Goal: Task Accomplishment & Management: Manage account settings

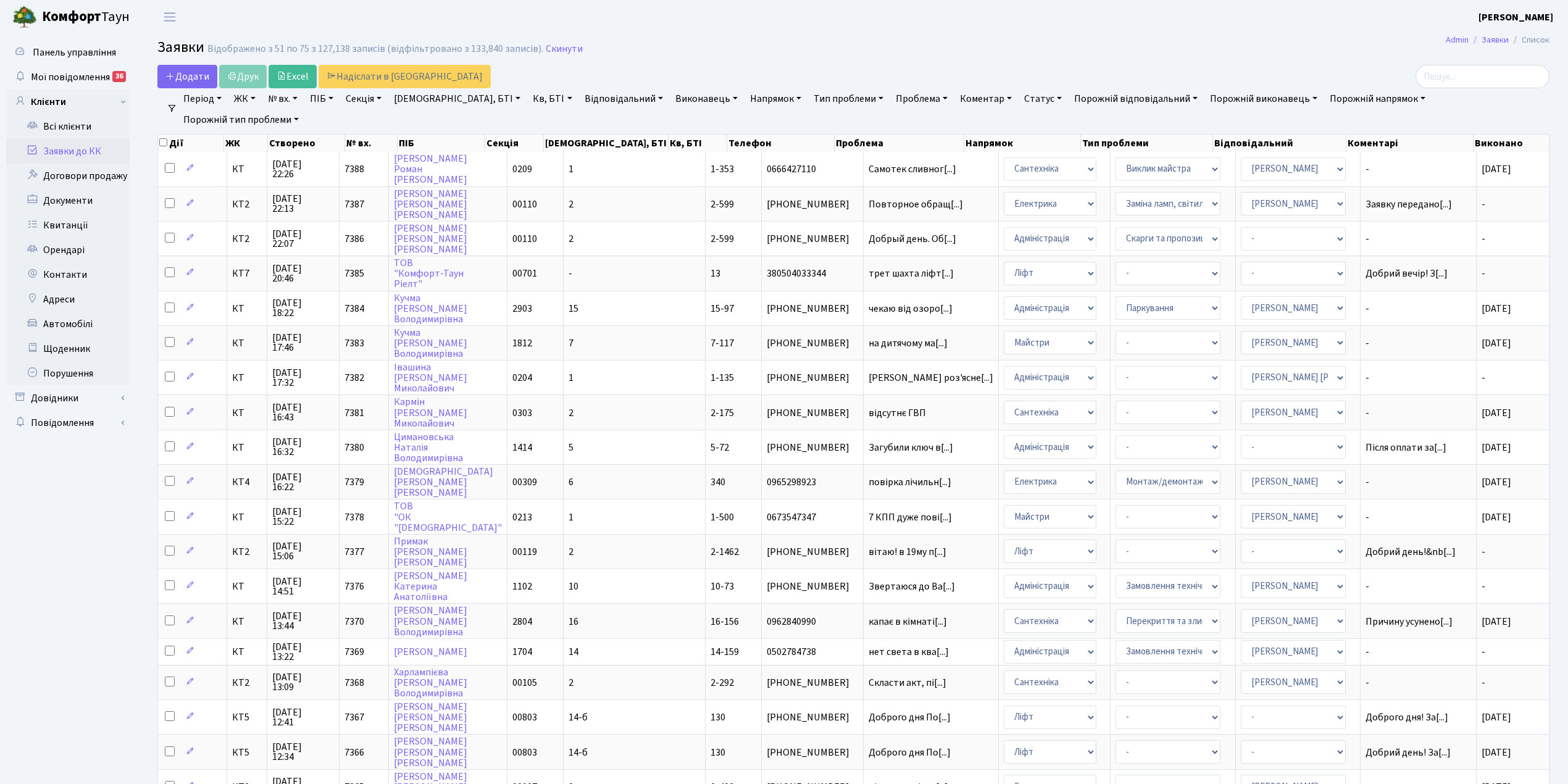
select select "25"
click at [558, 50] on link "Скинути" at bounding box center [564, 49] width 37 height 12
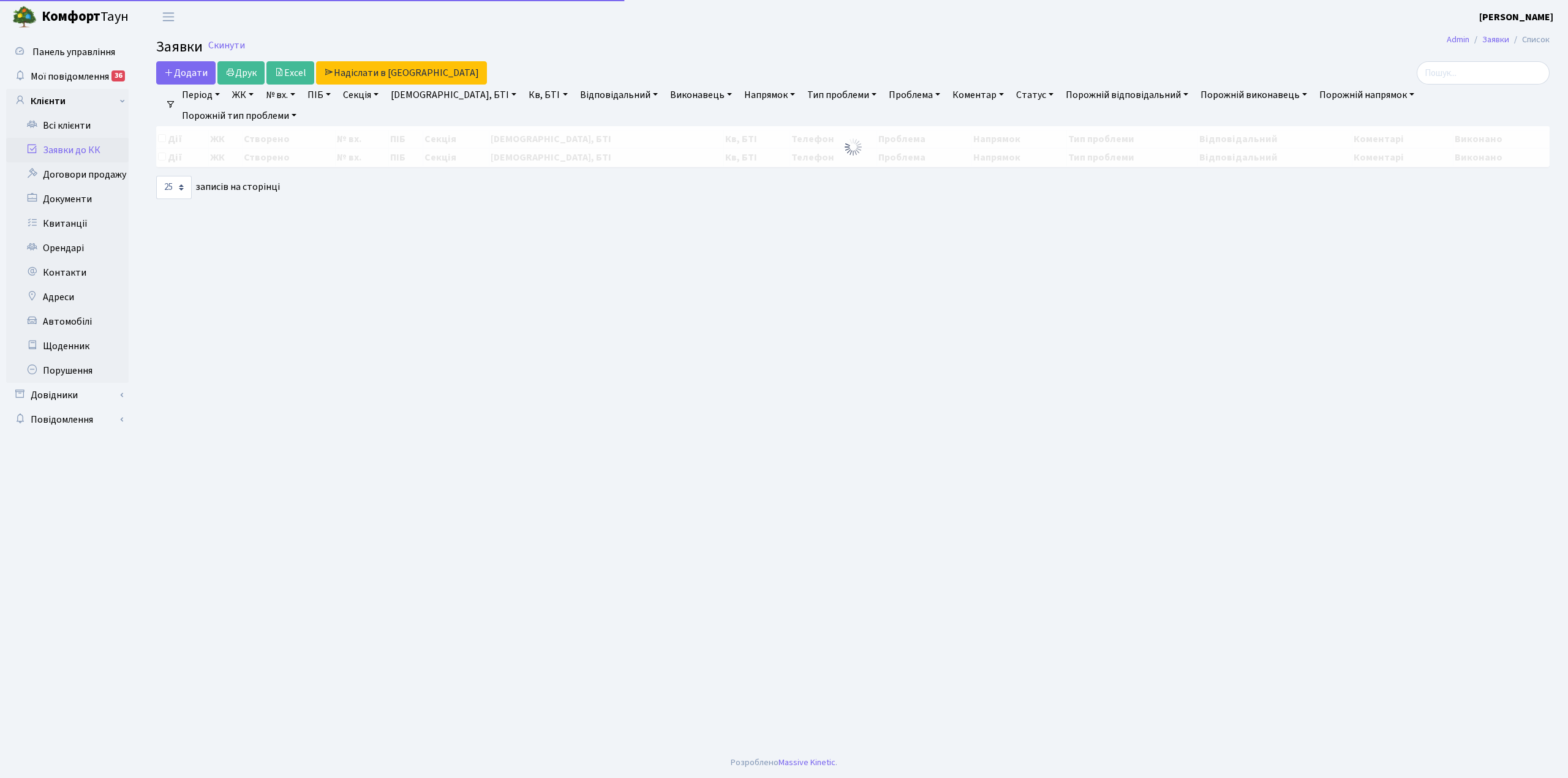
select select "25"
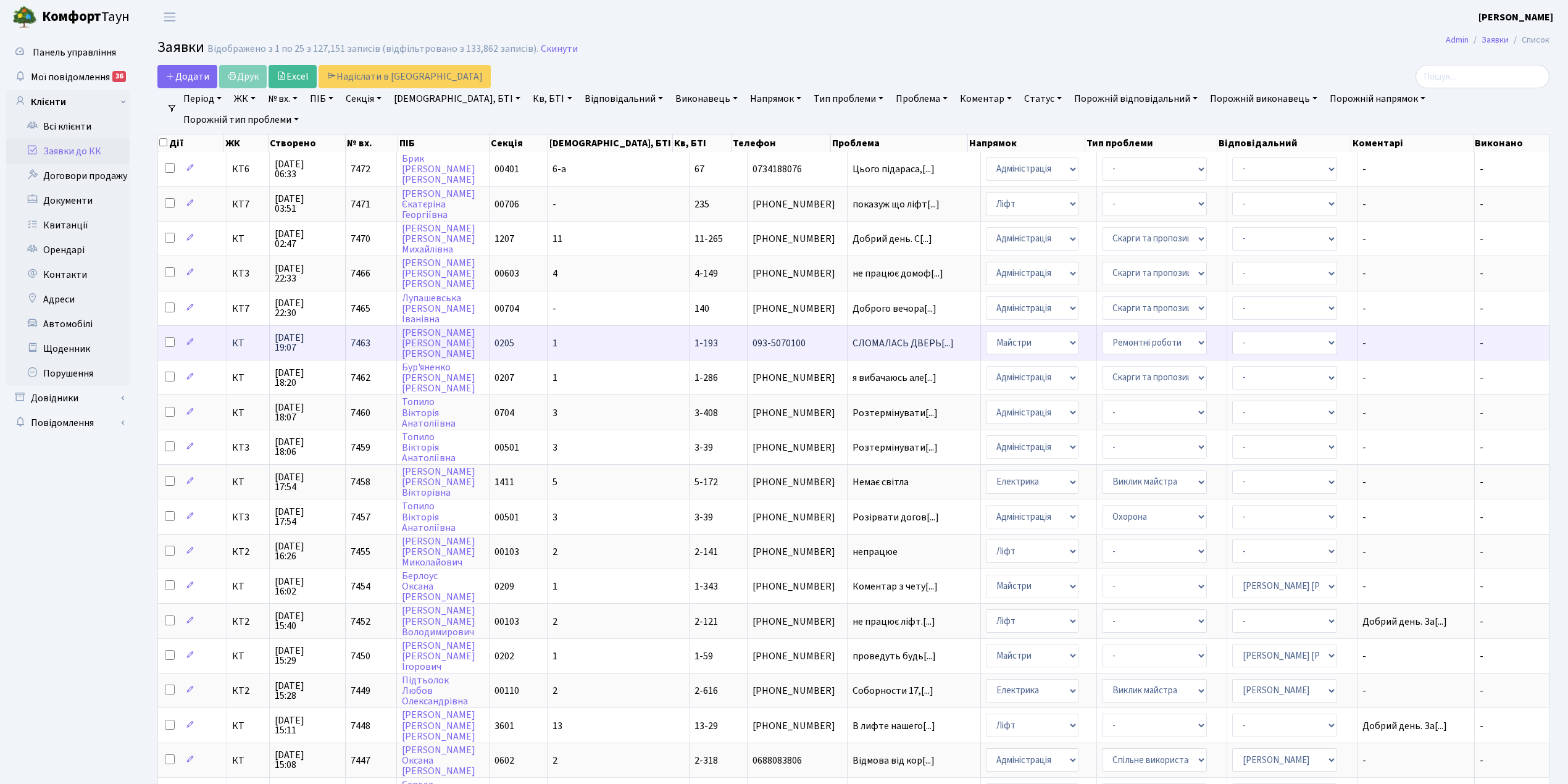
click at [632, 334] on td "1" at bounding box center [618, 342] width 142 height 34
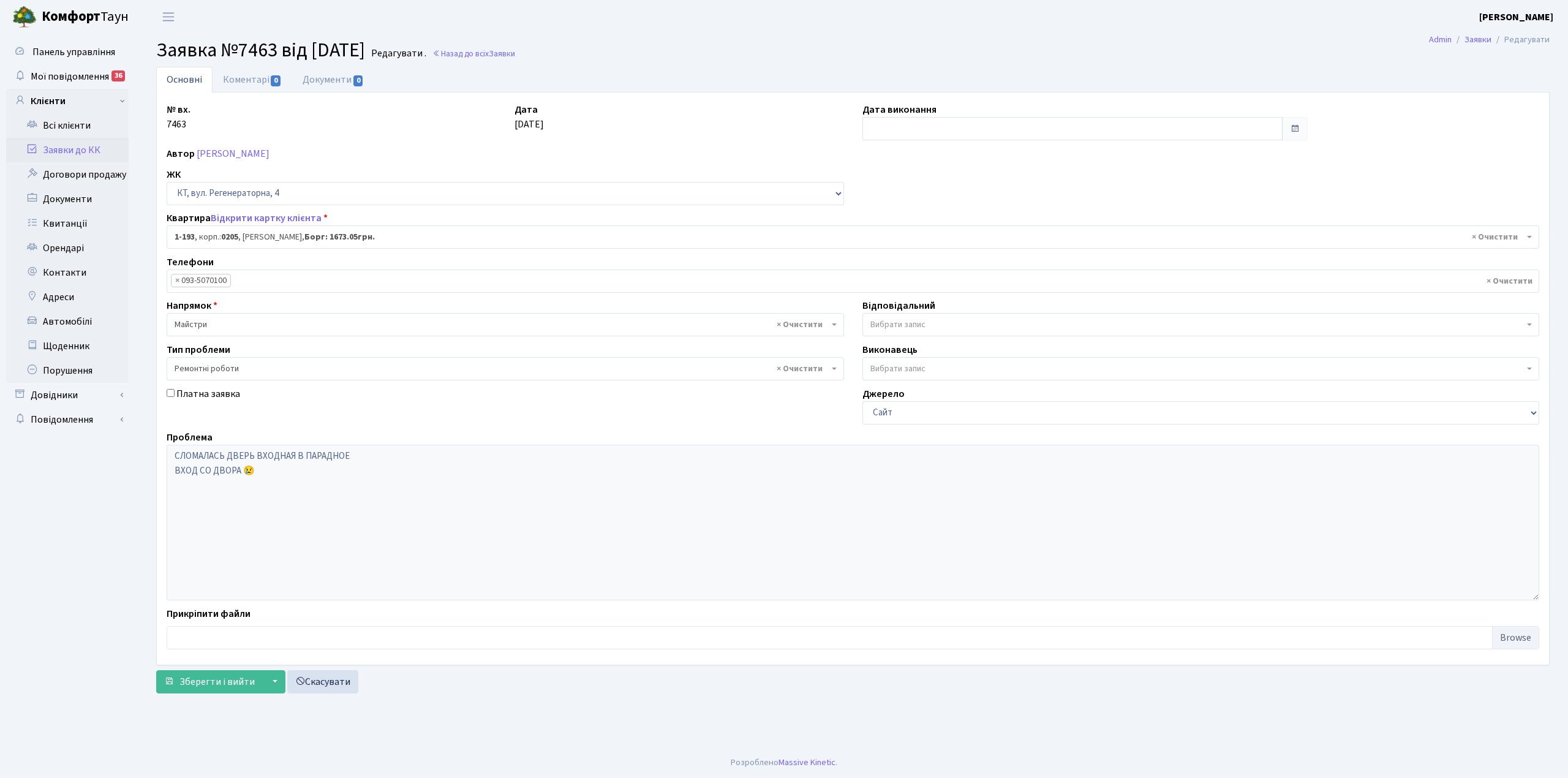
select select "193"
select select "62"
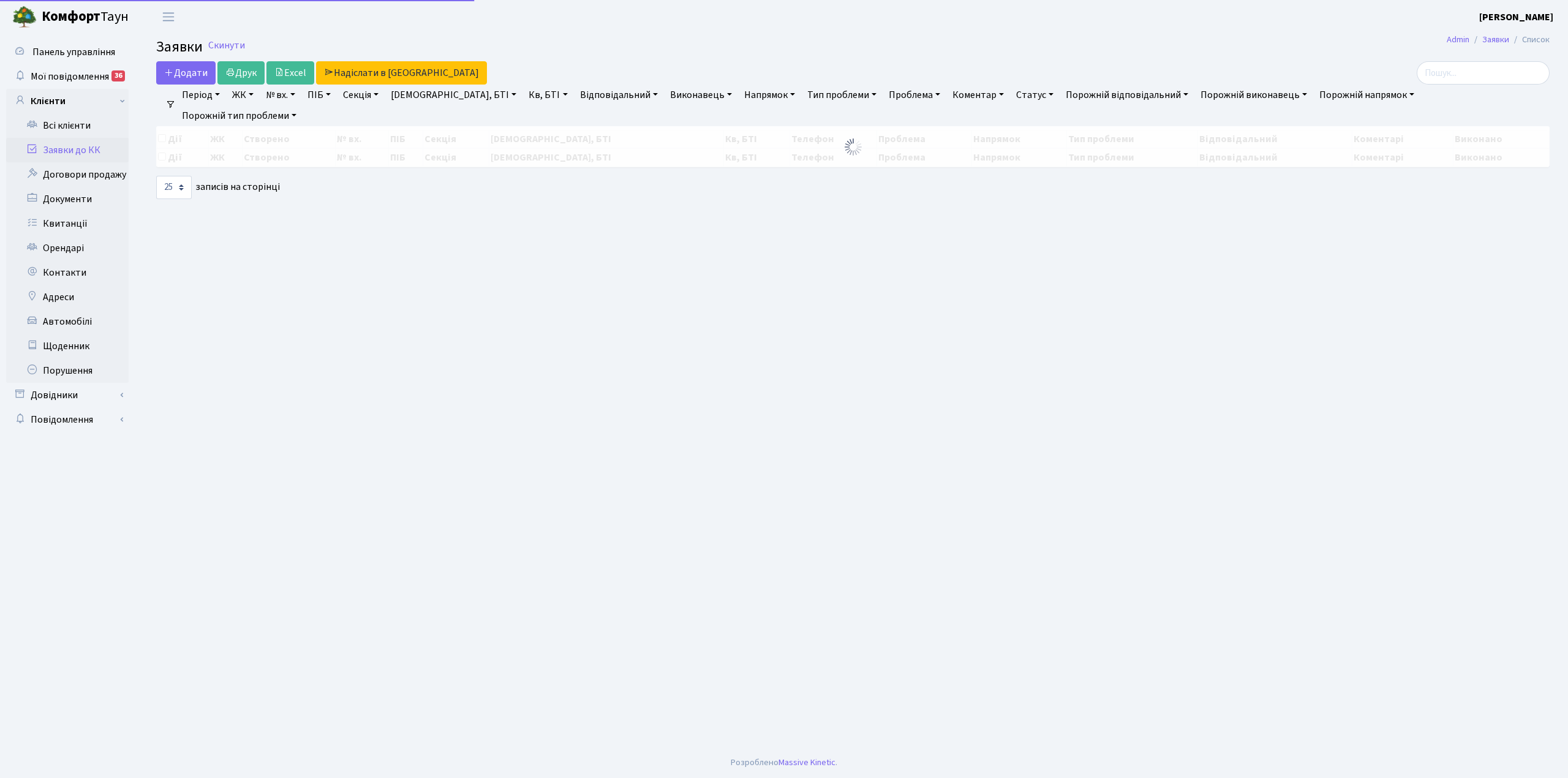
select select "25"
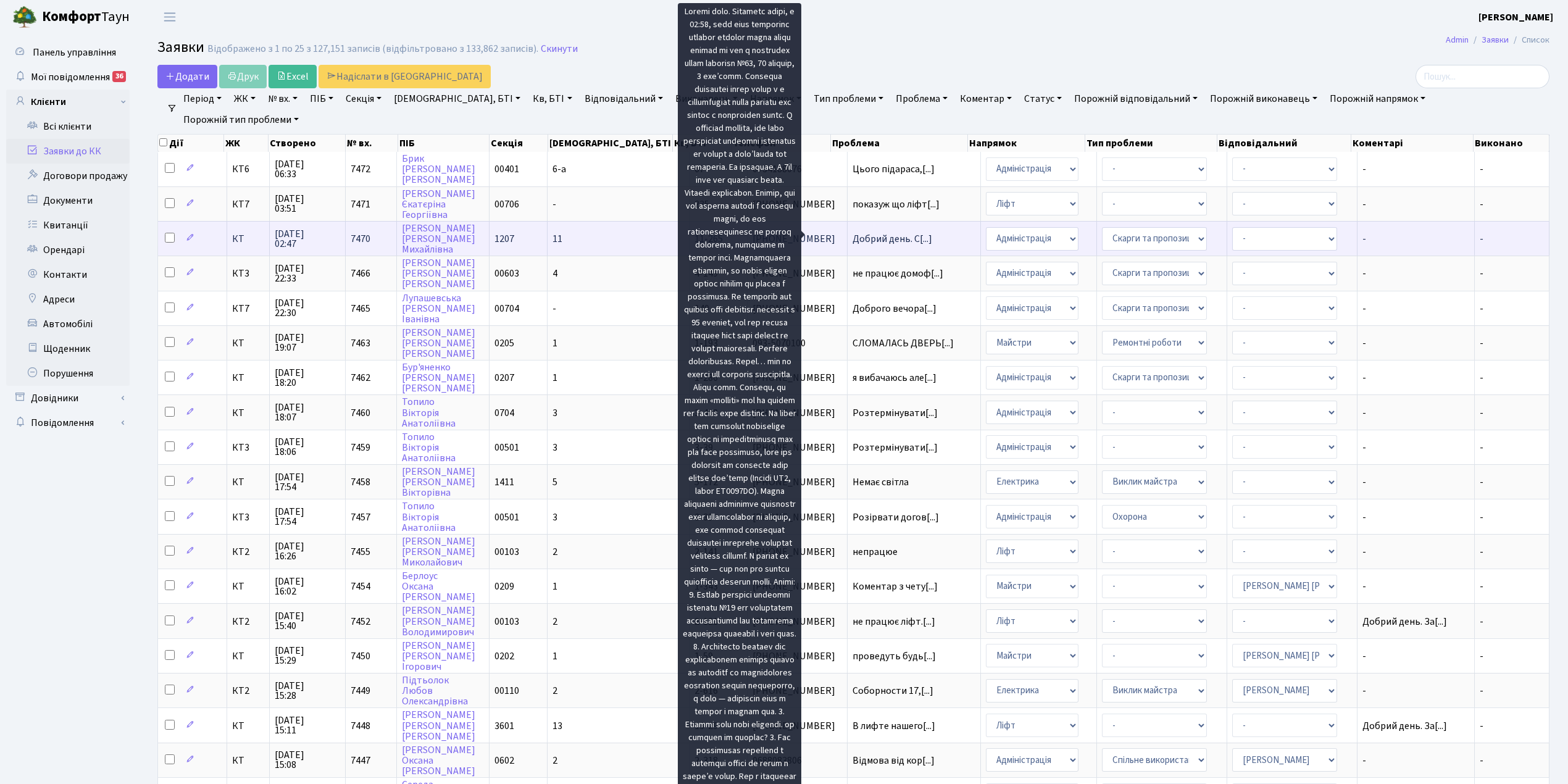
scroll to position [1, 0]
click at [852, 240] on span "Добрий день. С[...]" at bounding box center [892, 237] width 80 height 14
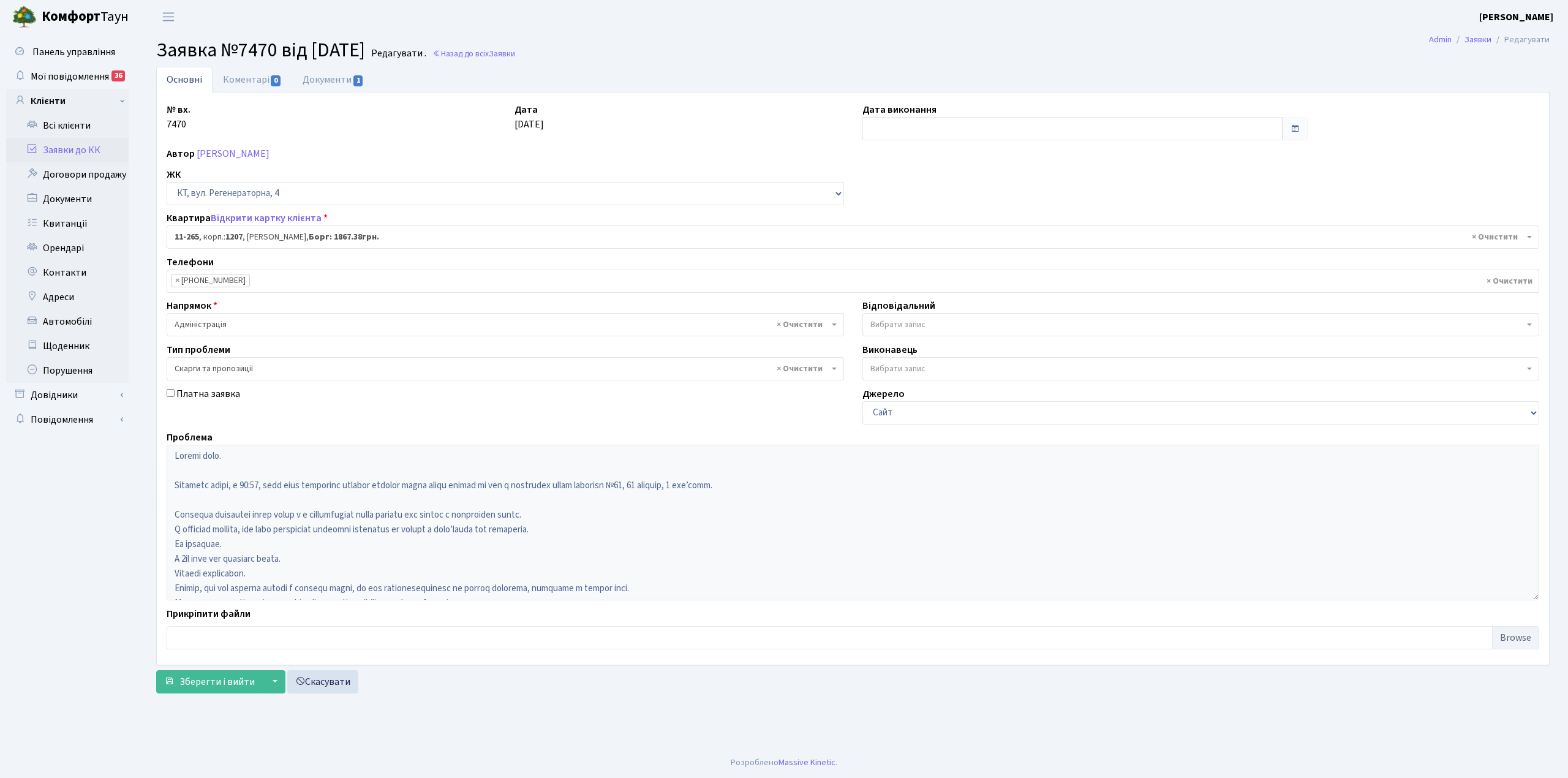
select select "6850"
select select "55"
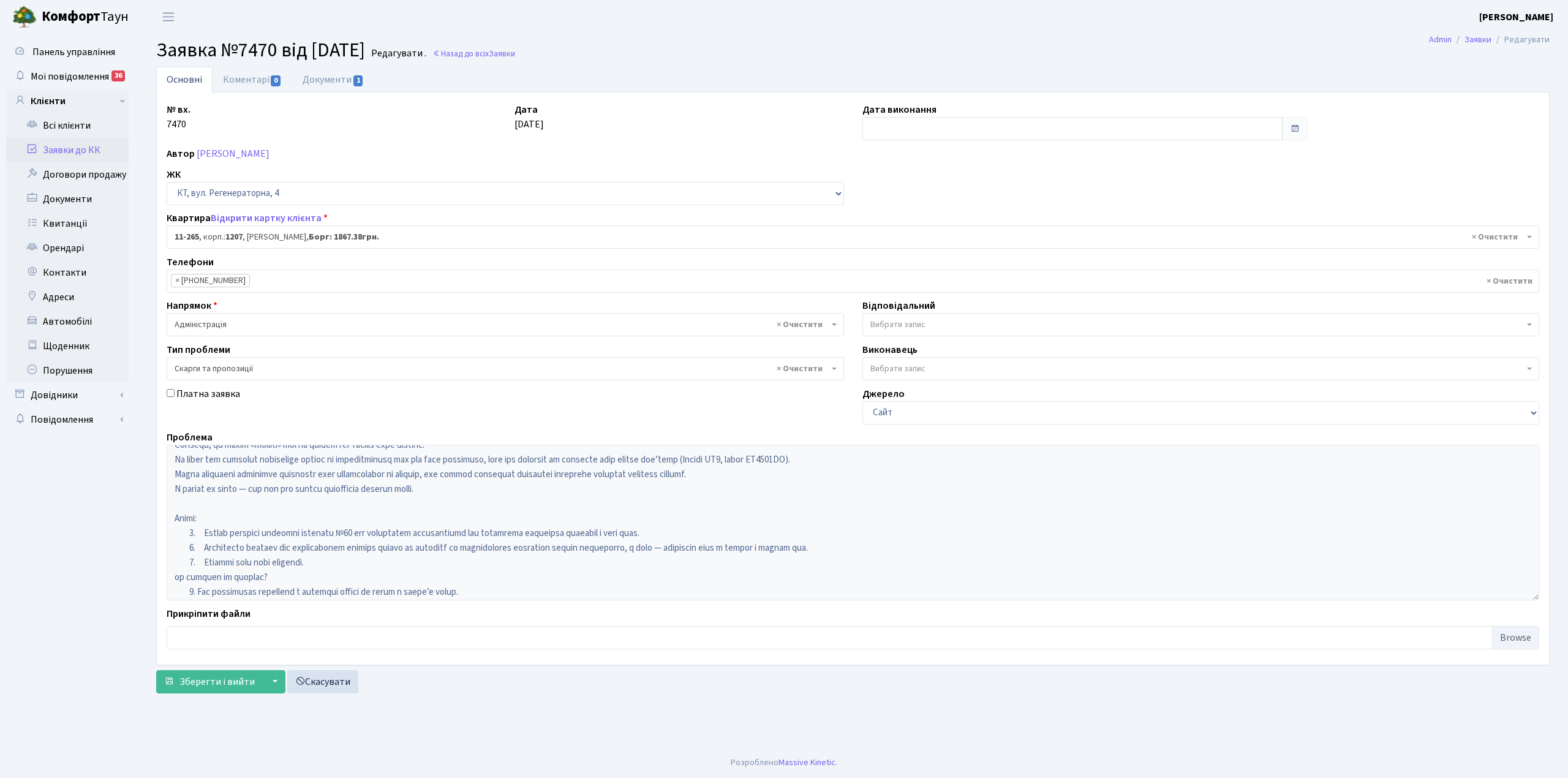
scroll to position [174, 0]
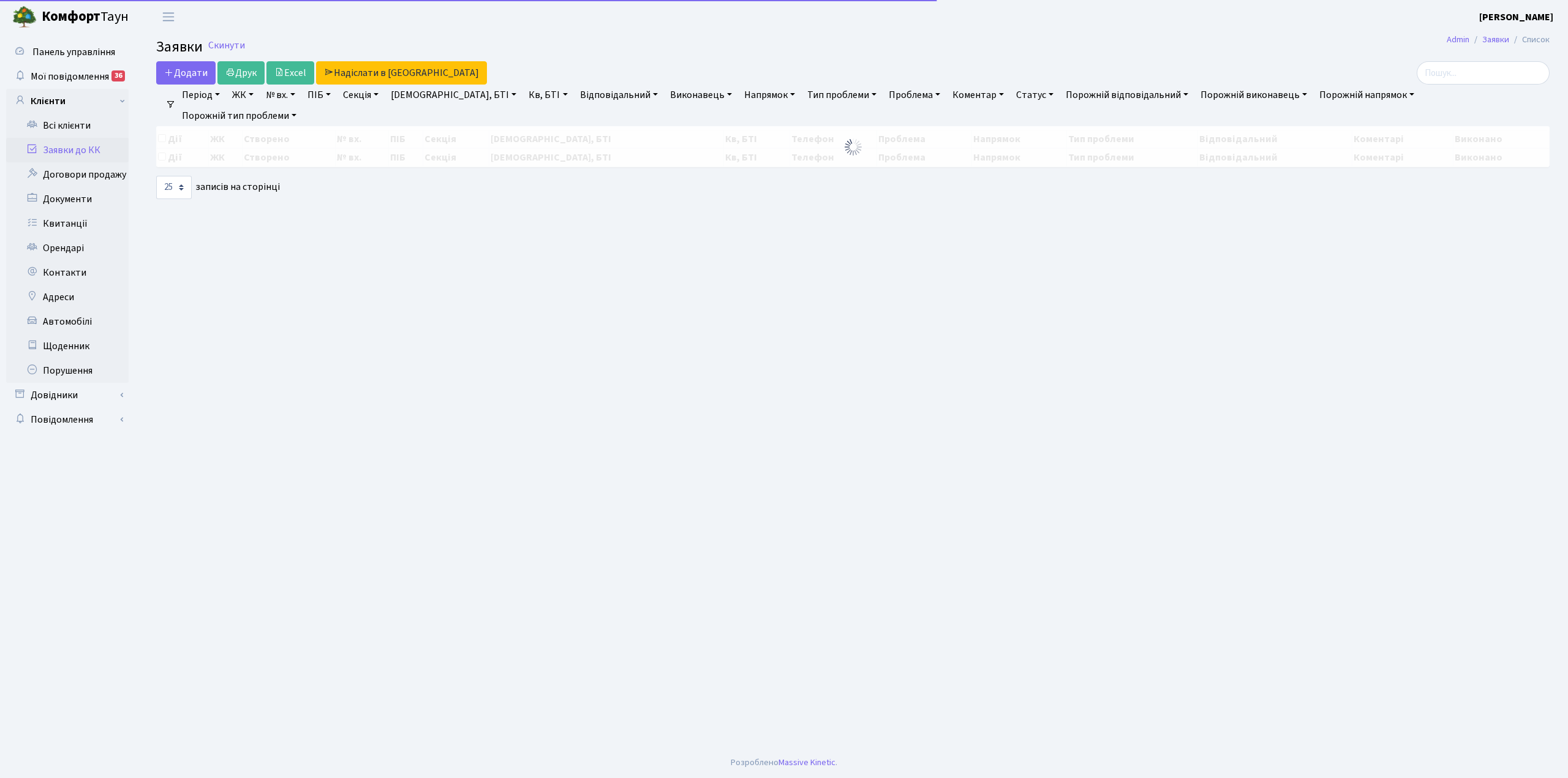
select select "25"
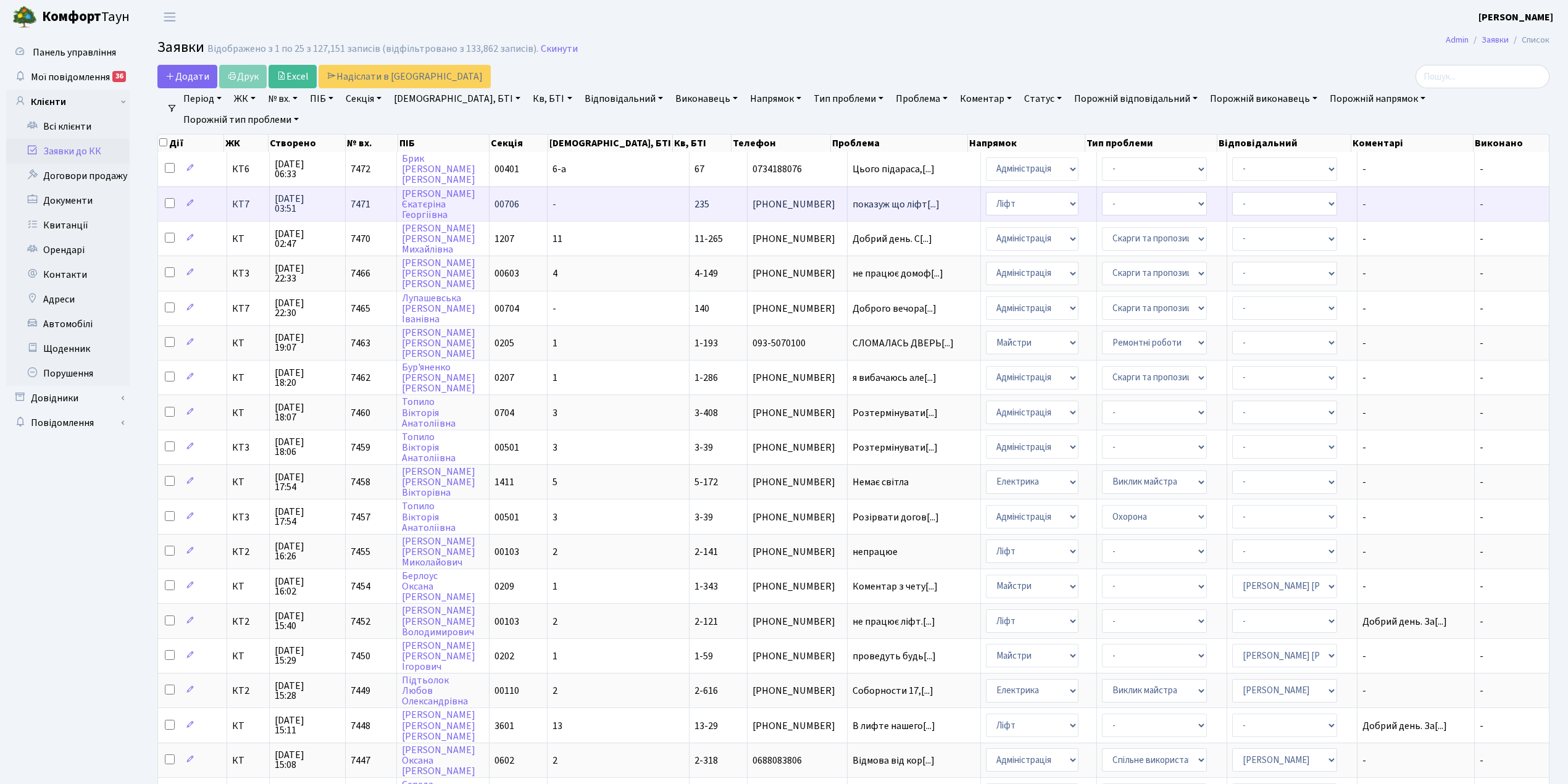
click at [607, 201] on td "-" at bounding box center [618, 204] width 142 height 34
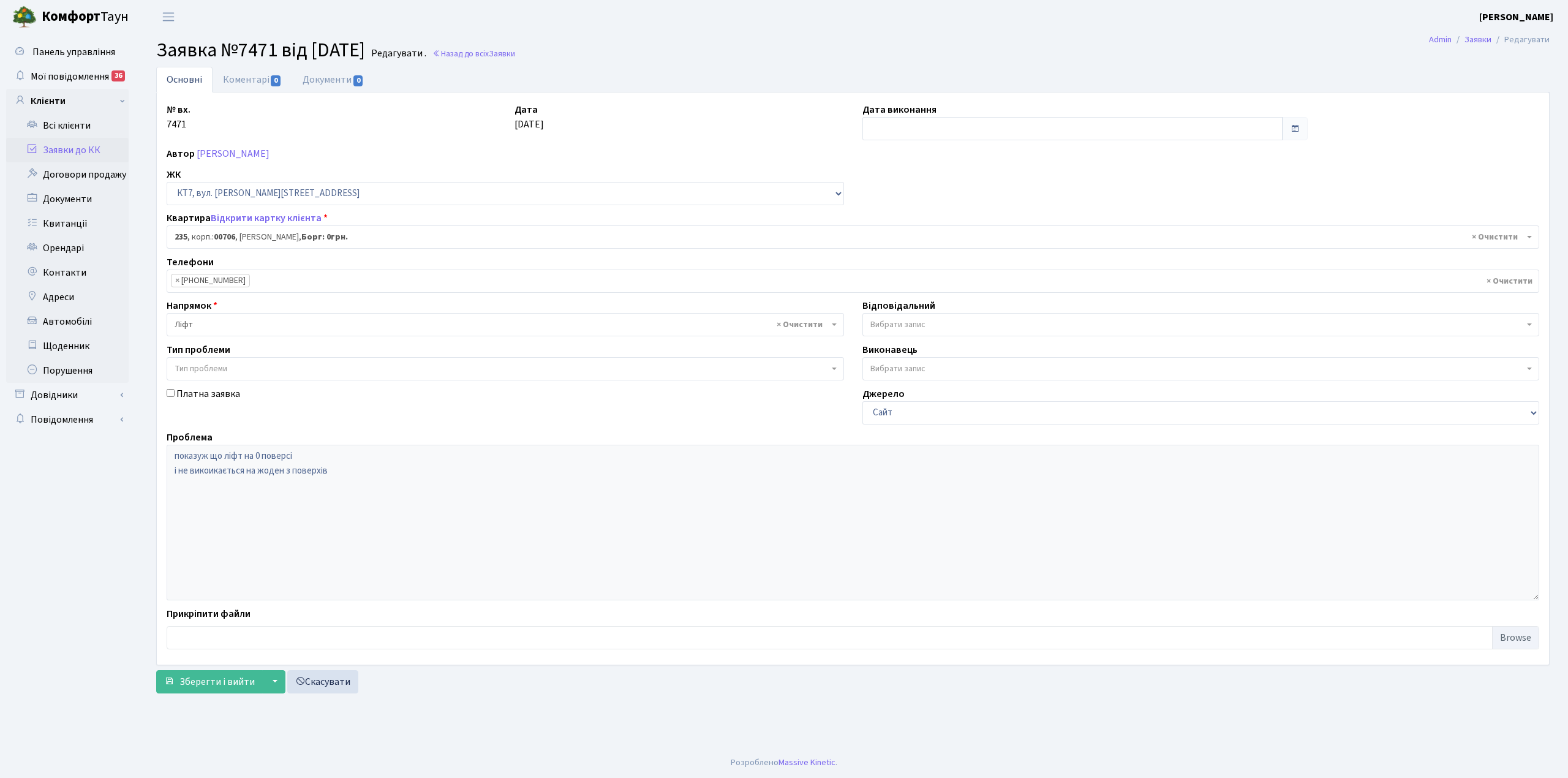
select select "18687"
click at [242, 77] on link "Коментарі 0" at bounding box center [252, 79] width 80 height 25
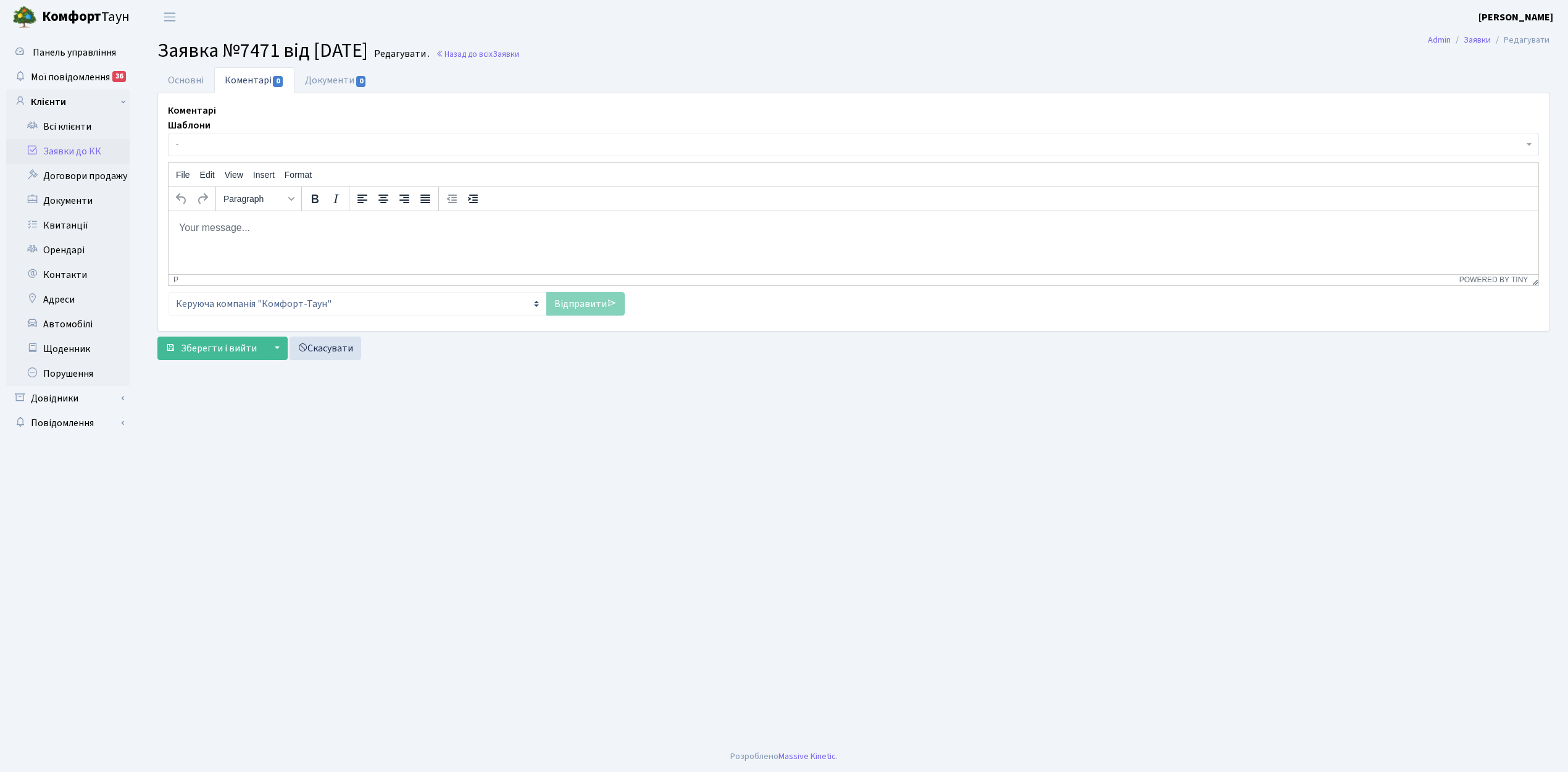
click at [211, 148] on span "-" at bounding box center [849, 145] width 1347 height 13
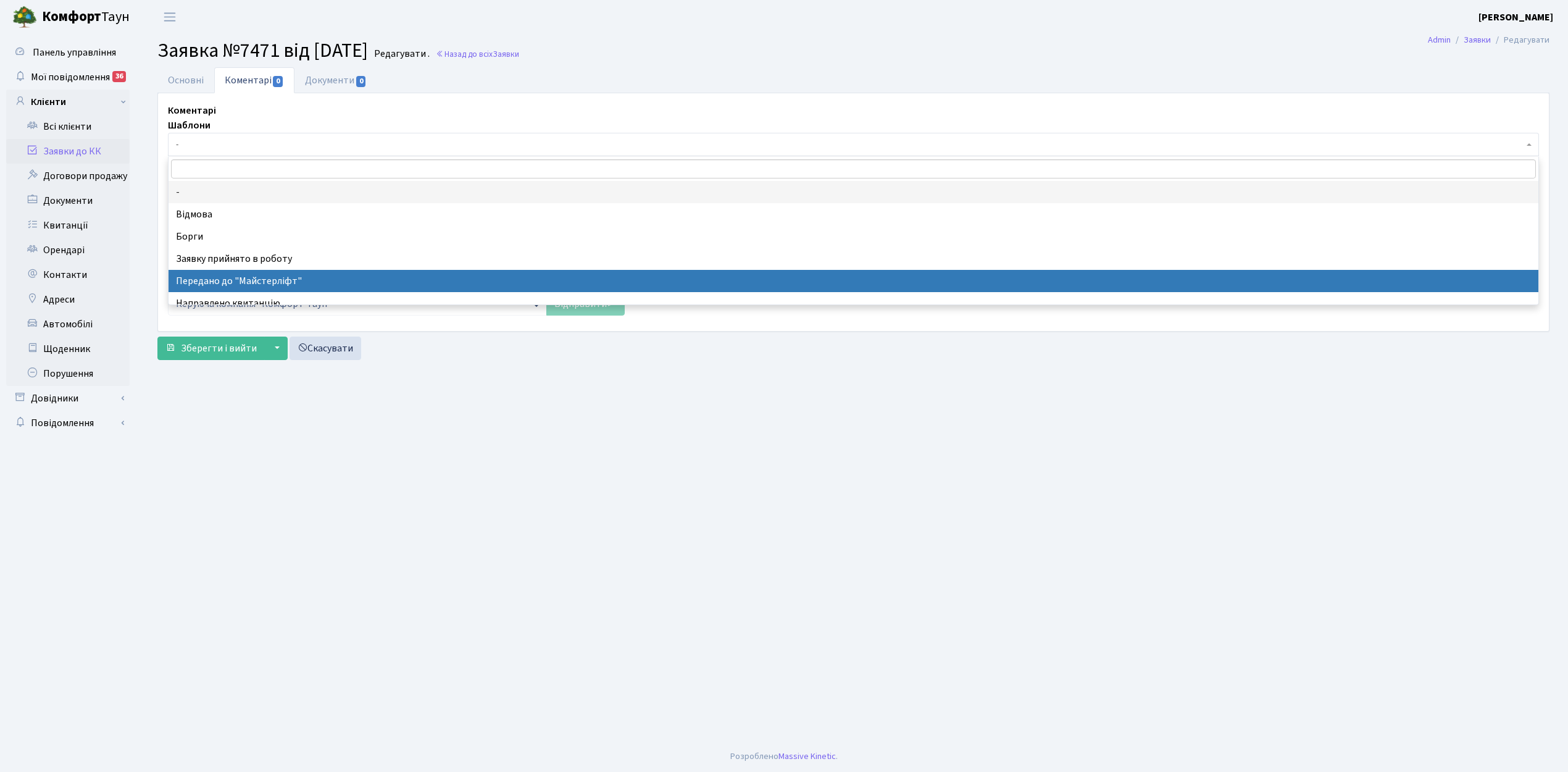
select select "9"
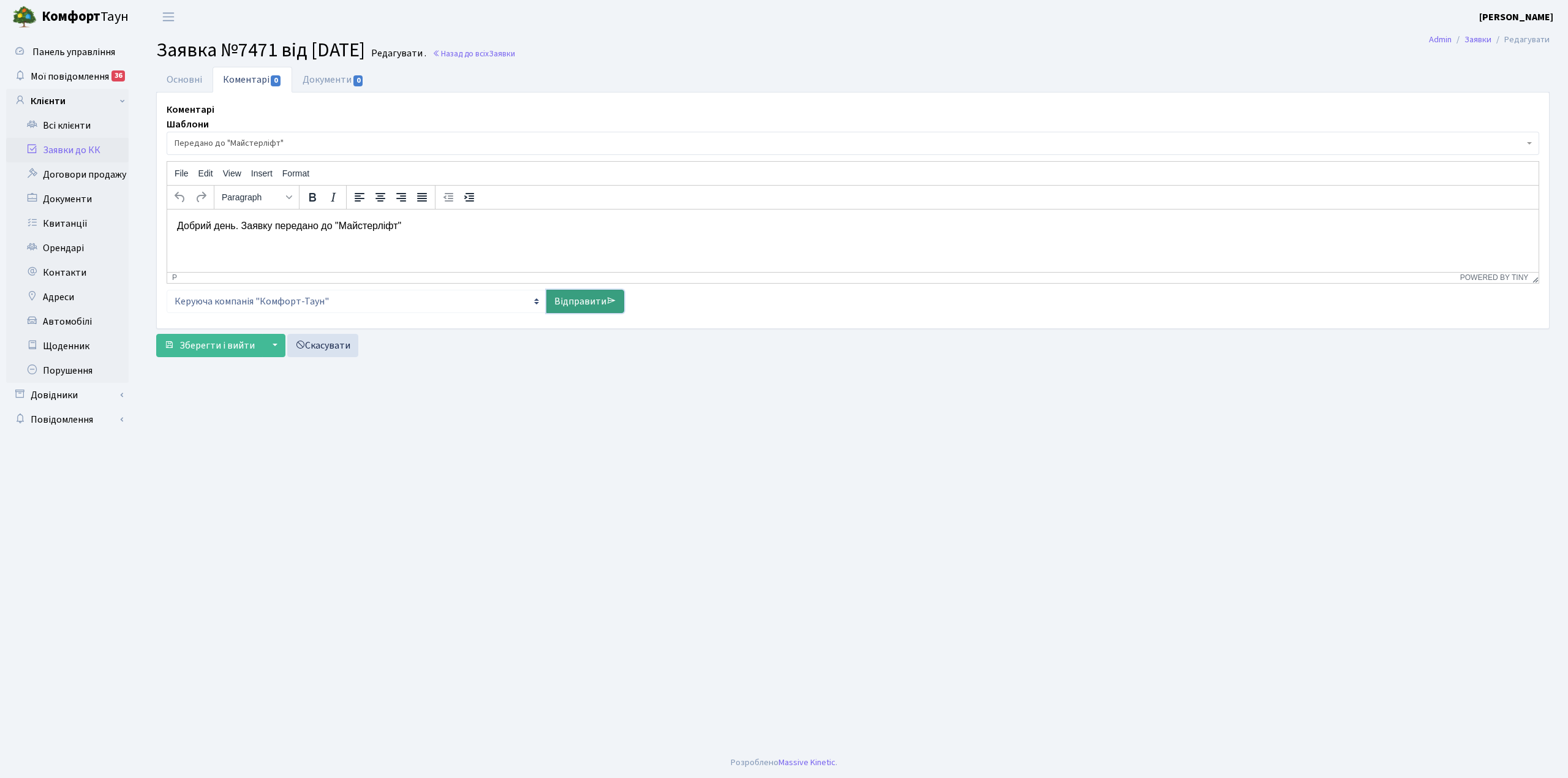
click at [569, 302] on link "Відправити" at bounding box center [585, 302] width 78 height 23
select select
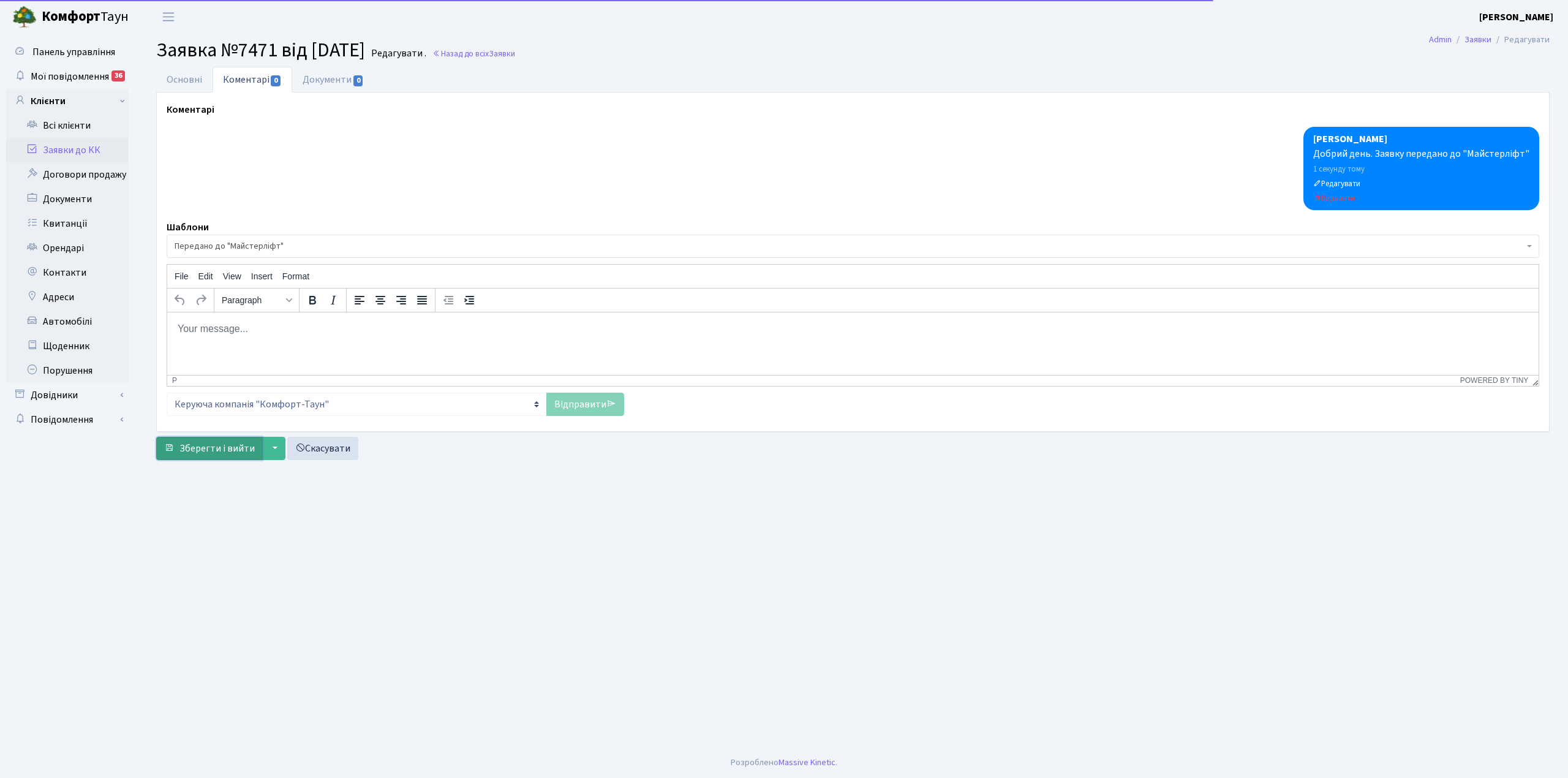
click at [223, 450] on span "Зберегти і вийти" at bounding box center [217, 448] width 75 height 13
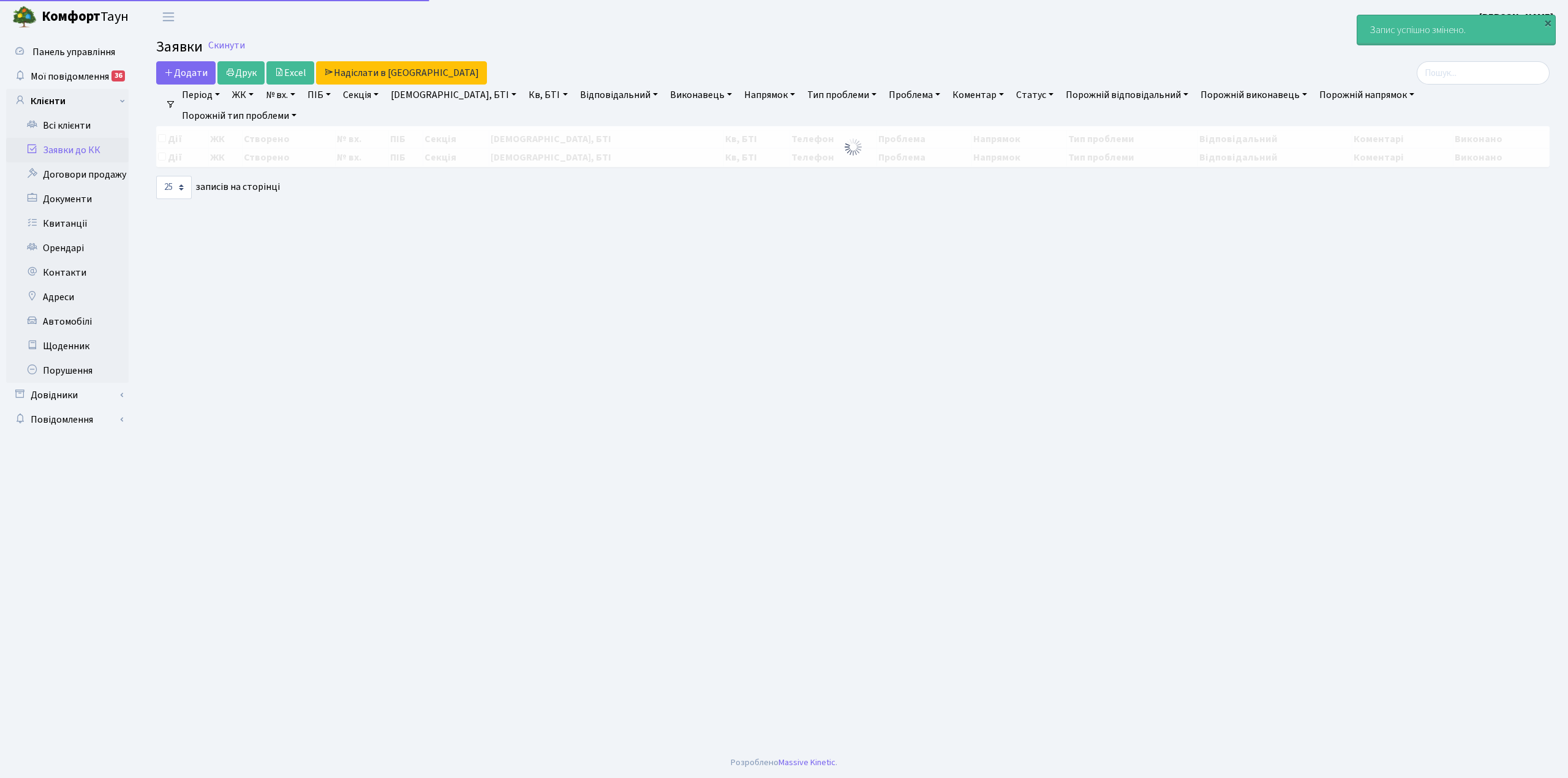
select select "25"
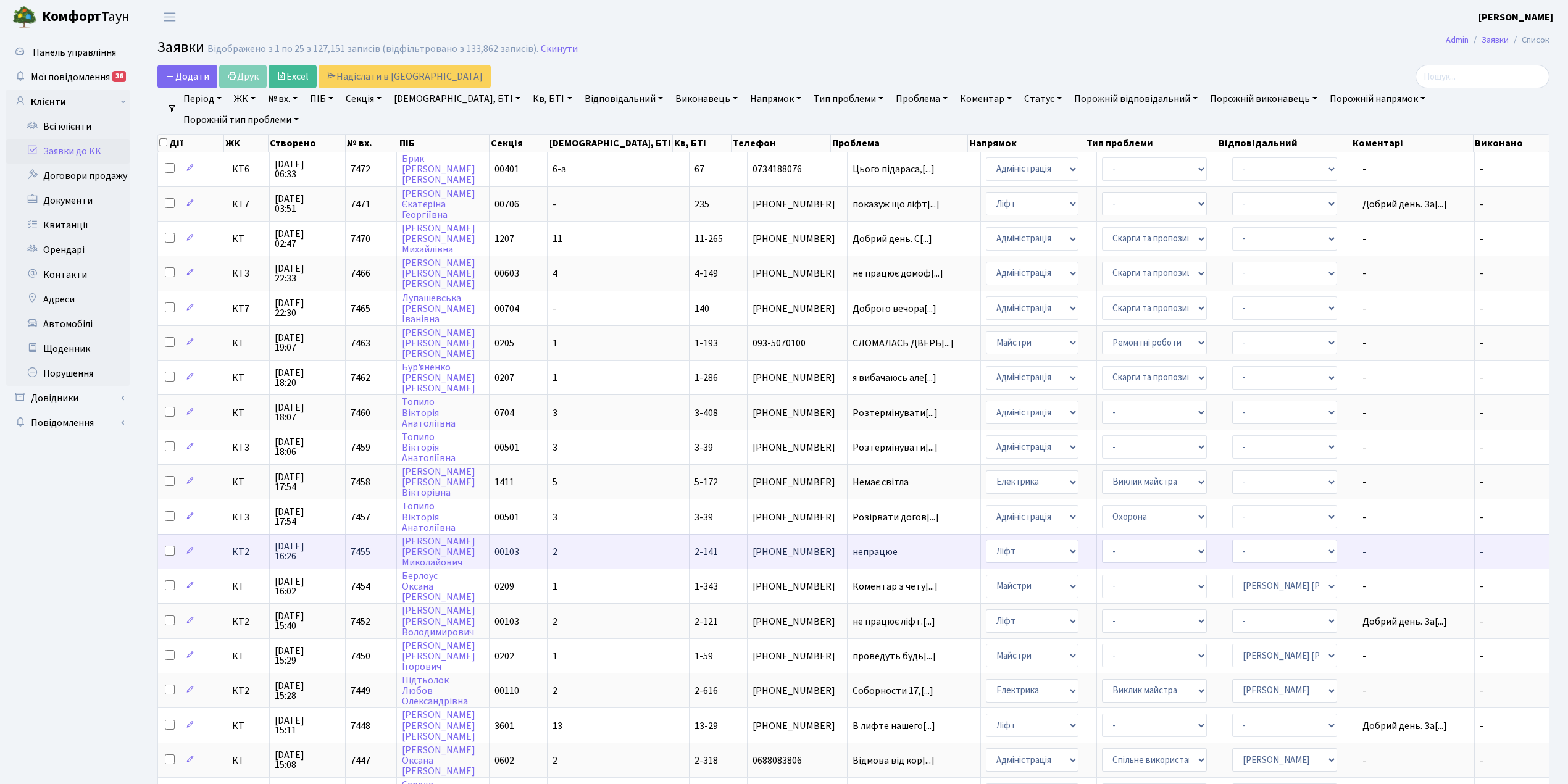
click at [594, 539] on td "2" at bounding box center [618, 551] width 142 height 34
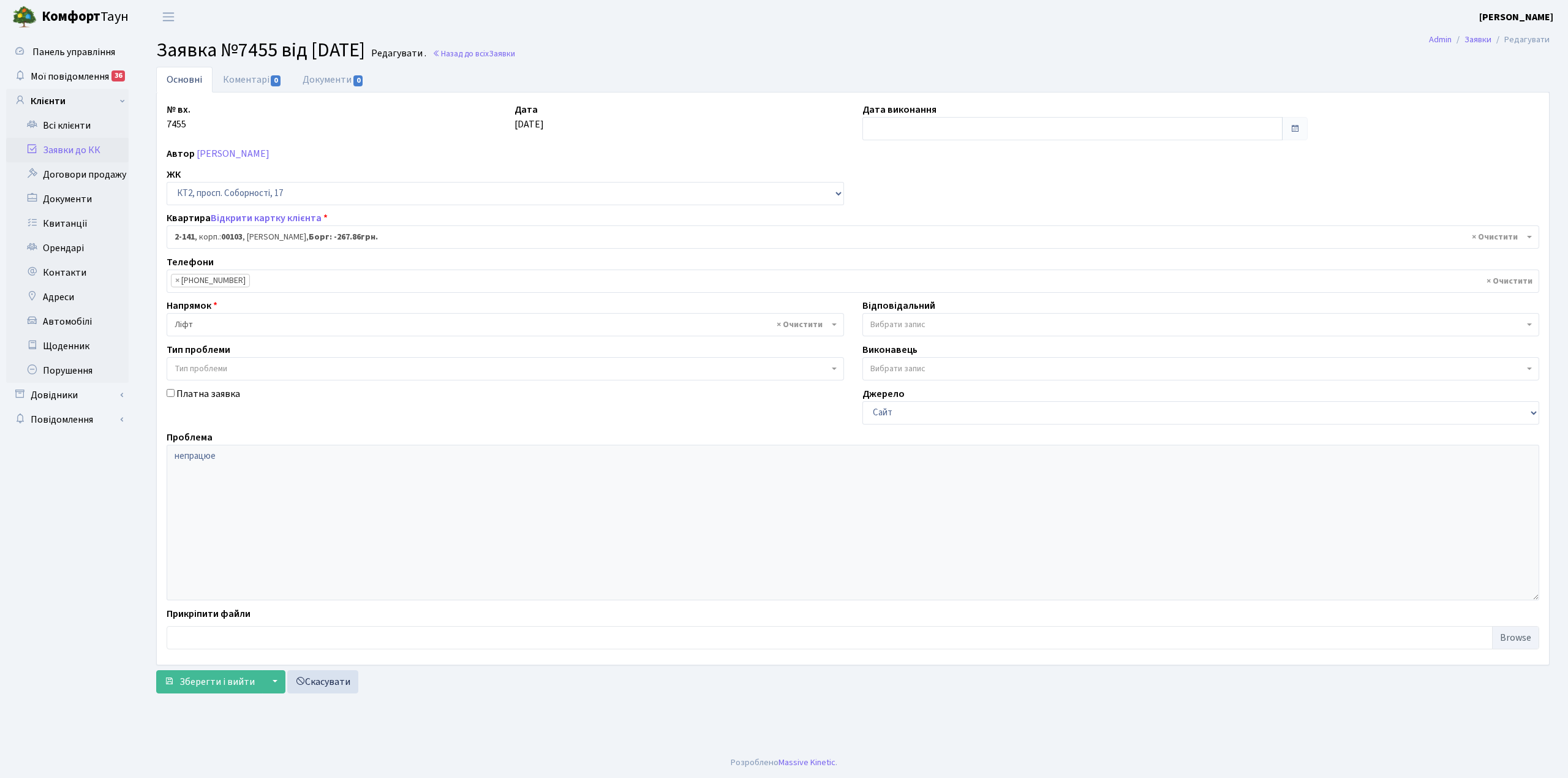
select select "15191"
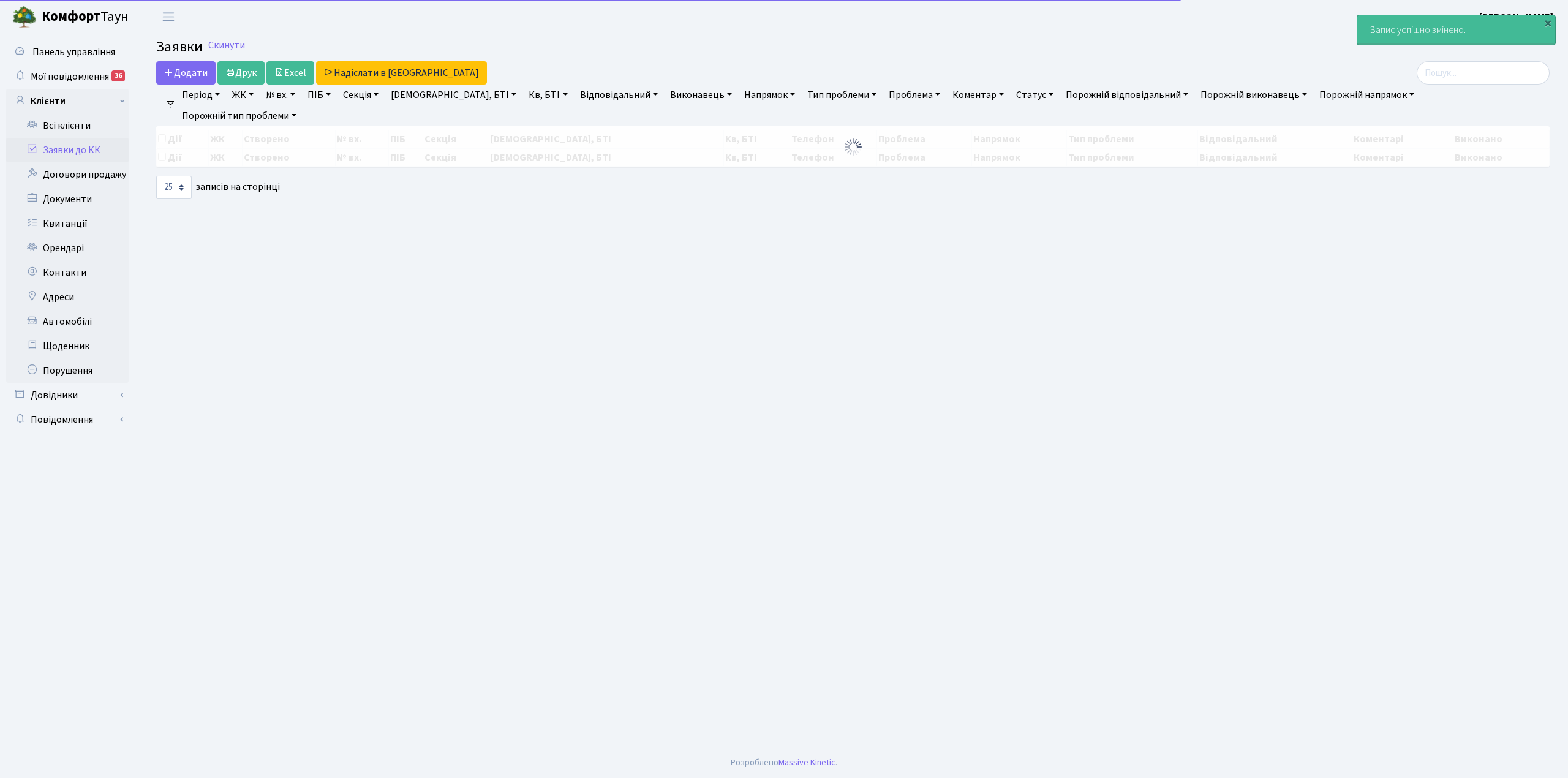
select select "25"
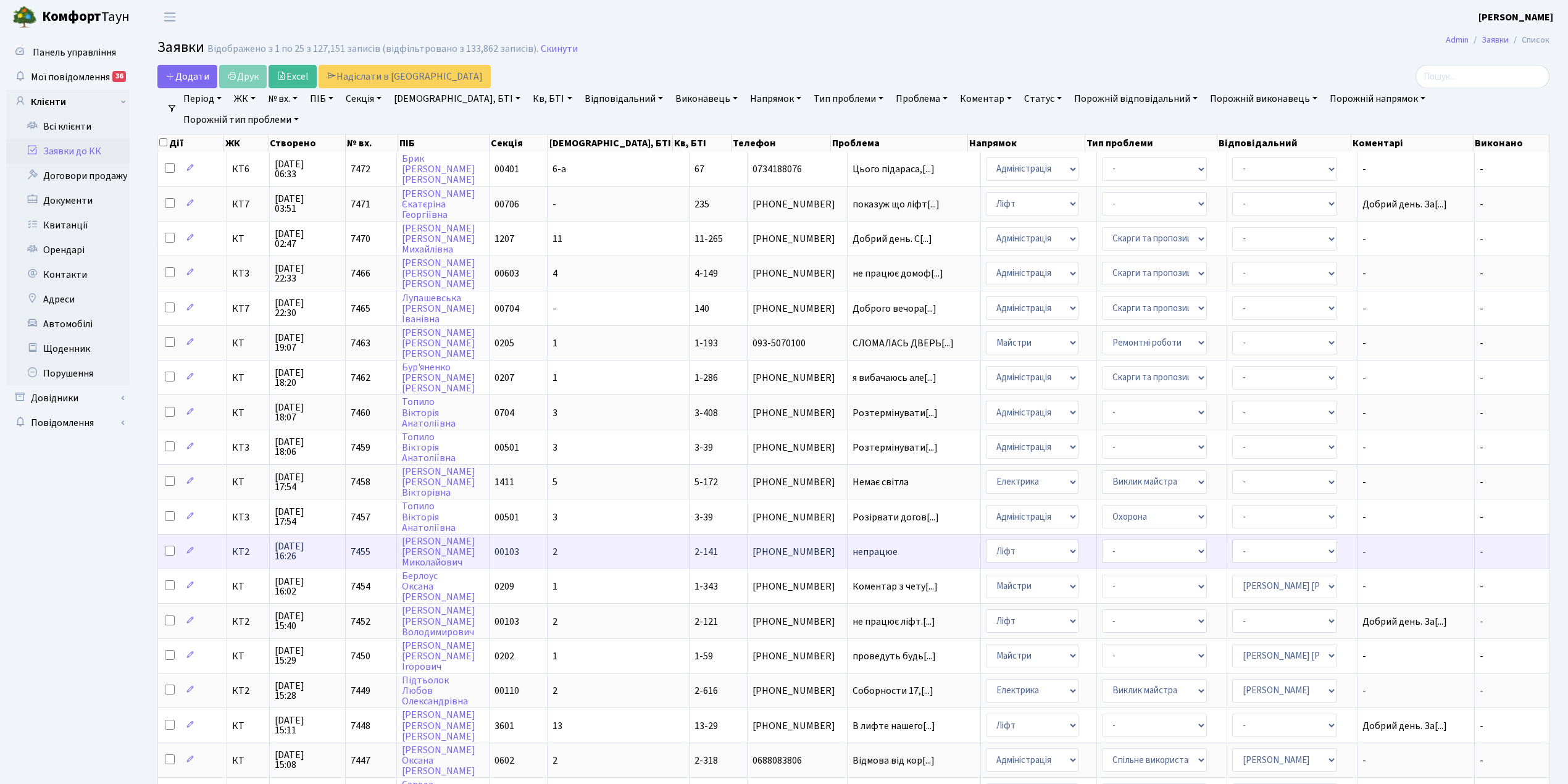
click at [589, 537] on td "2" at bounding box center [618, 551] width 142 height 34
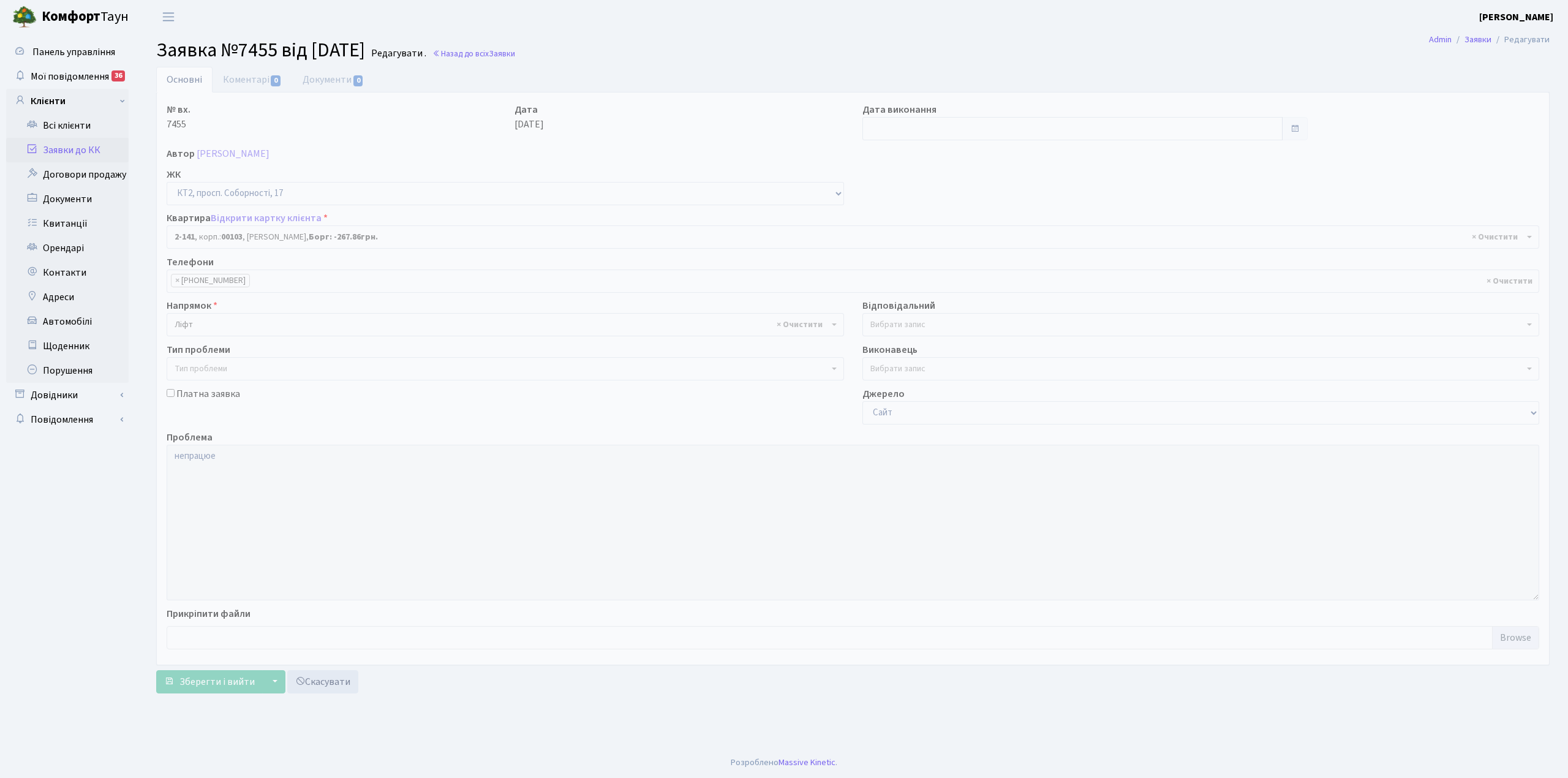
select select "15191"
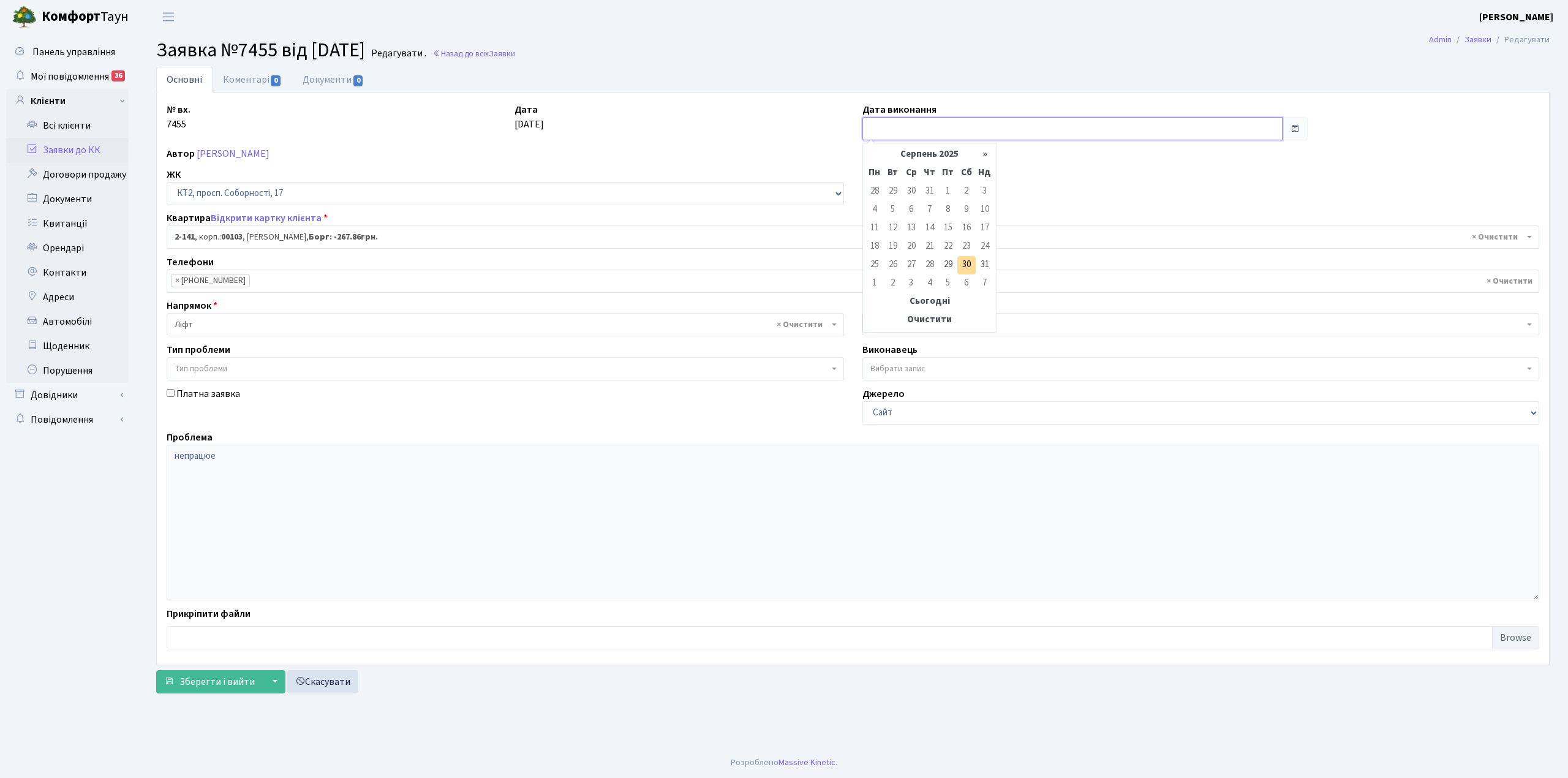
click at [866, 126] on input "text" at bounding box center [1072, 128] width 420 height 23
click at [954, 267] on td "29" at bounding box center [948, 265] width 18 height 18
type input "[DATE]"
click at [262, 74] on link "Коментарі 0" at bounding box center [252, 79] width 80 height 25
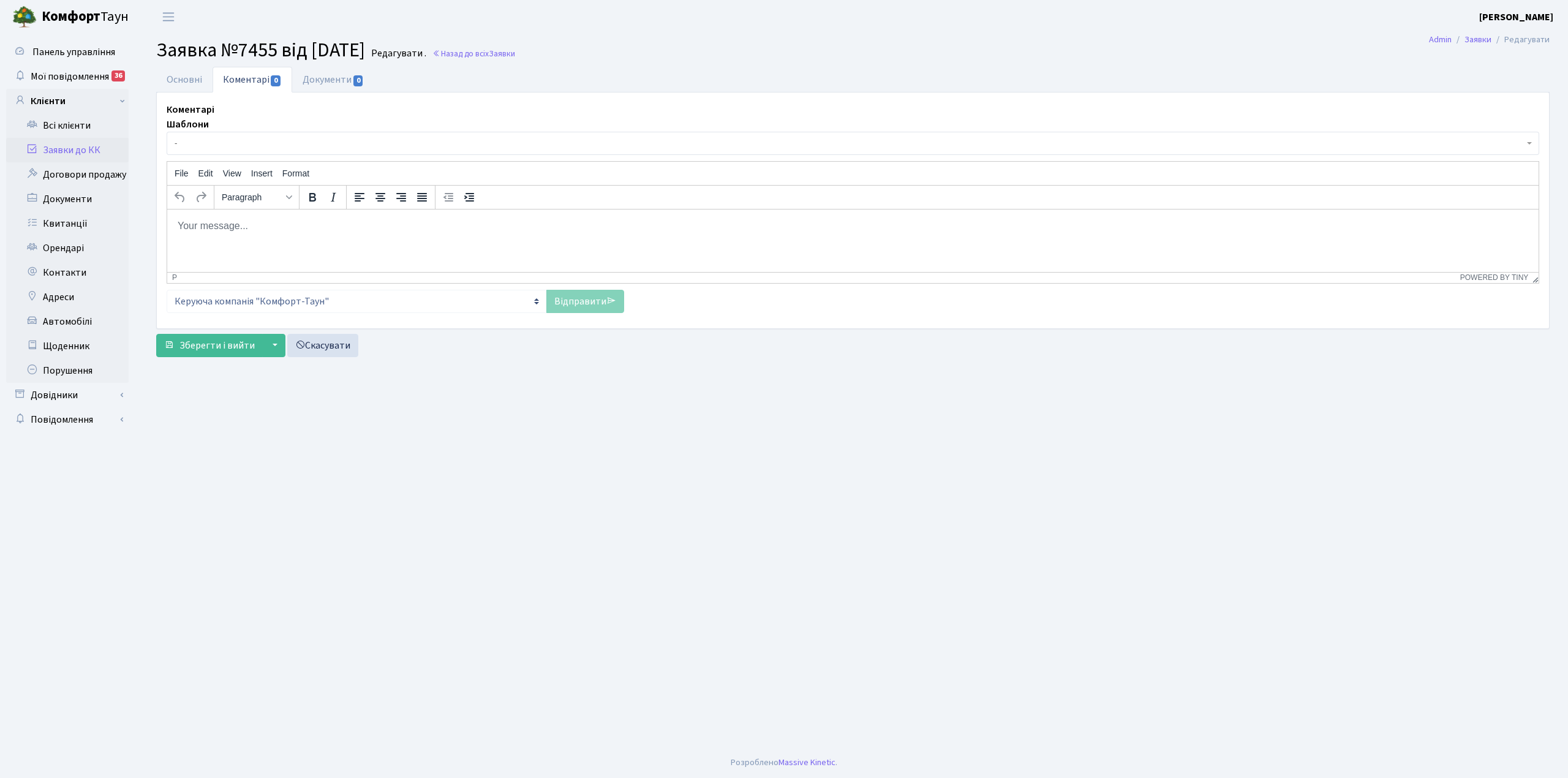
click at [203, 225] on body "Rich Text Area. Press ALT-0 for help." at bounding box center [853, 225] width 1352 height 13
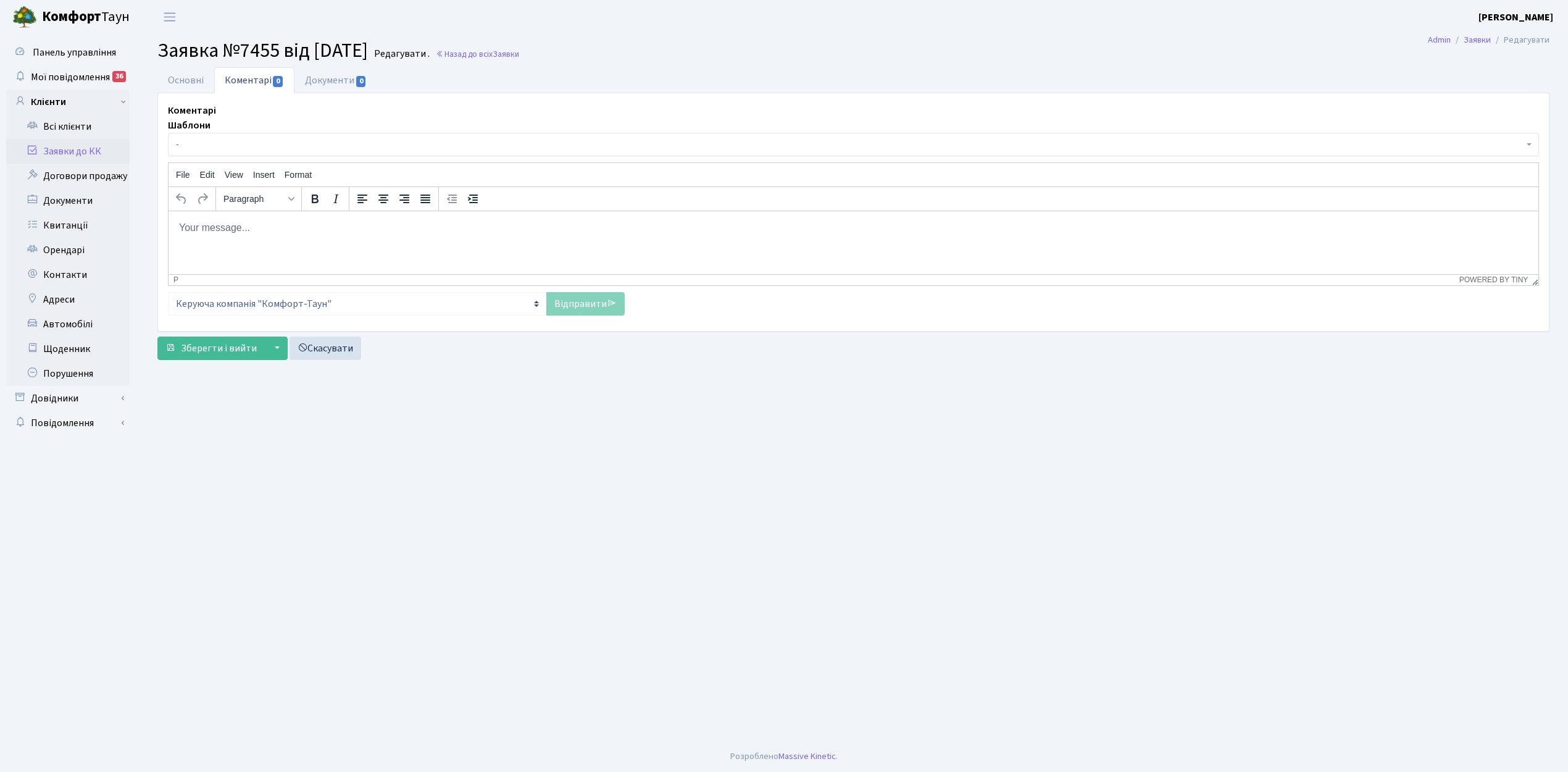
click at [204, 148] on span "-" at bounding box center [849, 145] width 1347 height 13
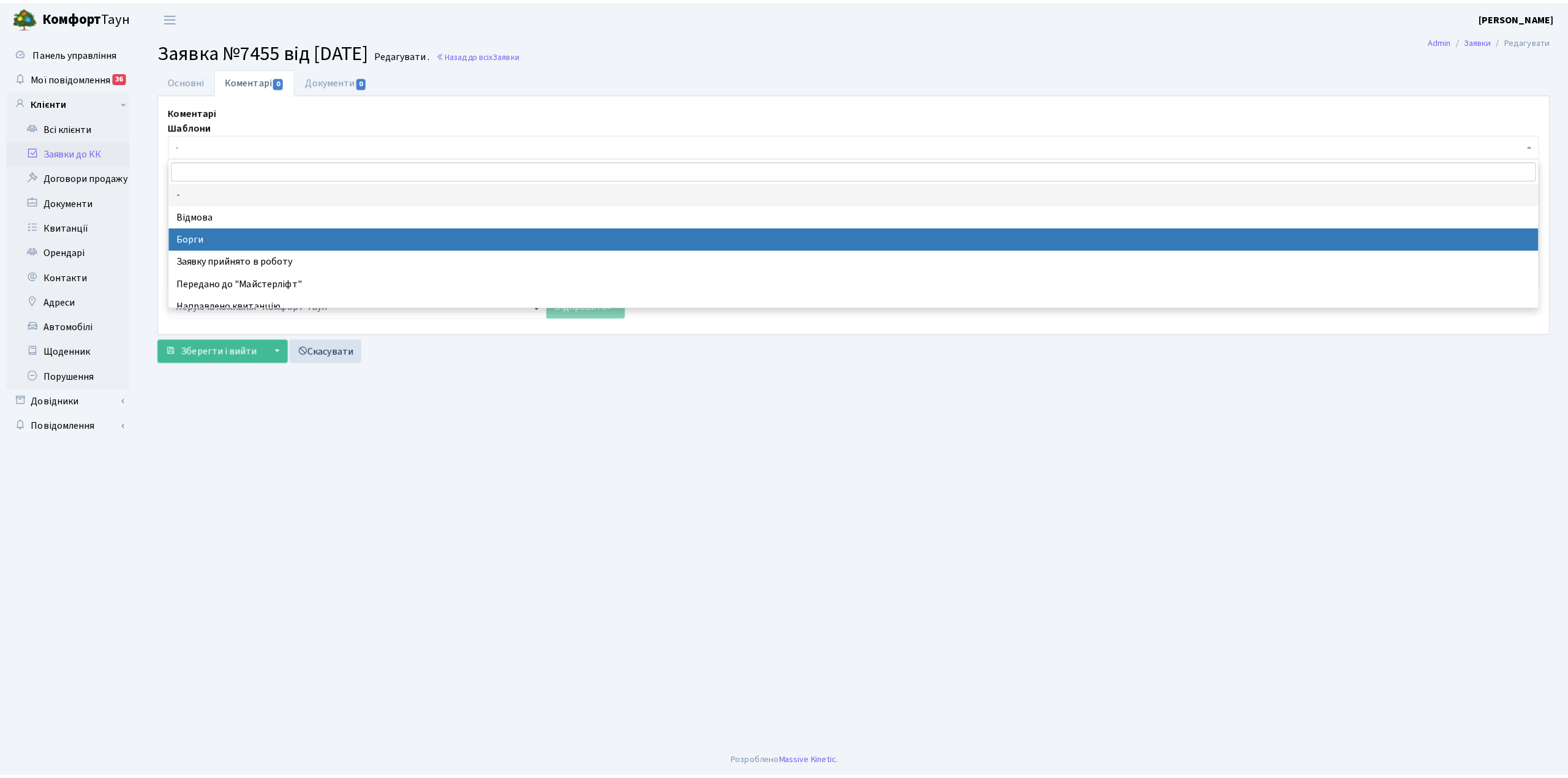
scroll to position [82, 0]
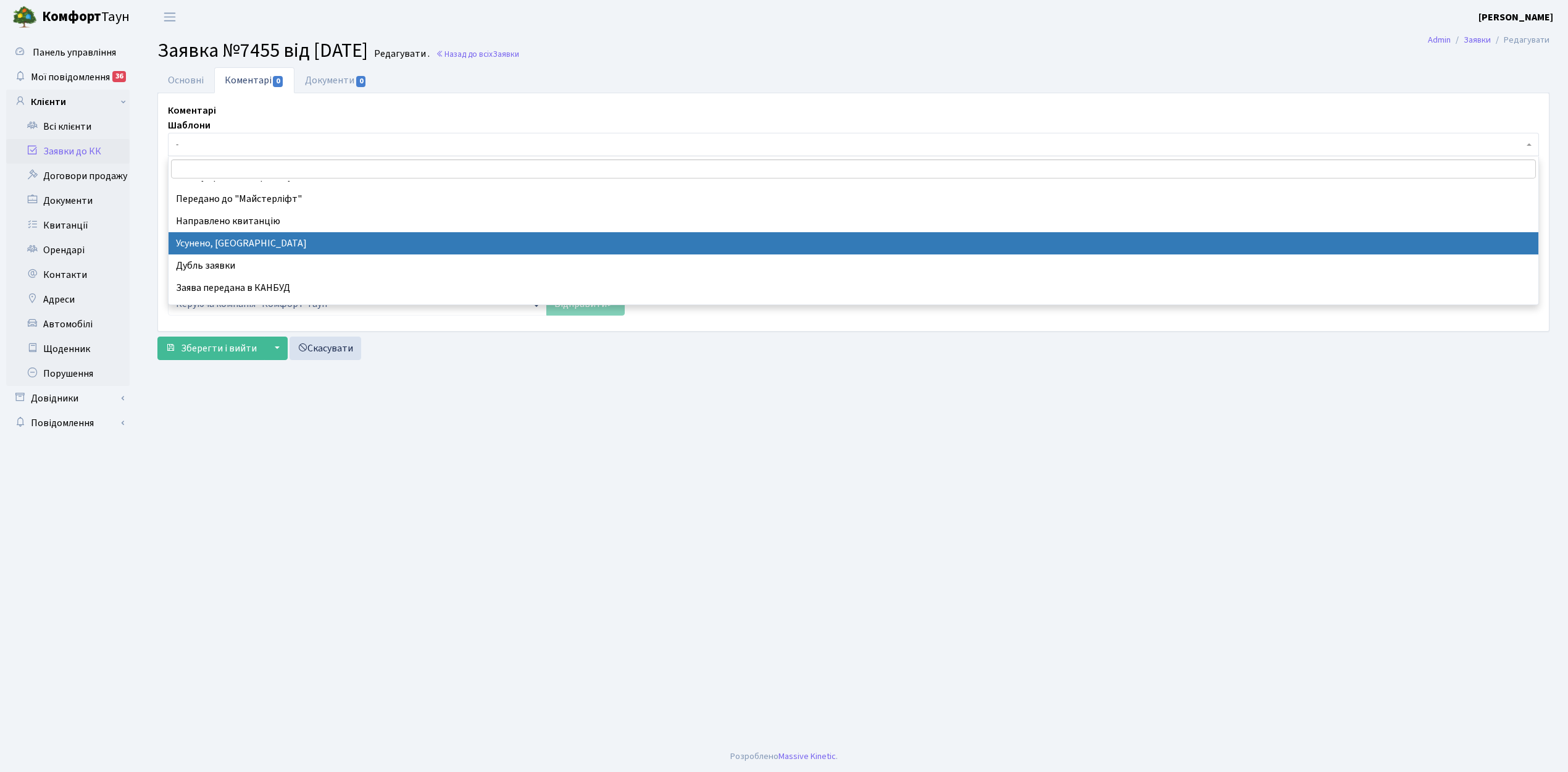
select select "15"
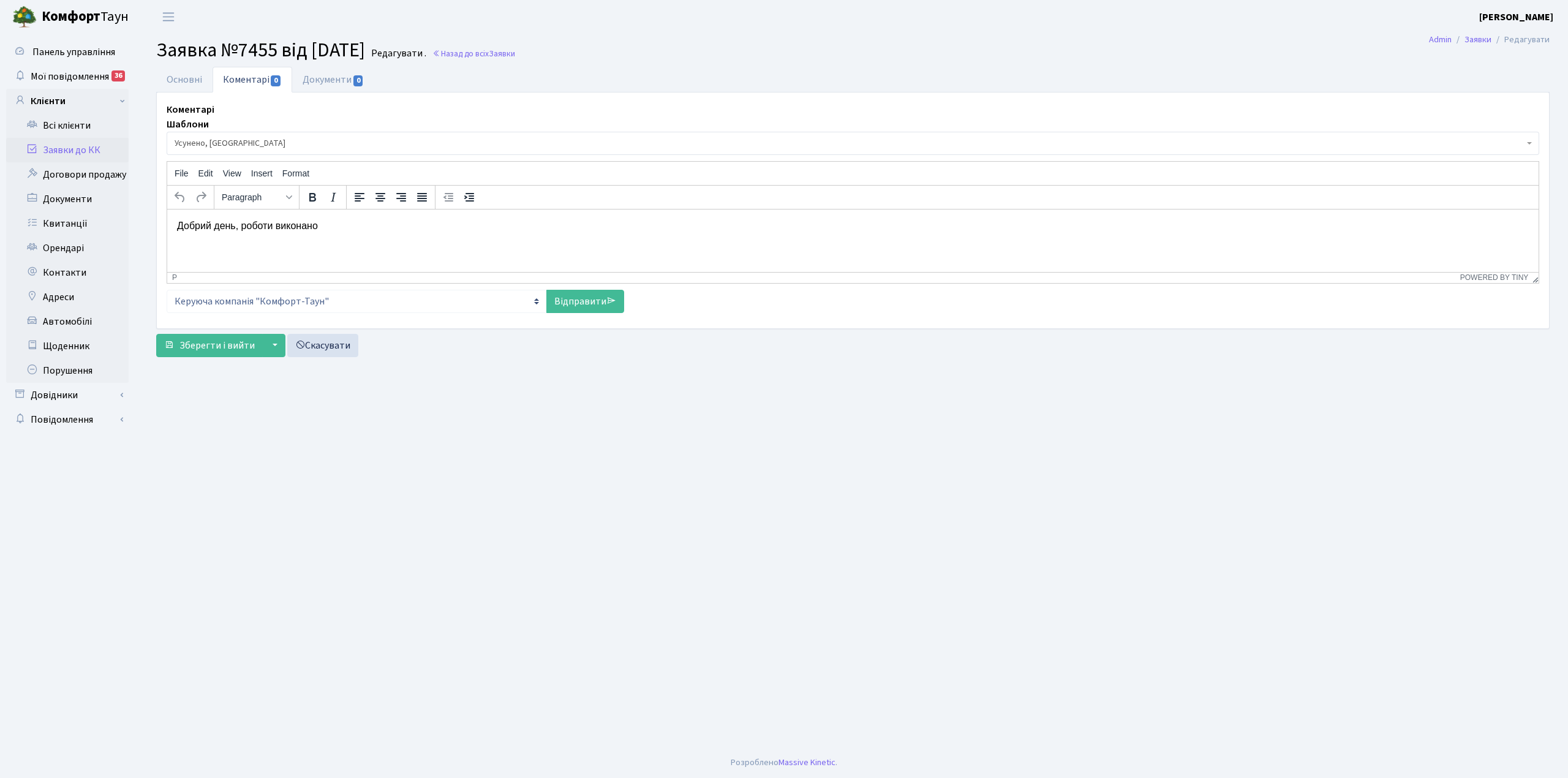
click at [585, 286] on div "Шаблони - Відмова Борги Заявку прийнято в роботу Передано до "Майстерліфт" Напр…" at bounding box center [853, 215] width 1373 height 196
click at [581, 302] on link "Відправити" at bounding box center [585, 302] width 78 height 23
select select
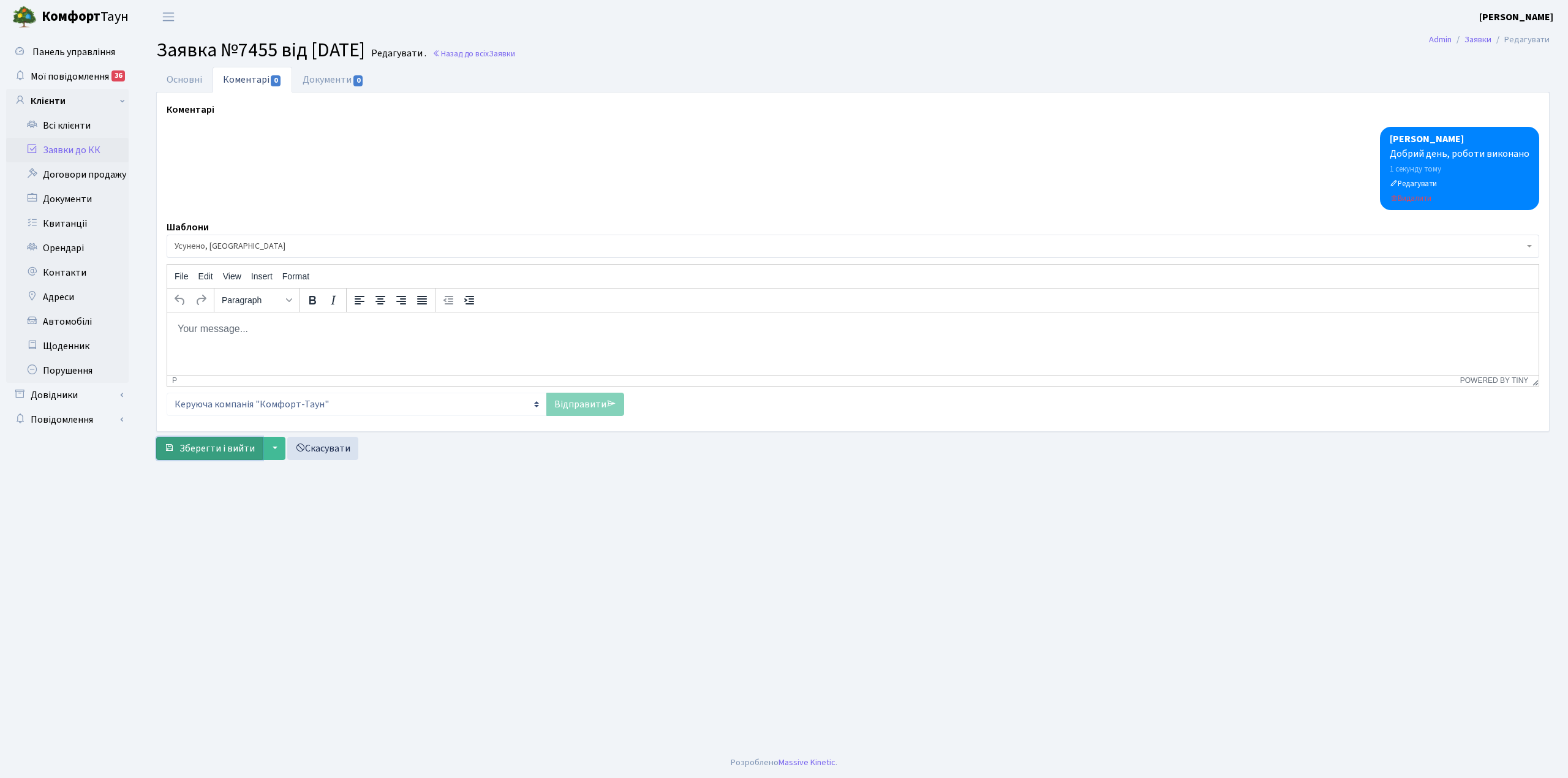
click at [211, 449] on span "Зберегти і вийти" at bounding box center [217, 448] width 75 height 13
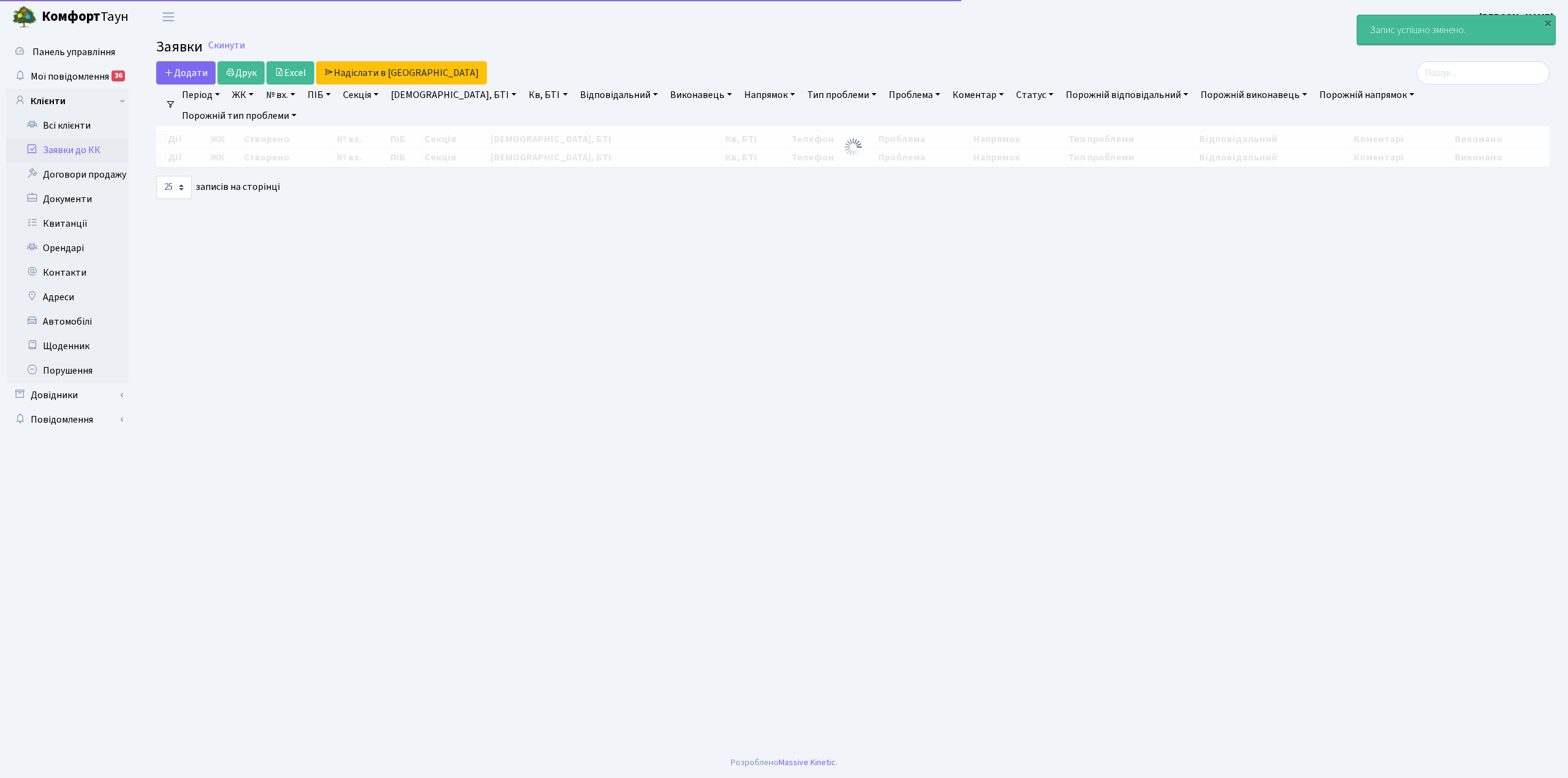
select select "25"
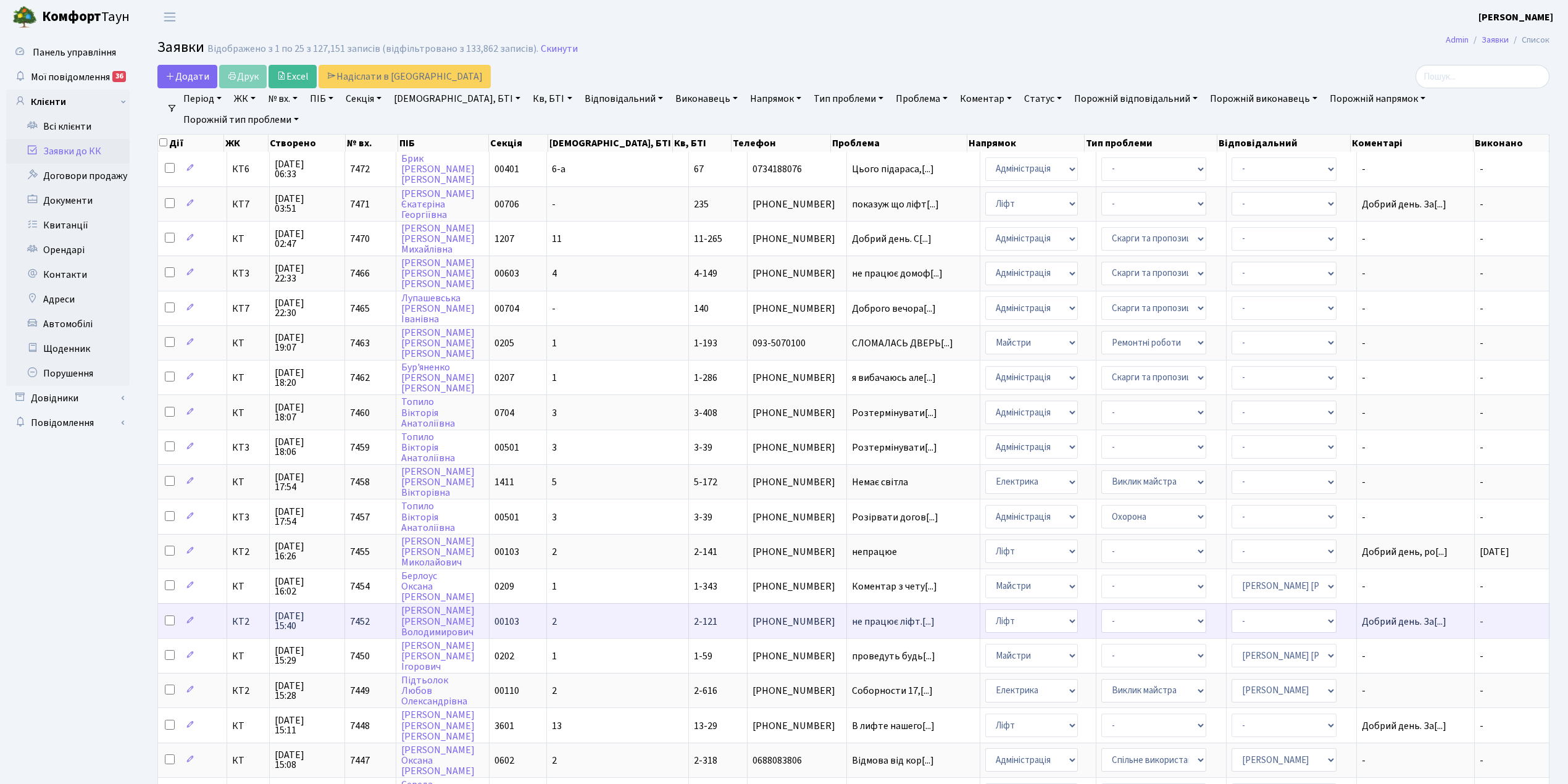
click at [600, 603] on td "2" at bounding box center [617, 620] width 142 height 34
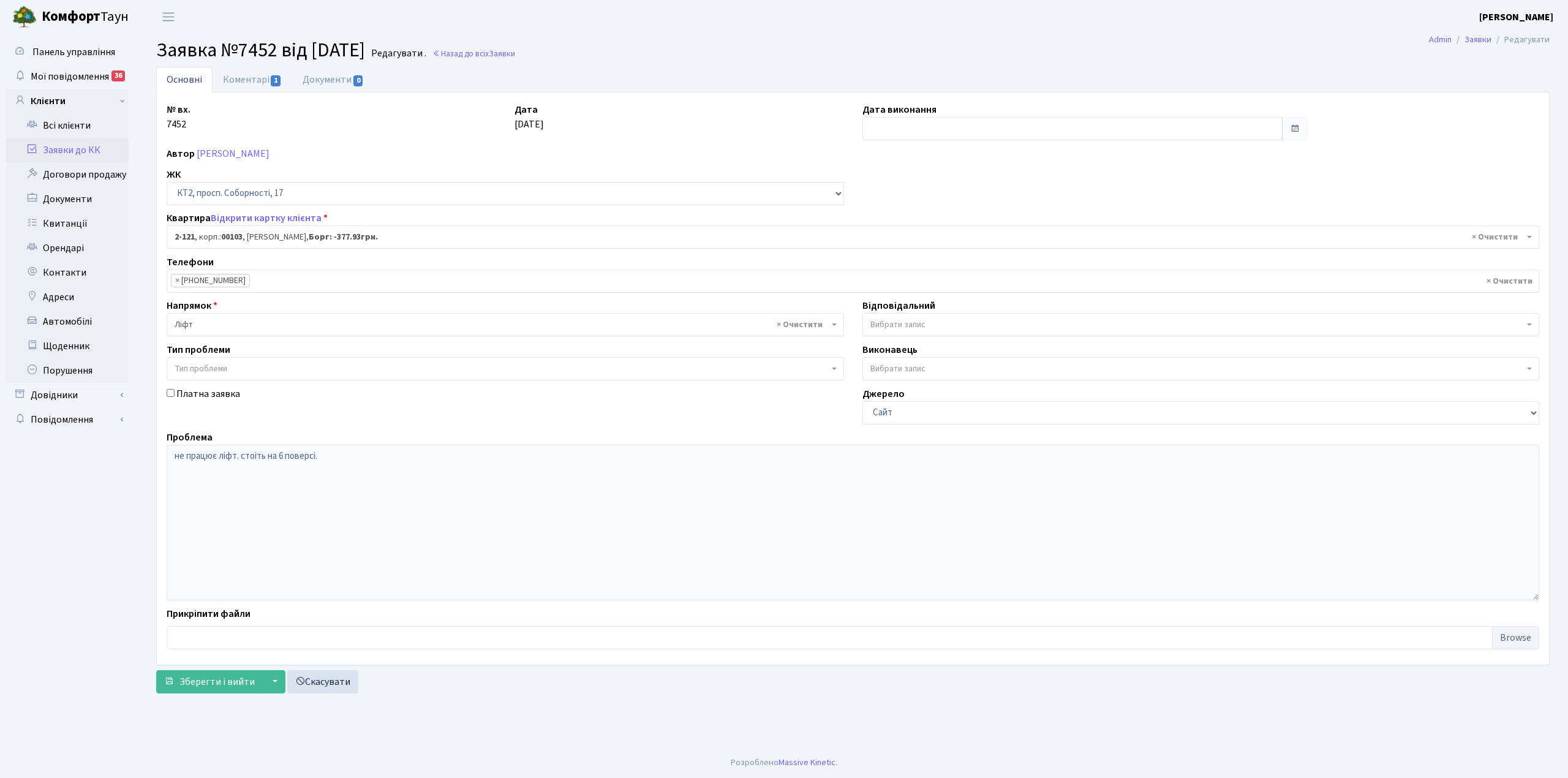
select select "15176"
click at [929, 124] on input "text" at bounding box center [1072, 128] width 420 height 23
click at [948, 270] on td "29" at bounding box center [948, 265] width 18 height 18
type input "[DATE]"
click at [250, 81] on link "Коментарі 1" at bounding box center [252, 79] width 80 height 25
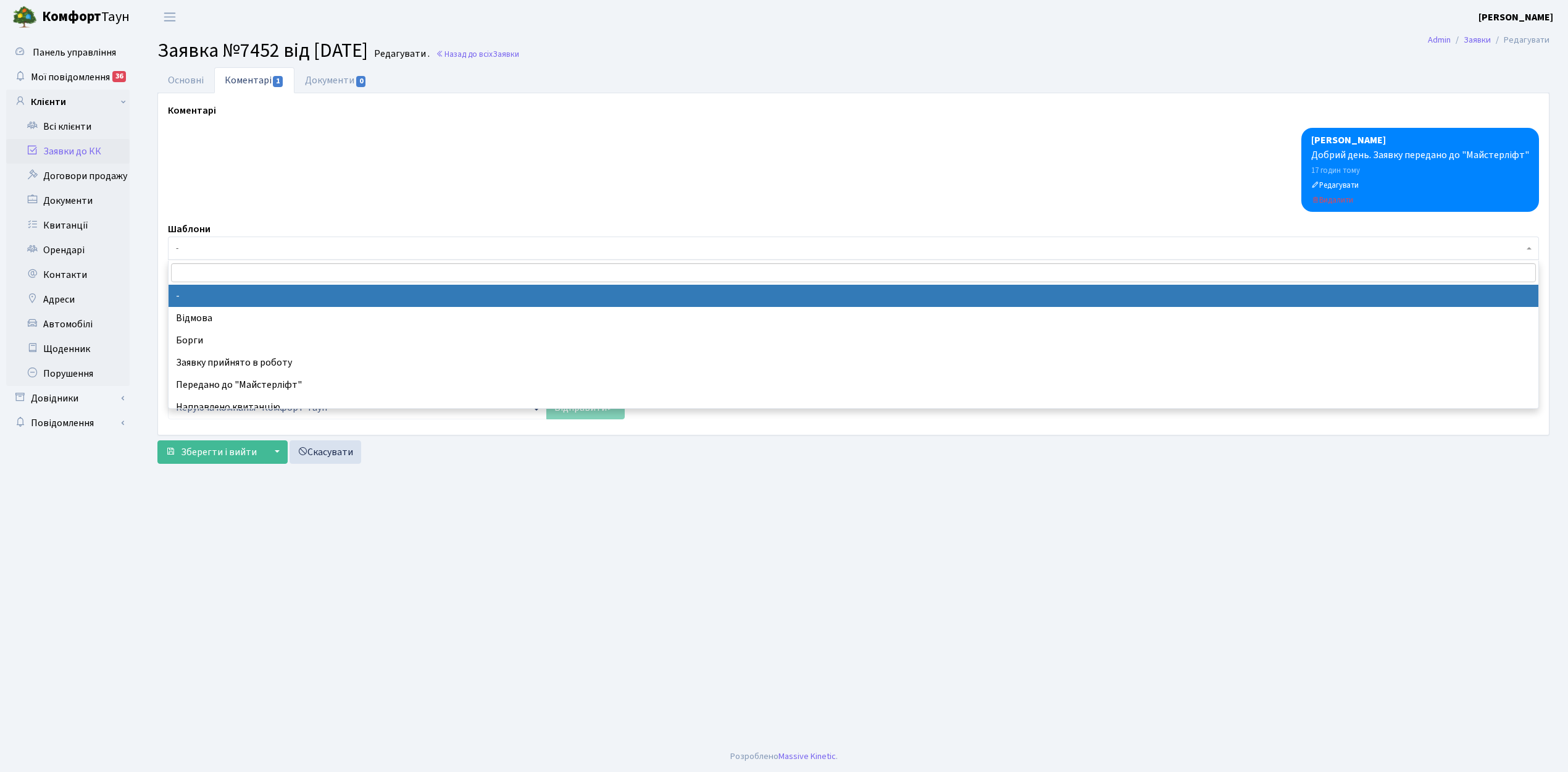
click at [224, 254] on span "-" at bounding box center [849, 248] width 1347 height 13
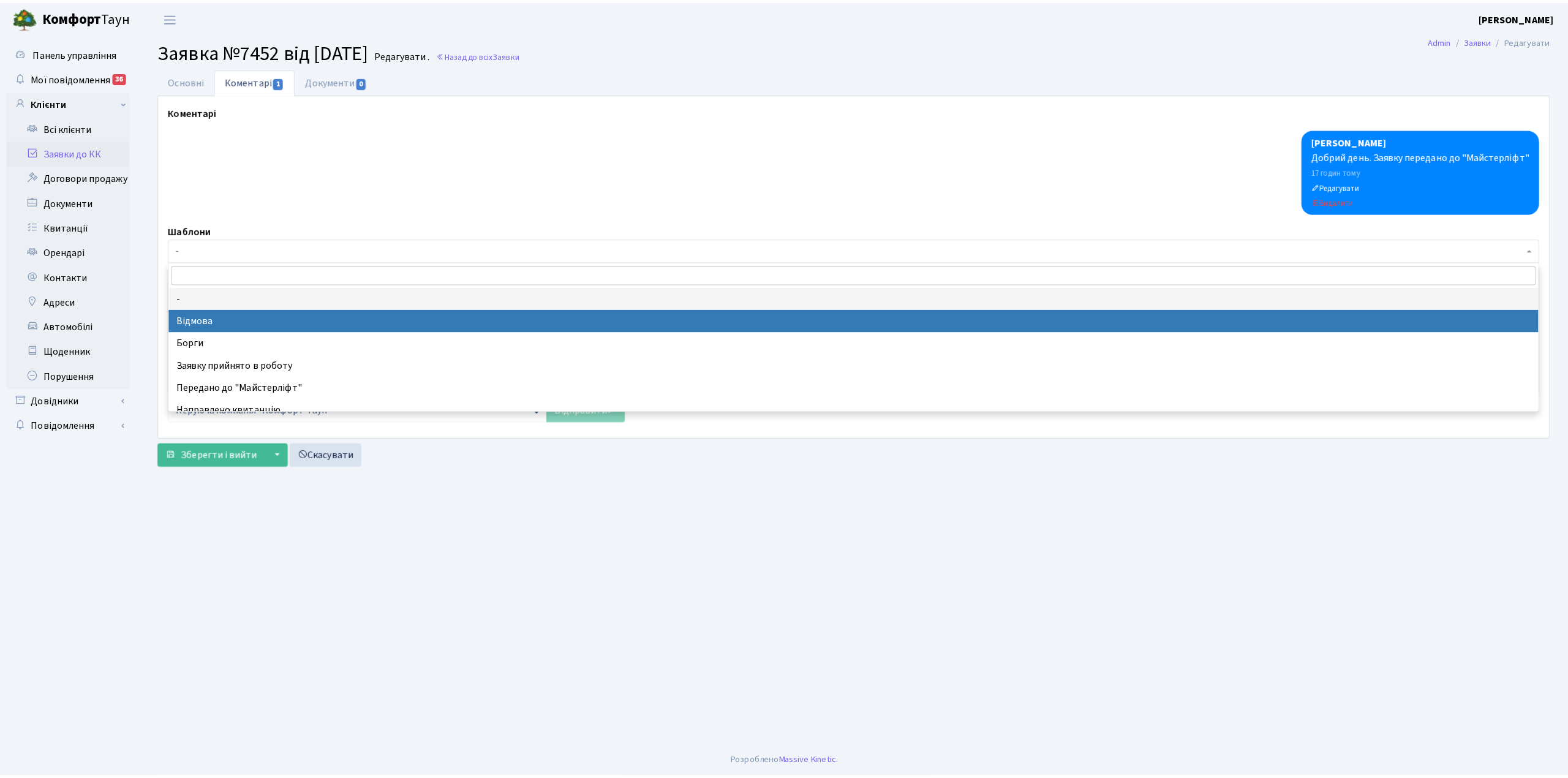
scroll to position [82, 0]
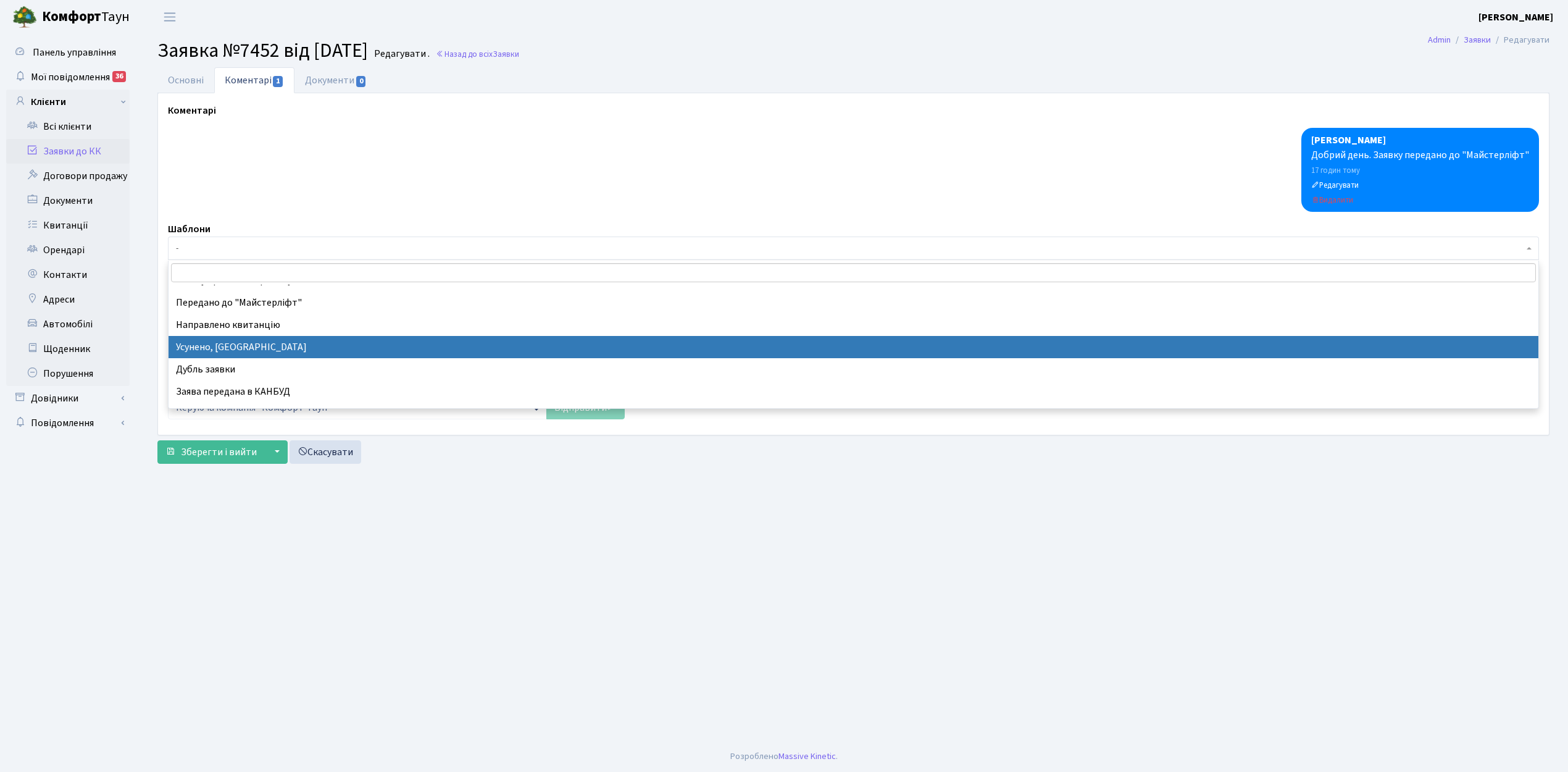
select select "15"
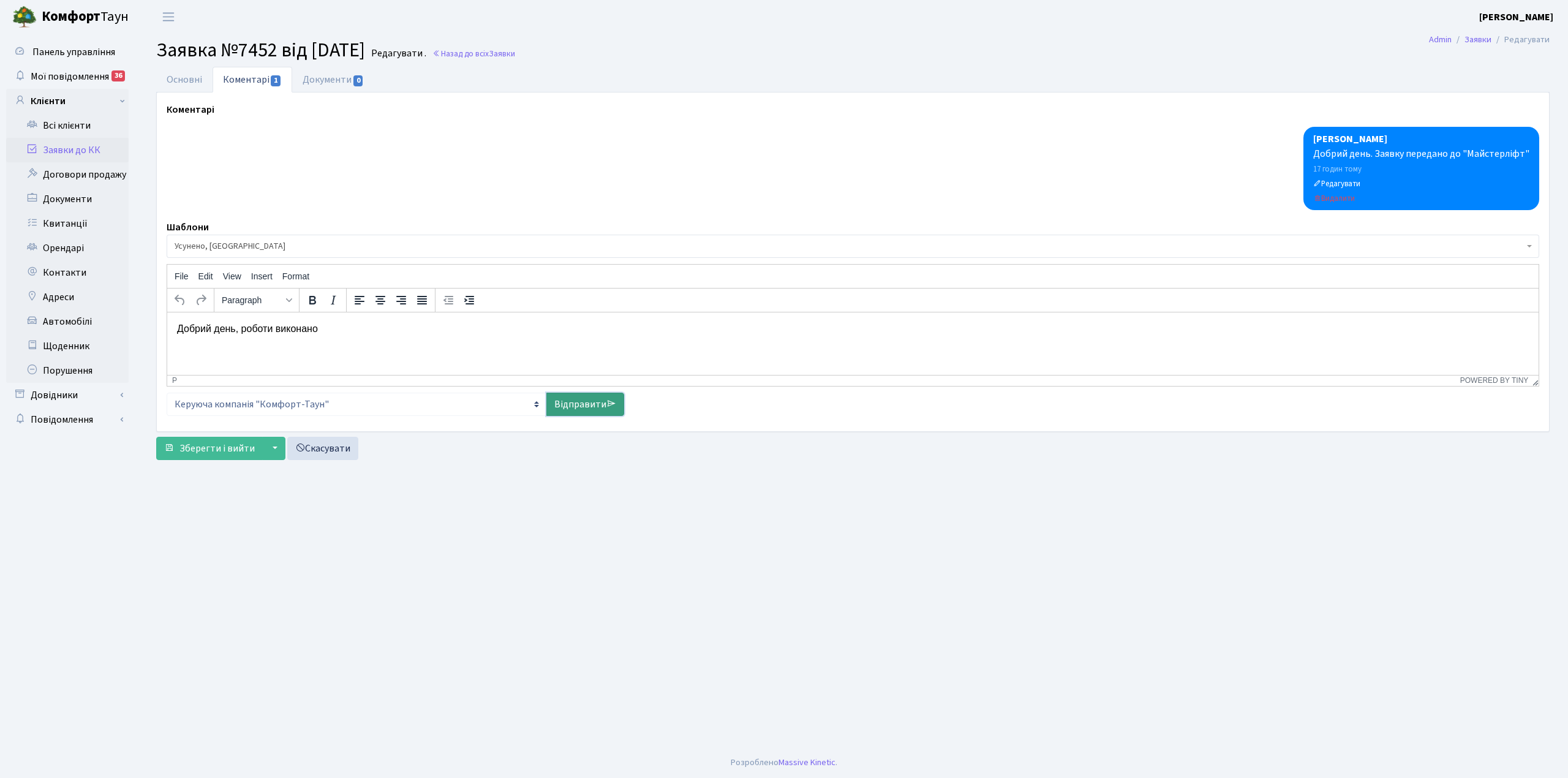
click at [578, 402] on link "Відправити" at bounding box center [585, 404] width 78 height 23
select select
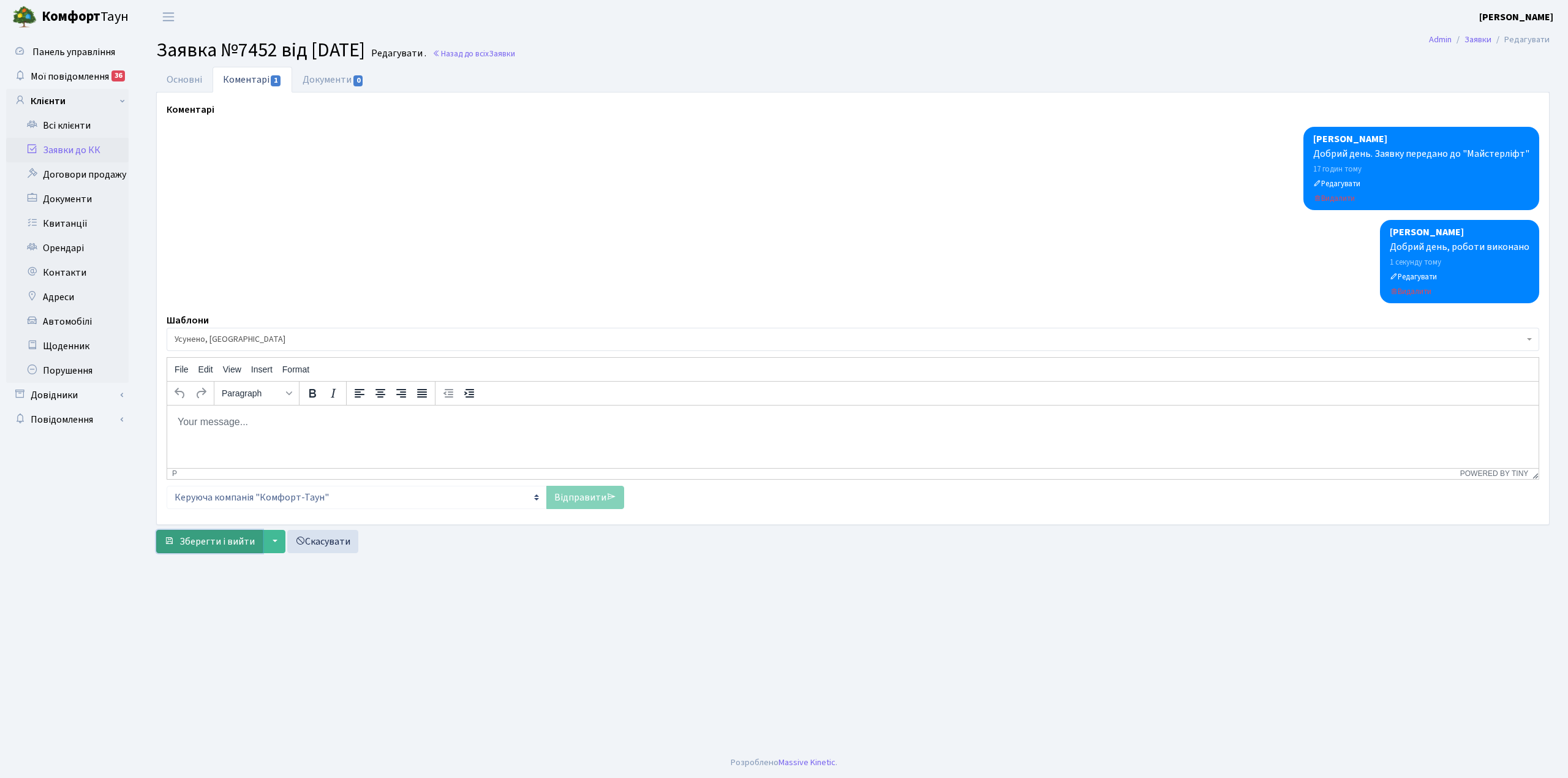
click at [212, 549] on span "Зберегти і вийти" at bounding box center [217, 542] width 75 height 13
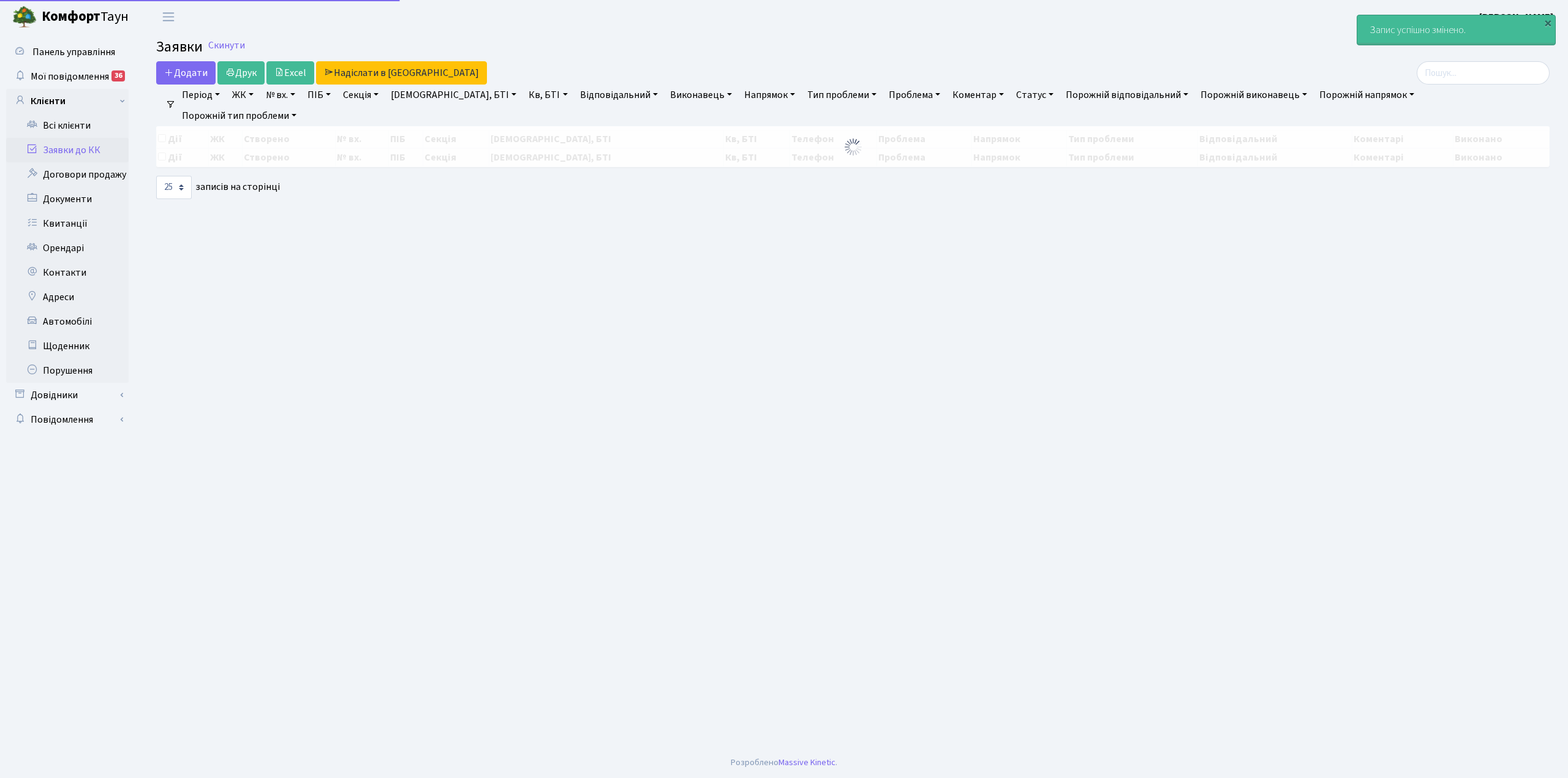
select select "25"
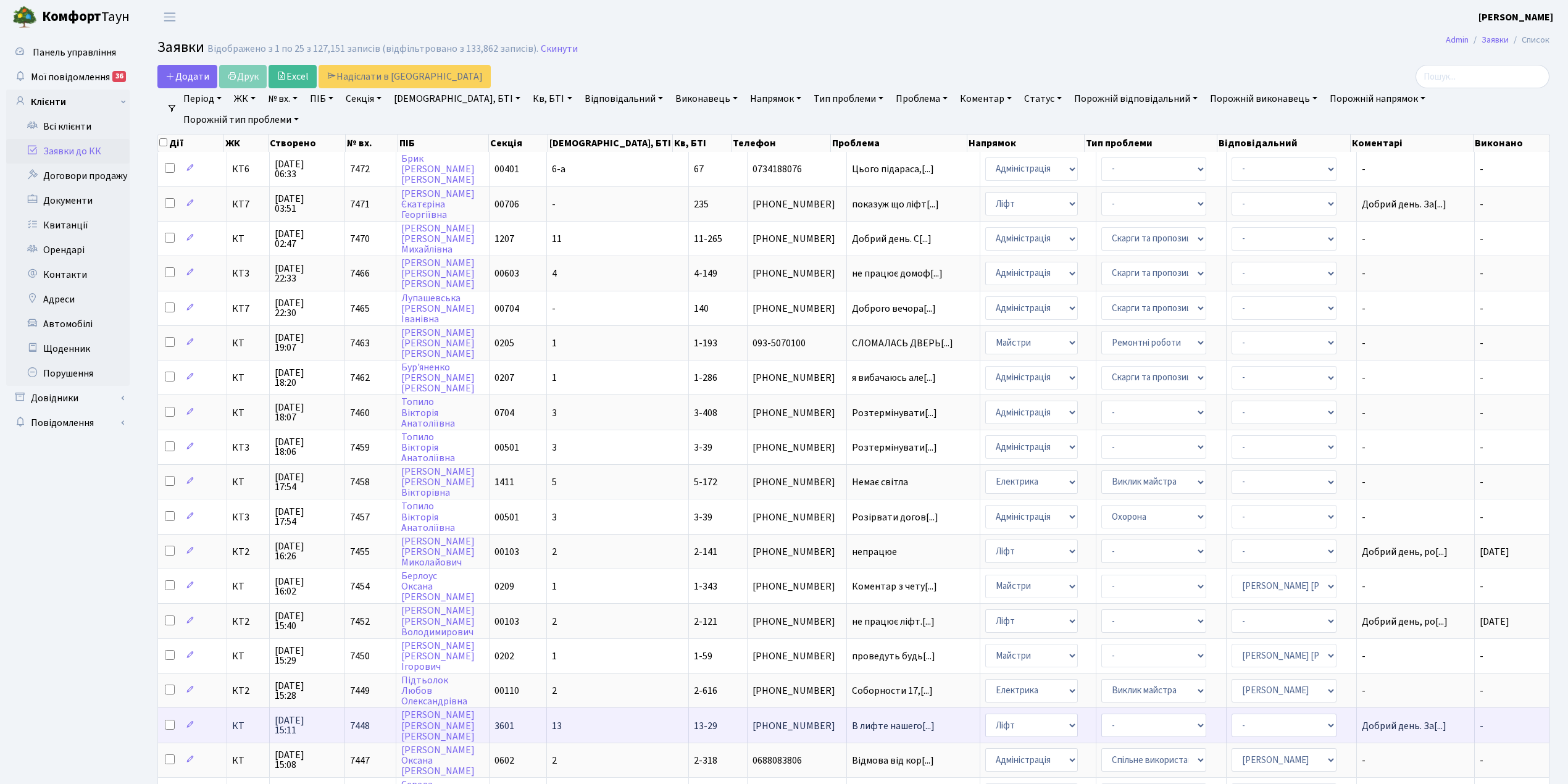
click at [621, 708] on td "13" at bounding box center [617, 725] width 142 height 34
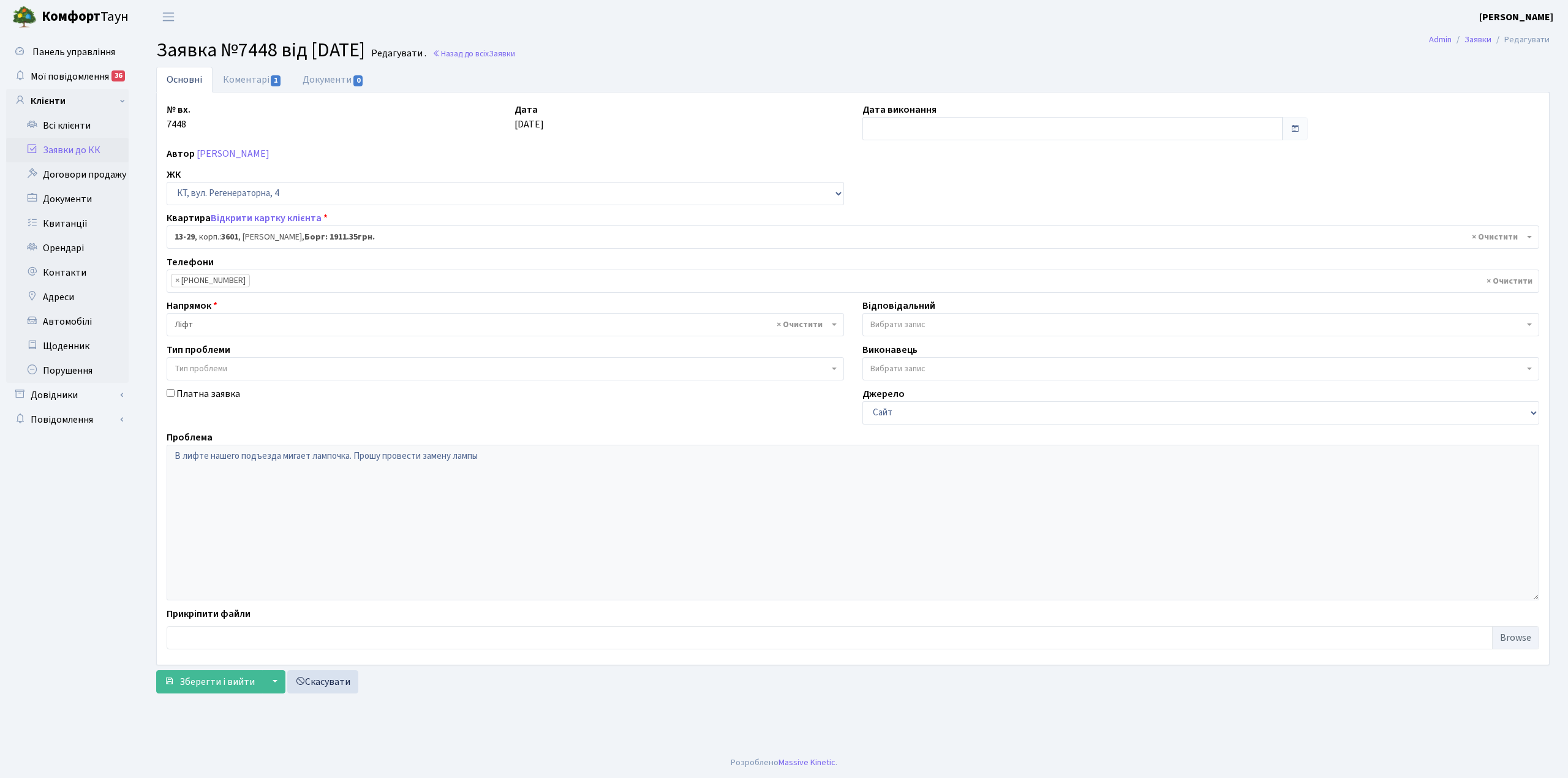
select select "7675"
click at [229, 78] on link "Коментарі 1" at bounding box center [252, 79] width 80 height 25
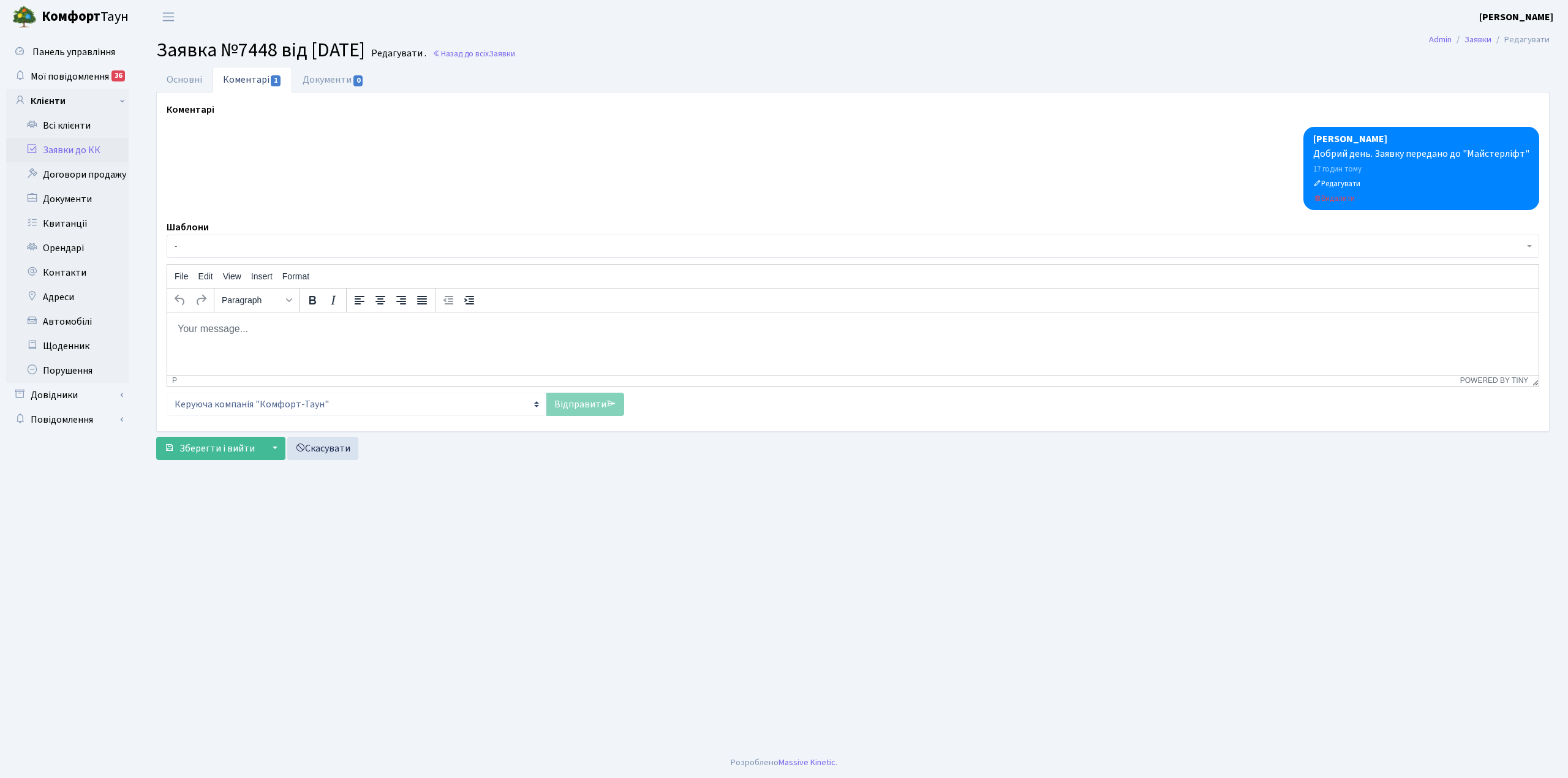
click at [228, 331] on body "Rich Text Area. Press ALT-0 for help." at bounding box center [853, 328] width 1352 height 13
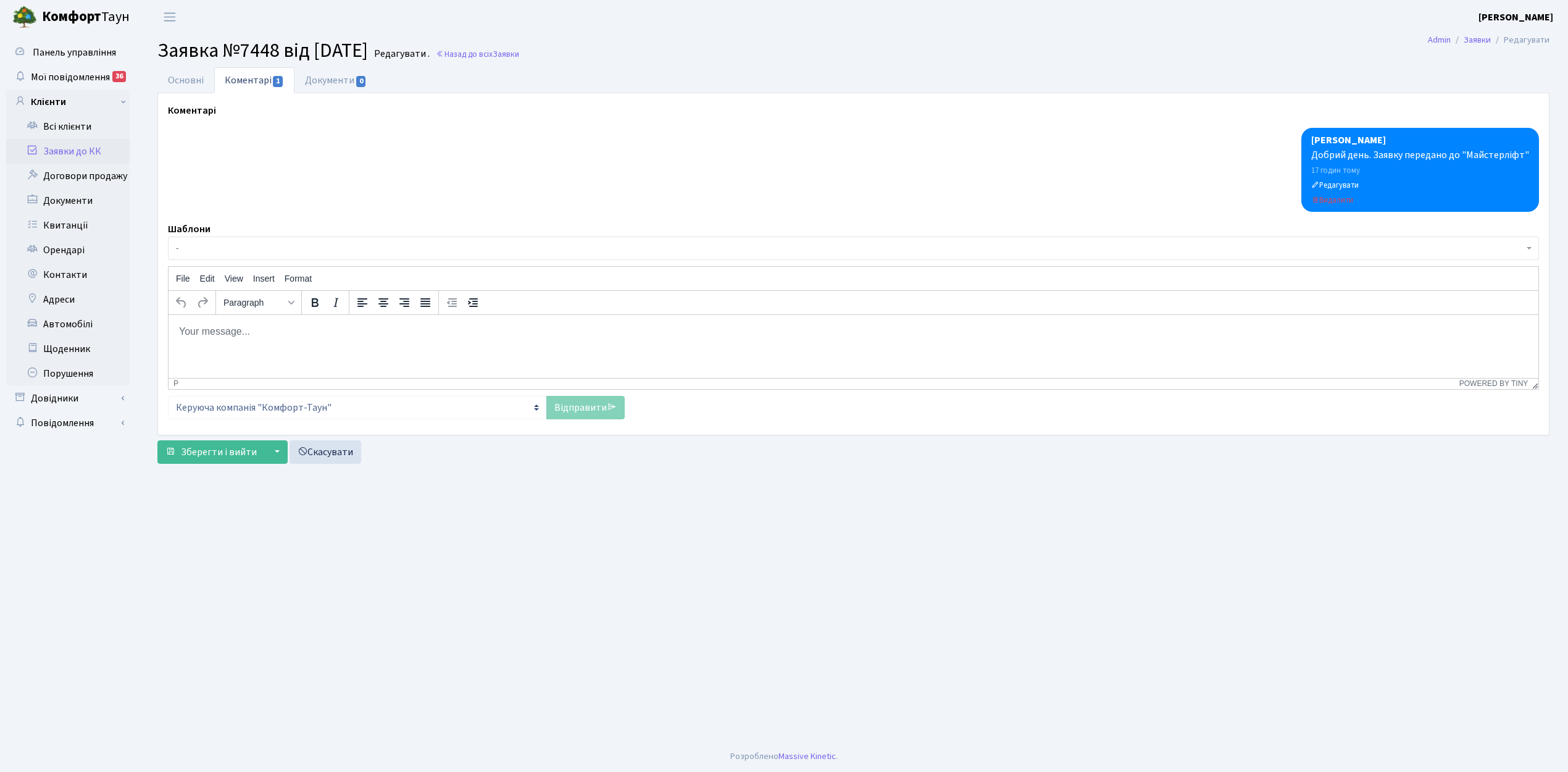
click at [187, 258] on span "-" at bounding box center [853, 248] width 1371 height 24
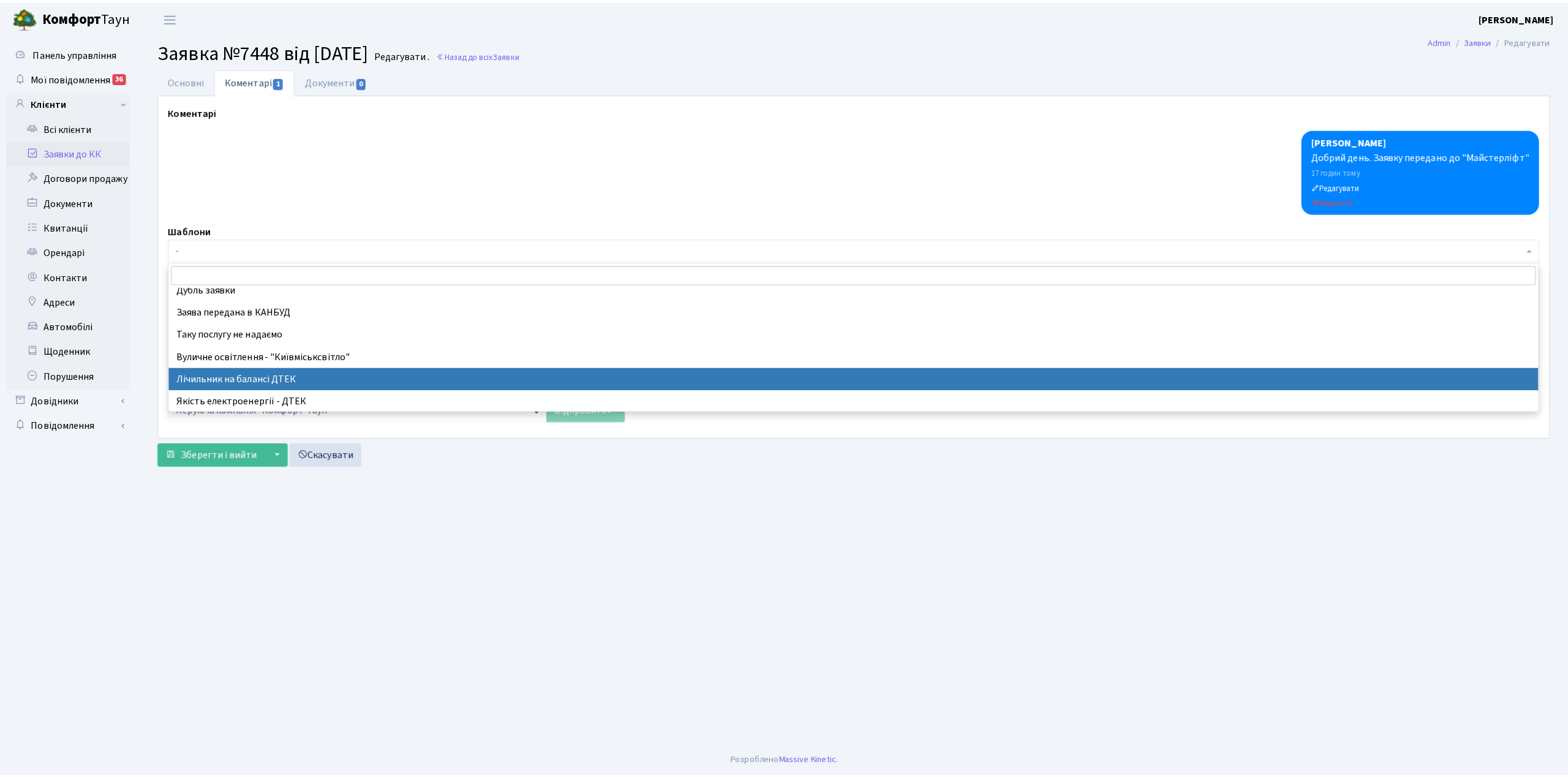
scroll to position [245, 0]
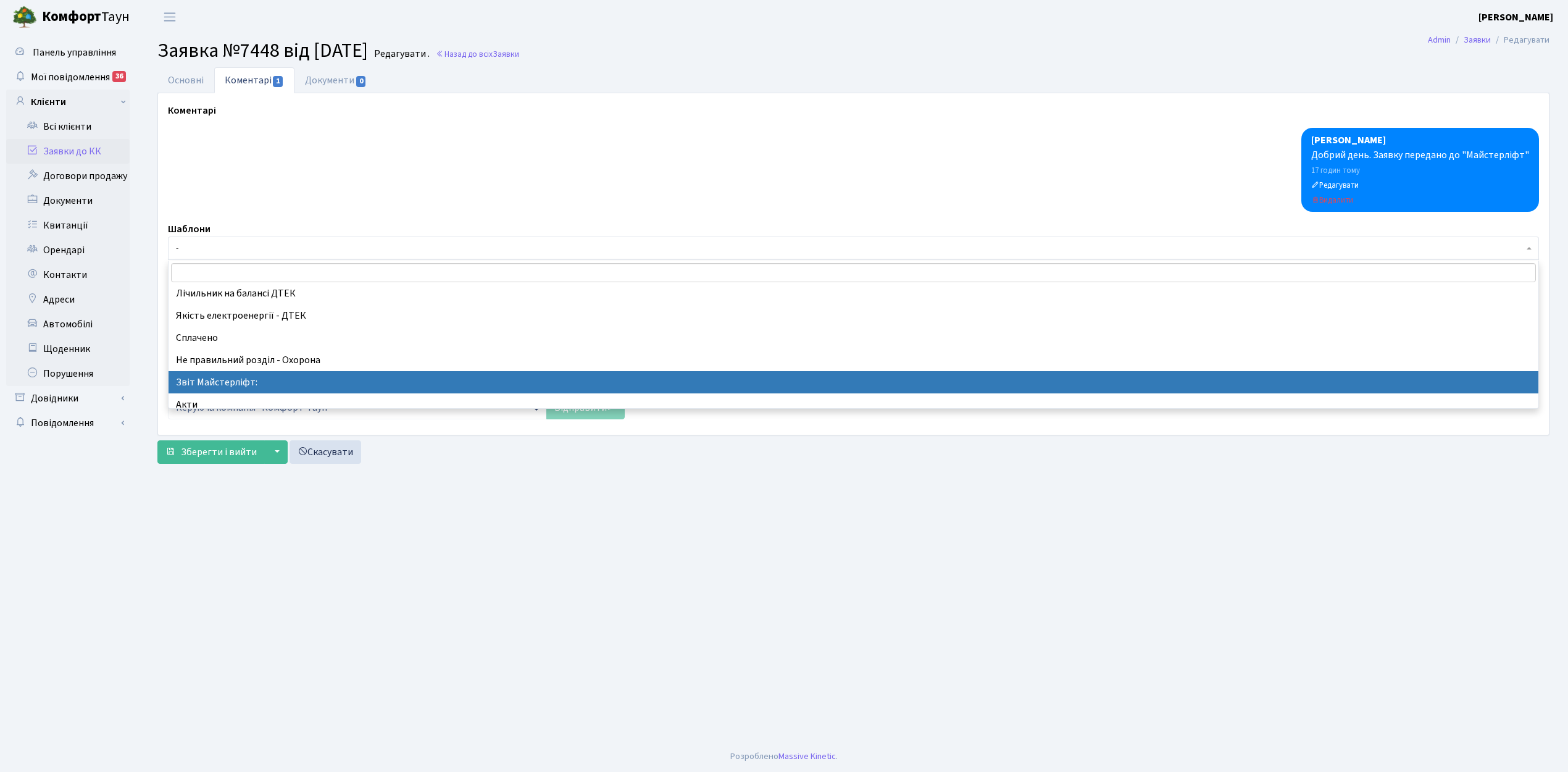
select select "37"
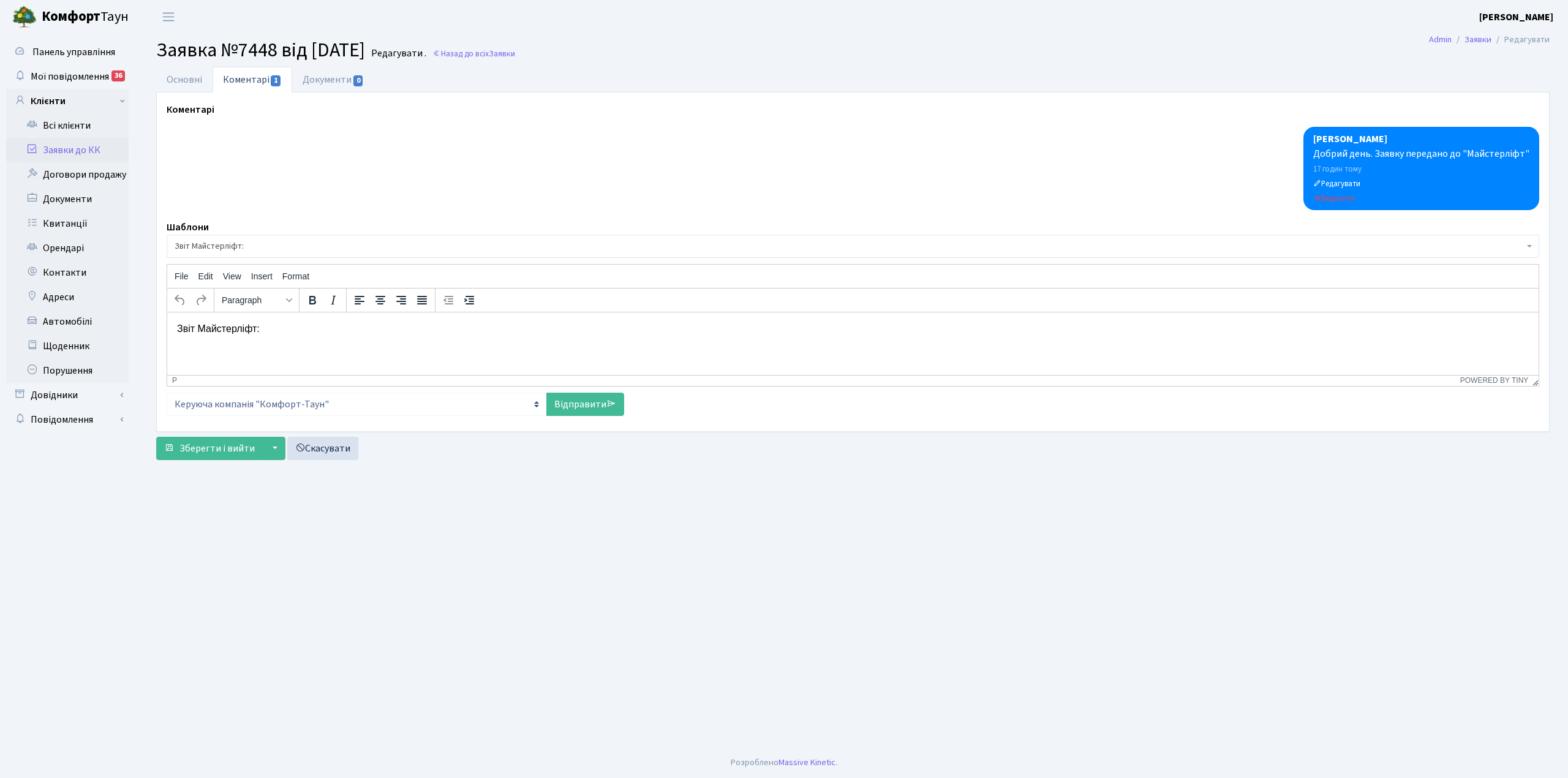
click at [278, 332] on p "Звіт Майстерліфт:" at bounding box center [853, 328] width 1352 height 13
click at [559, 405] on link "Відправити" at bounding box center [585, 404] width 78 height 23
select select
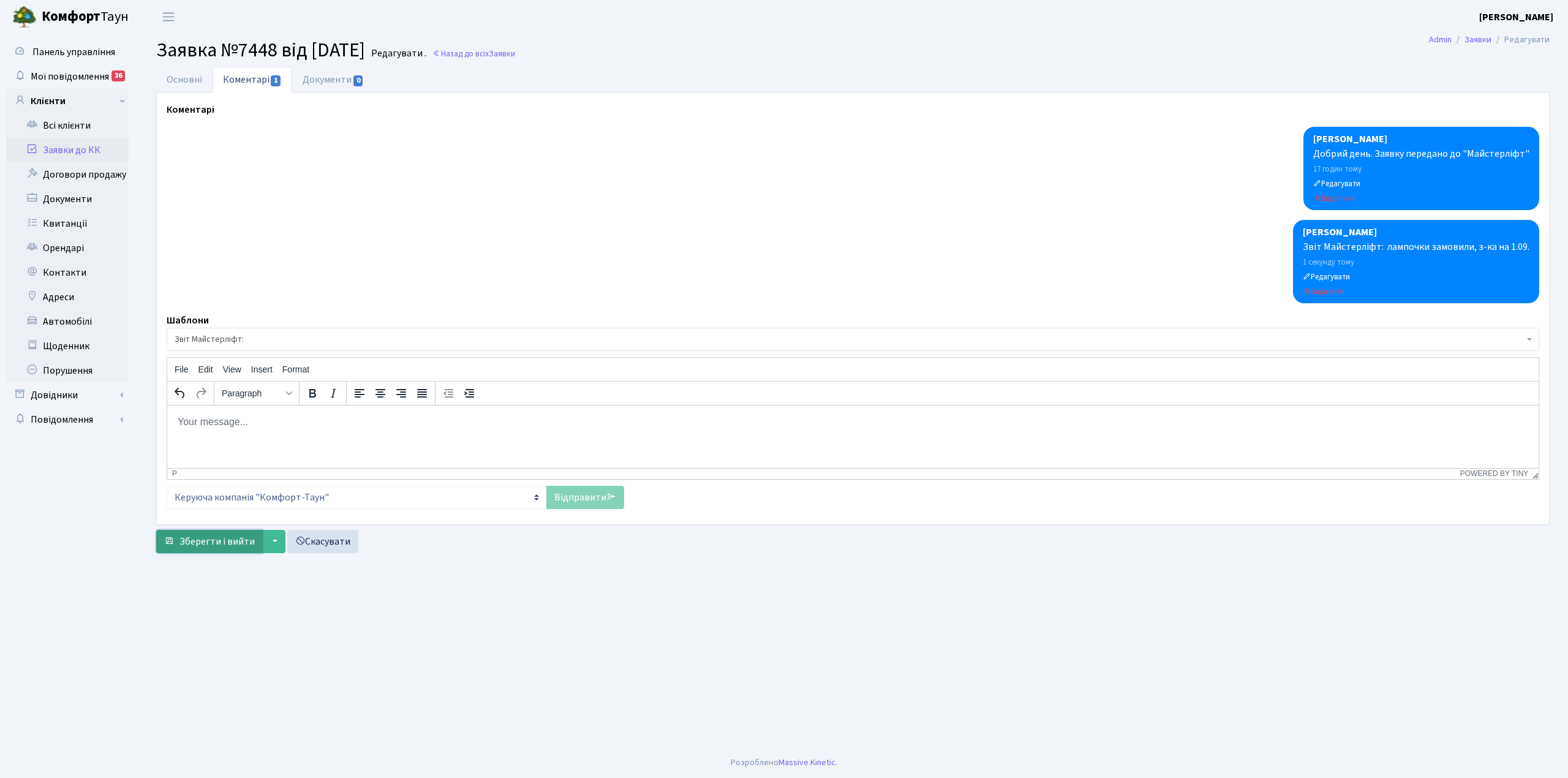
click at [201, 547] on span "Зберегти і вийти" at bounding box center [217, 542] width 75 height 13
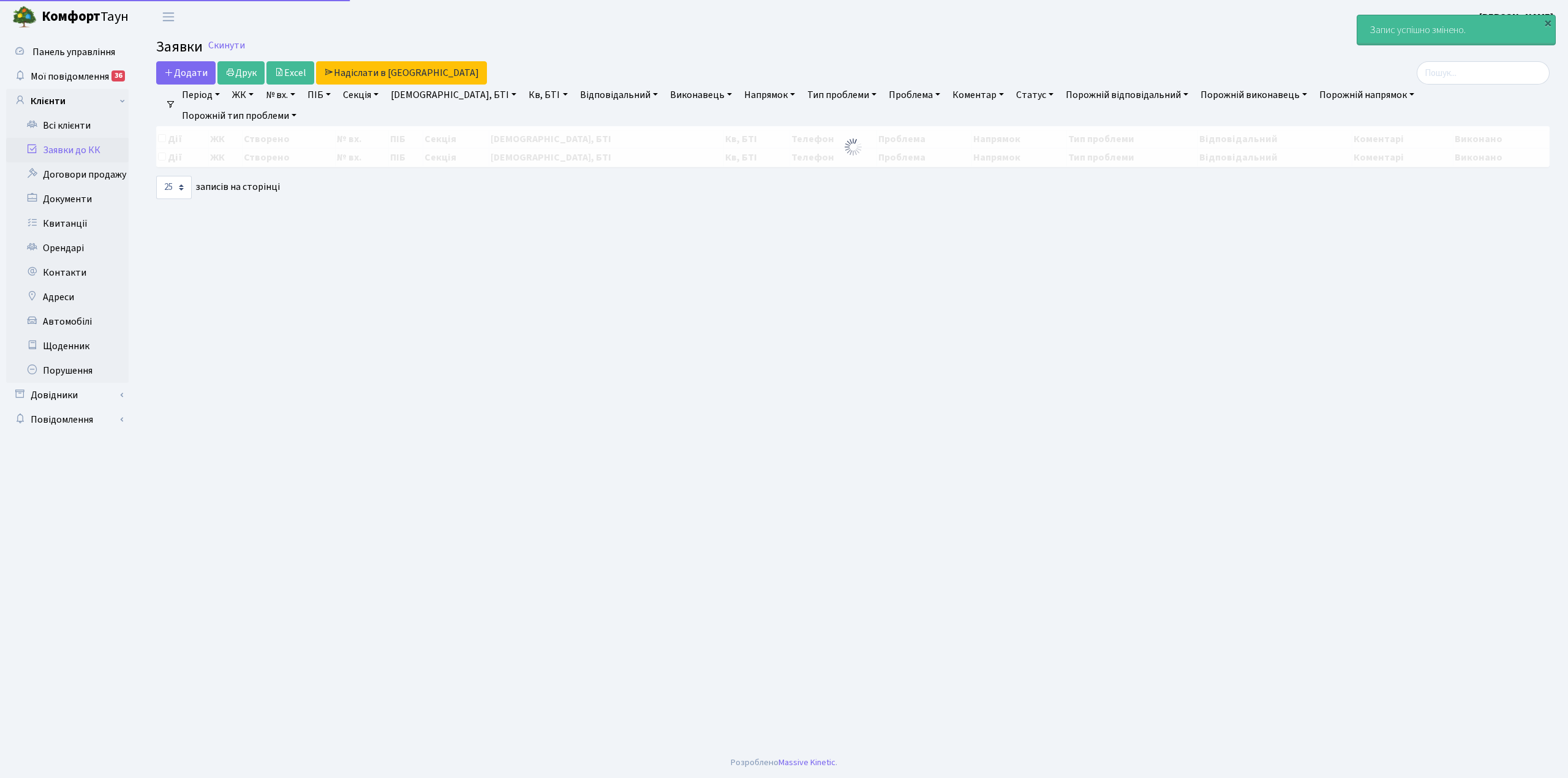
select select "25"
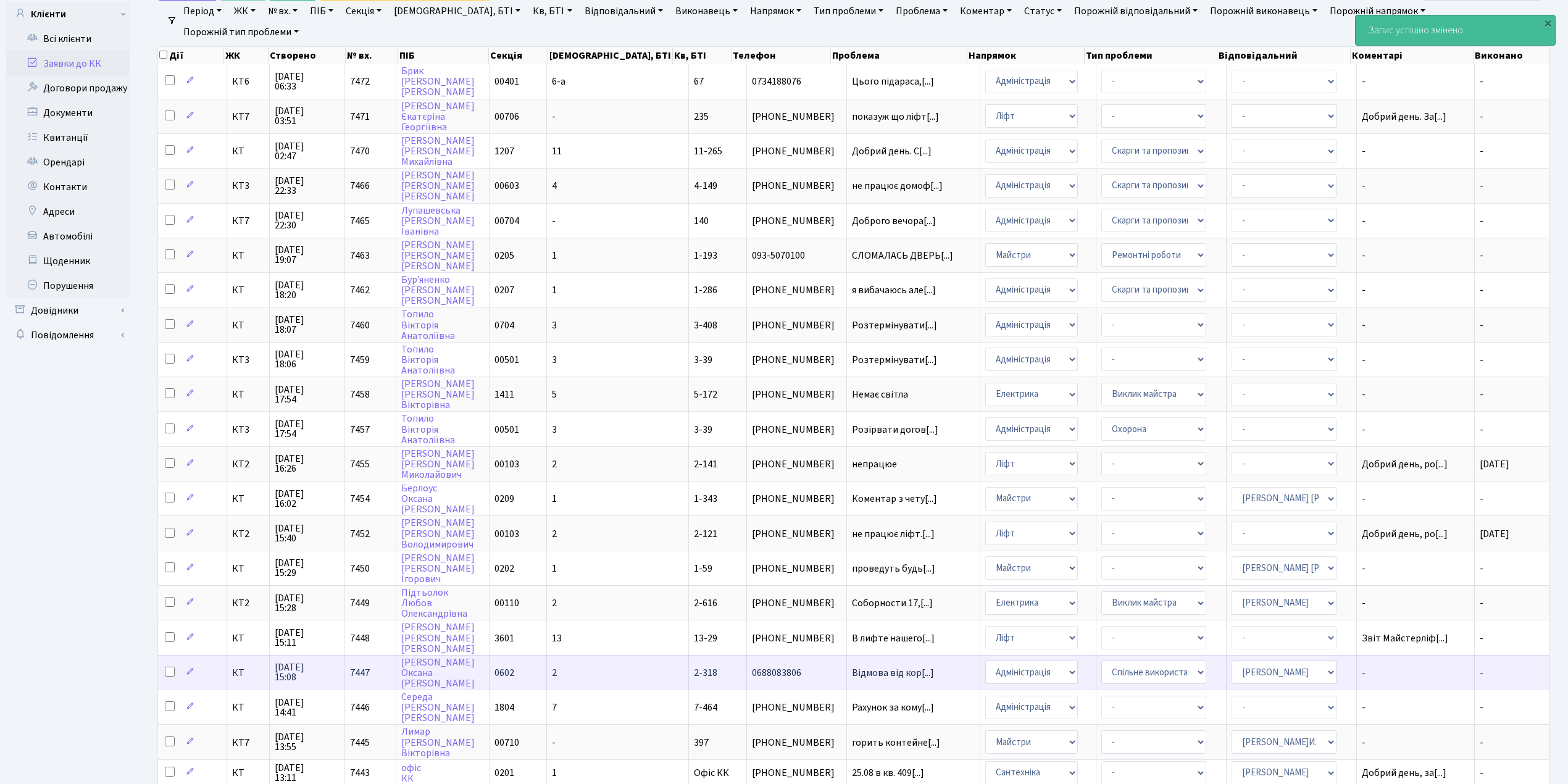
scroll to position [164, 0]
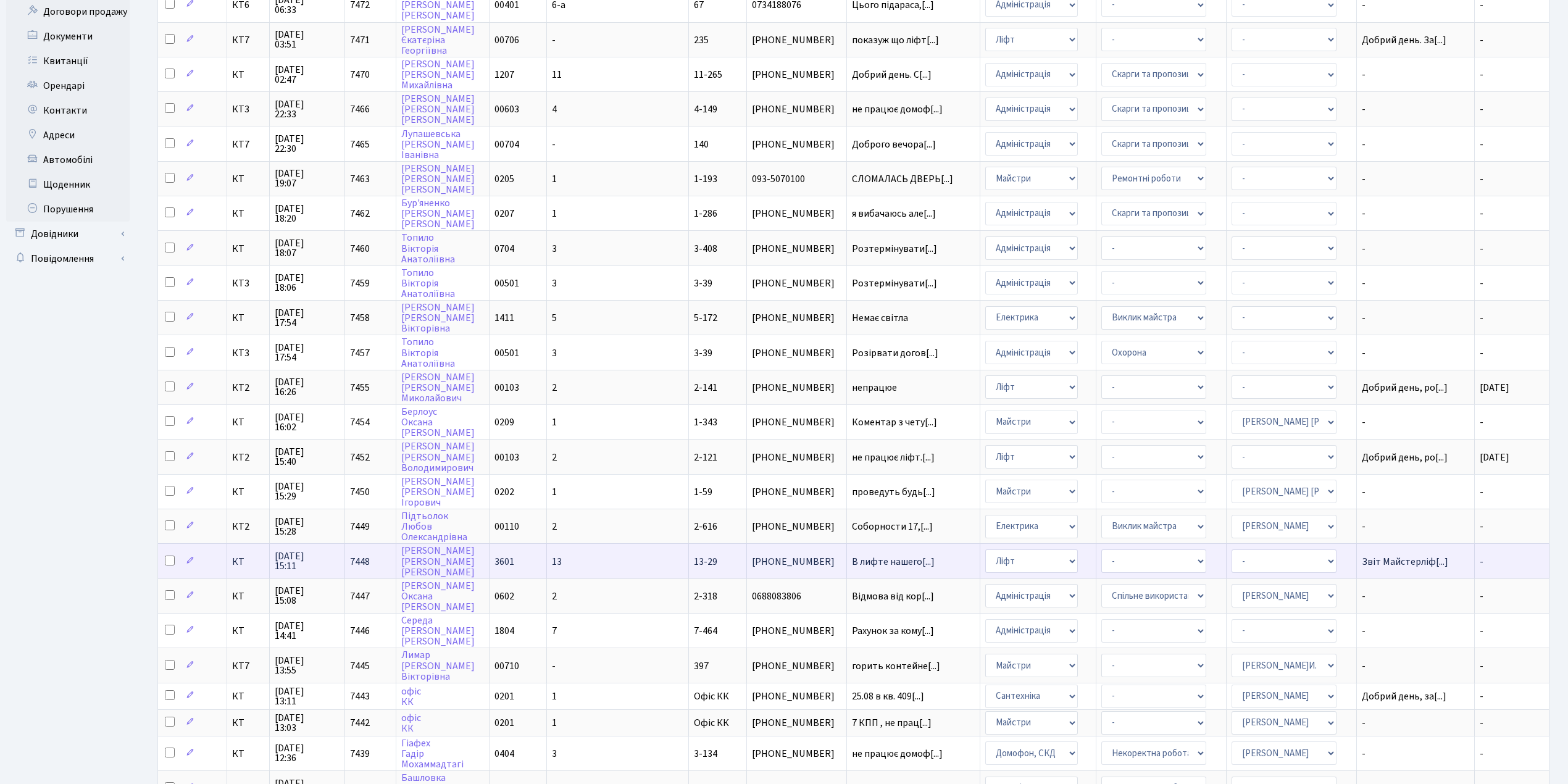
click at [562, 555] on span "13" at bounding box center [556, 561] width 10 height 14
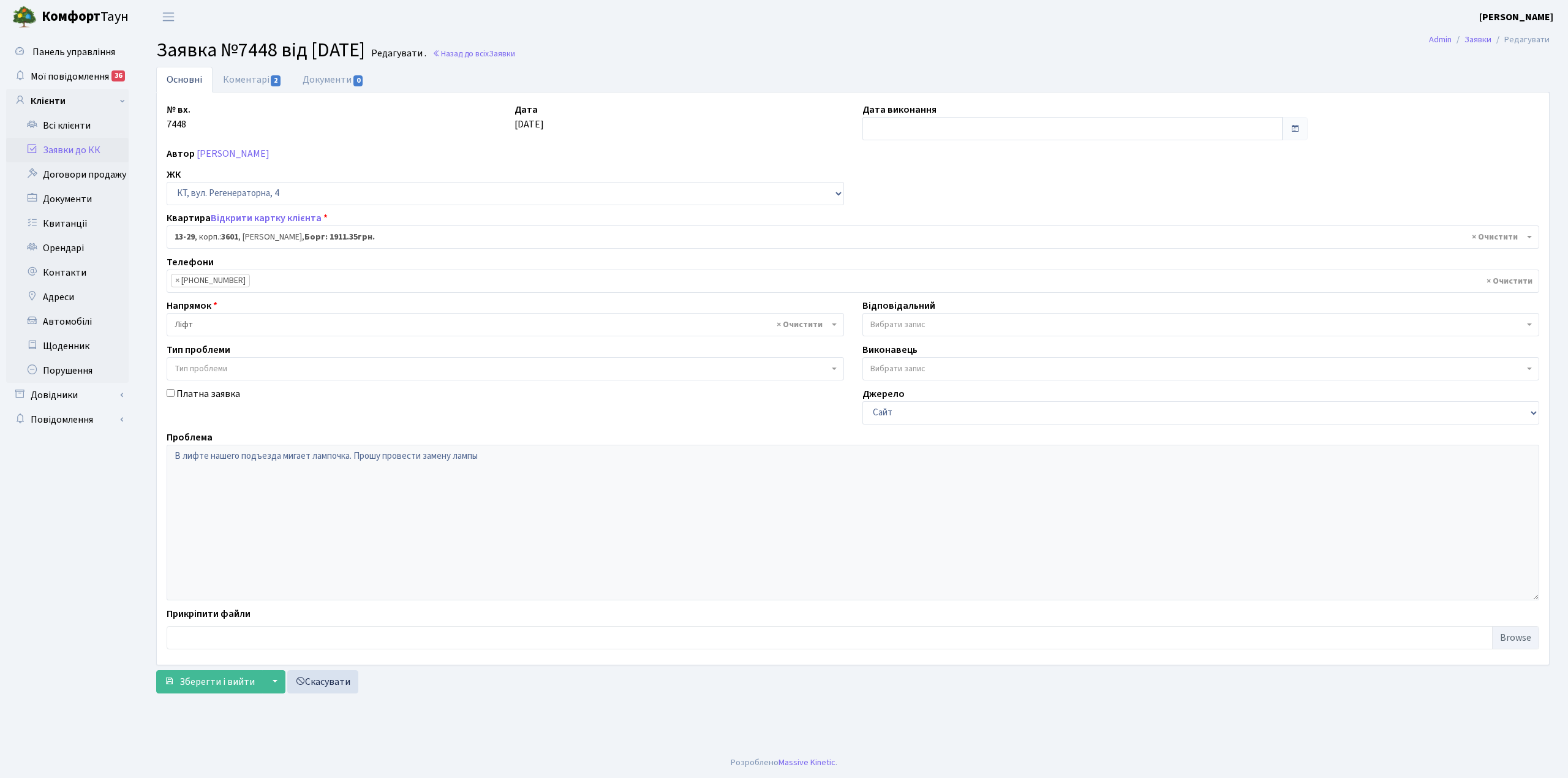
select select "7675"
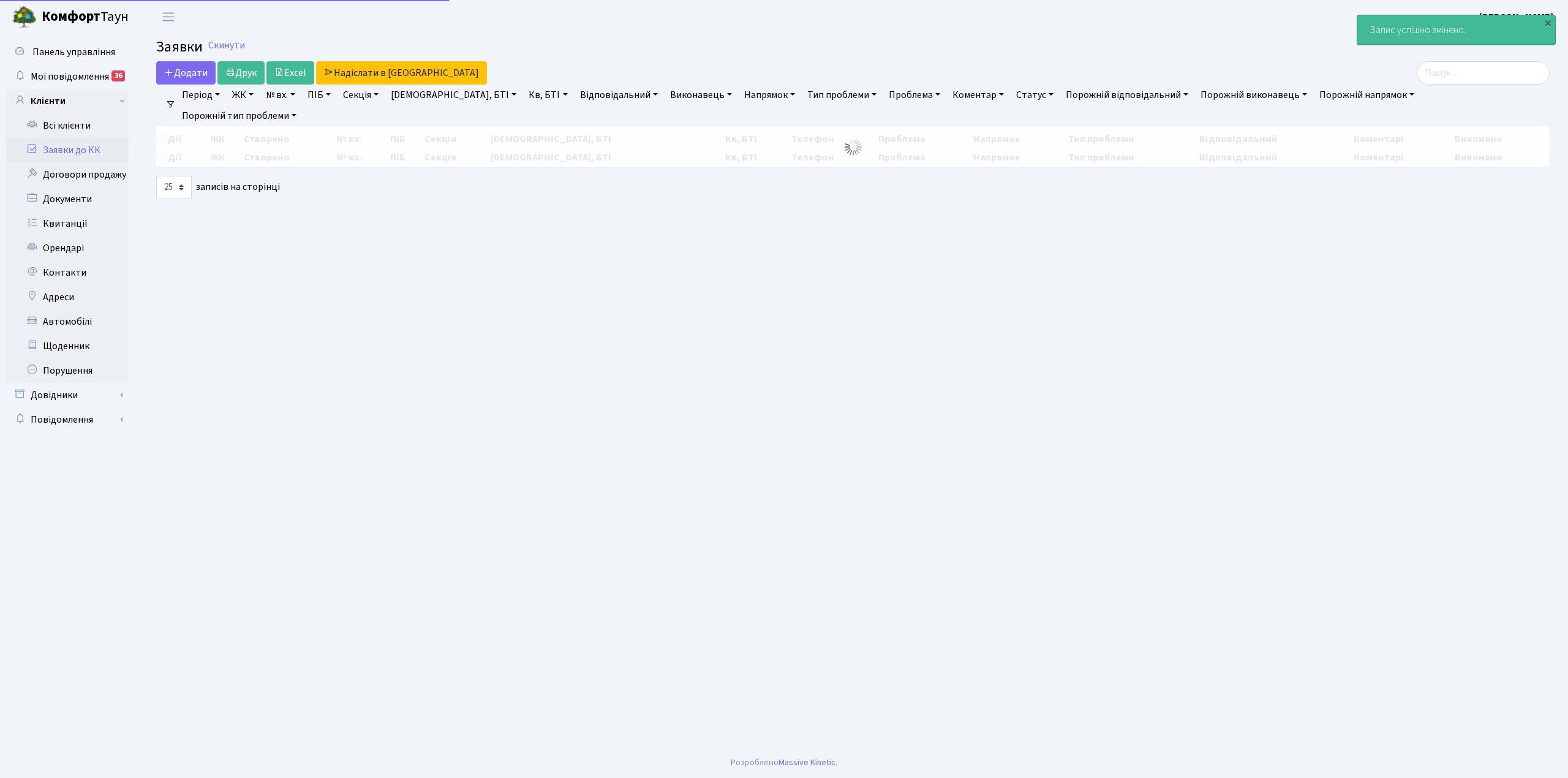
select select "25"
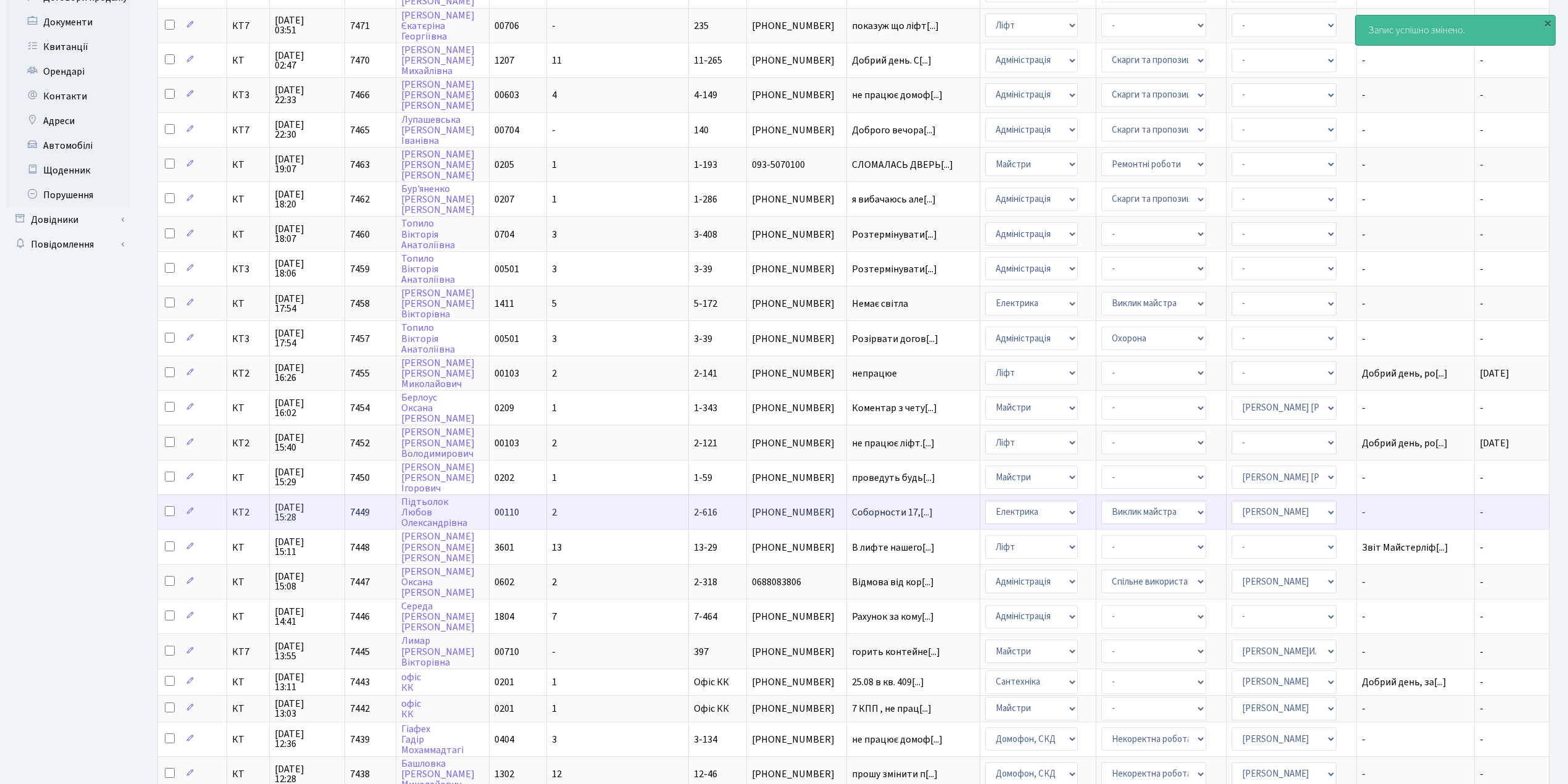
scroll to position [247, 0]
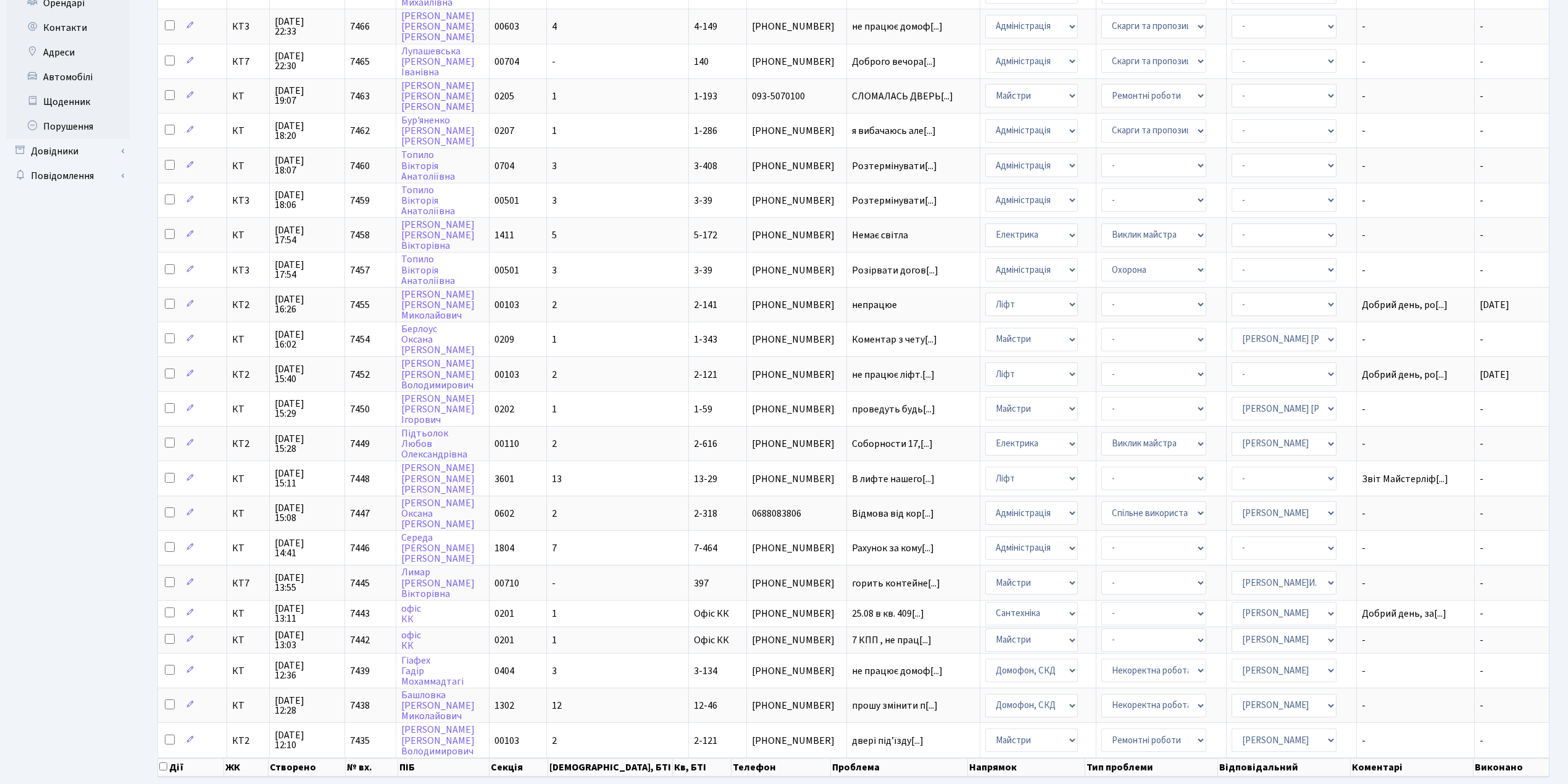
click at [1402, 784] on link "2" at bounding box center [1404, 798] width 20 height 23
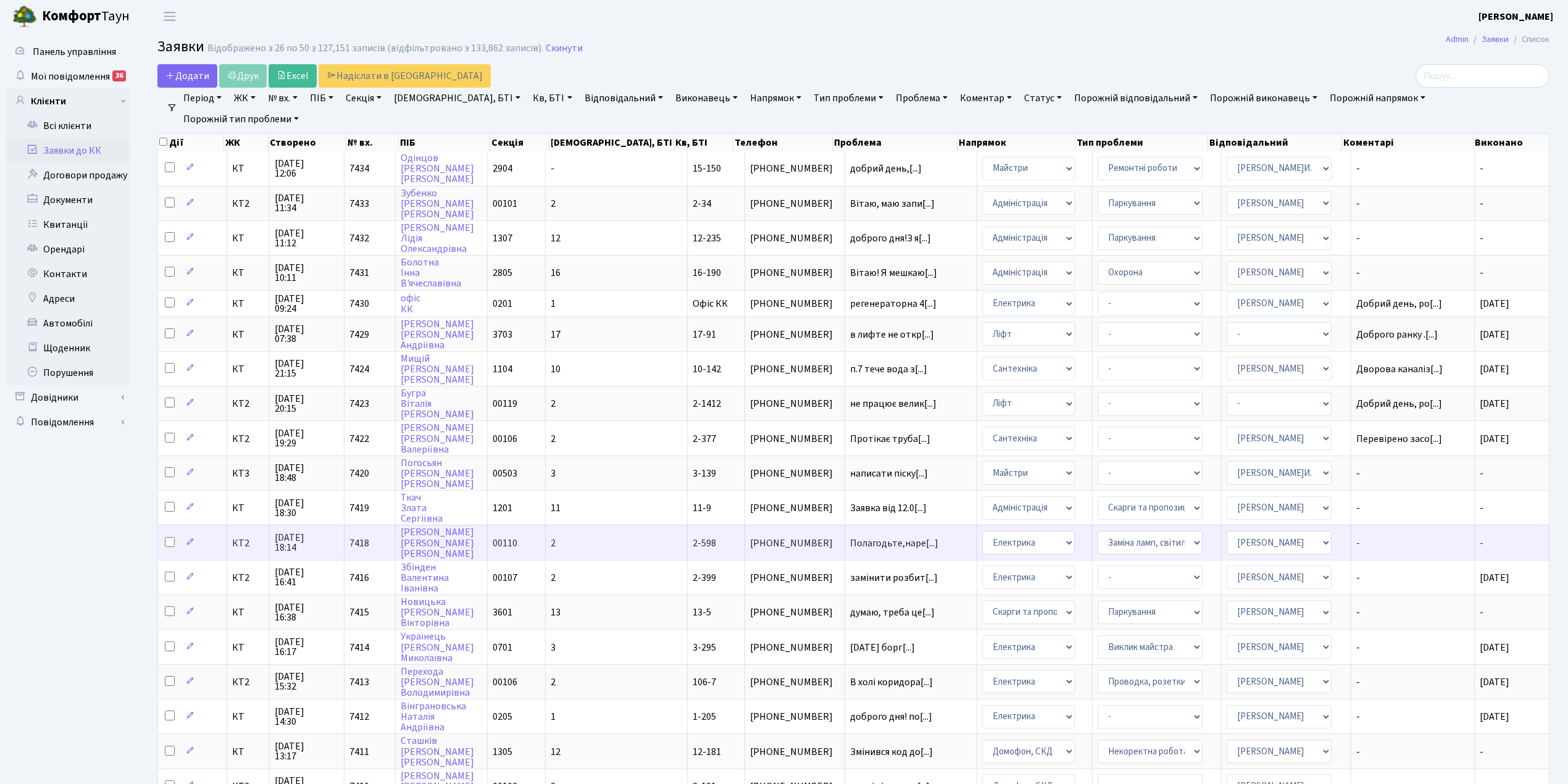
scroll to position [0, 0]
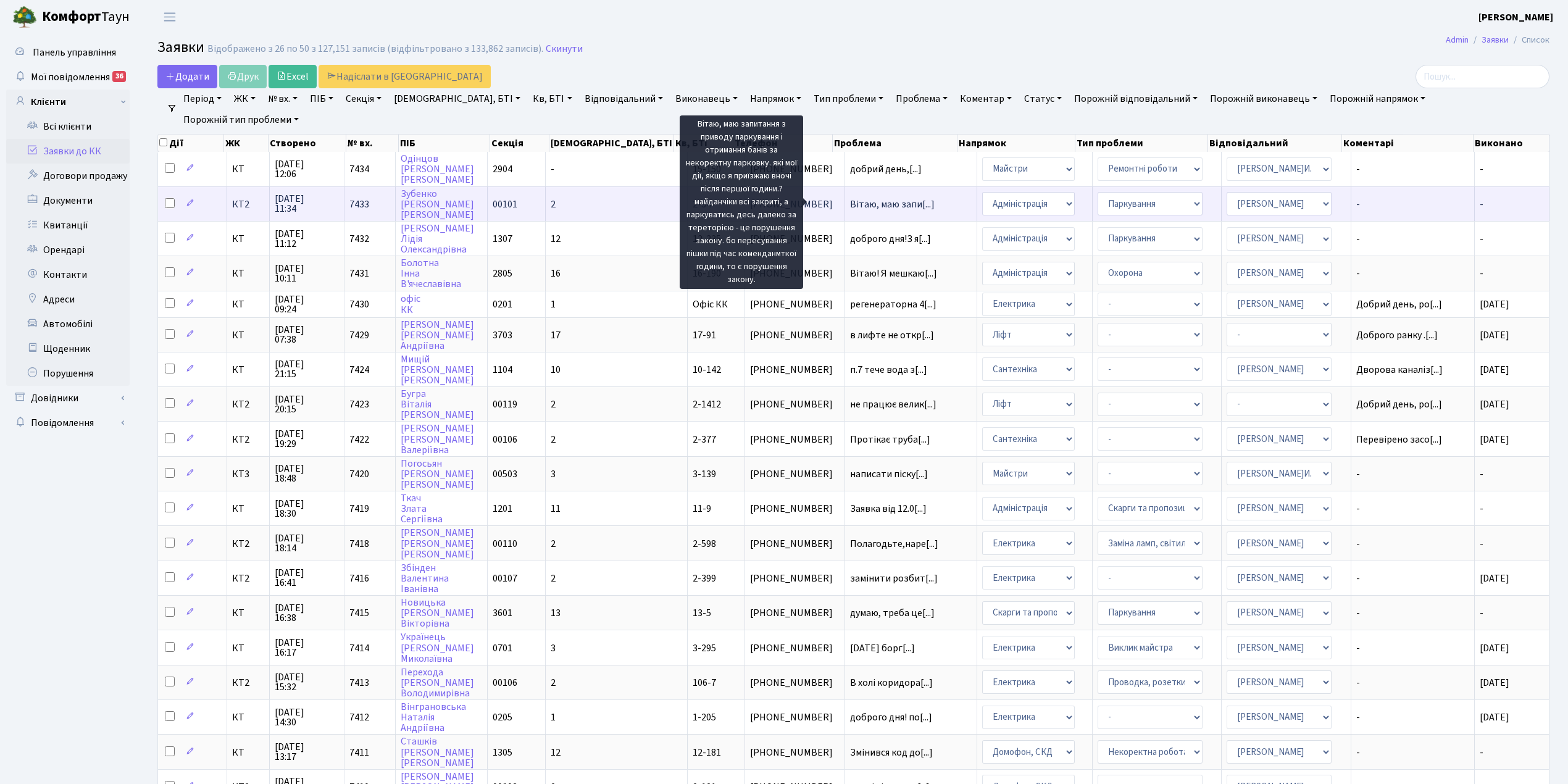
click at [850, 207] on span "Вітаю, маю запи[...]" at bounding box center [891, 204] width 84 height 14
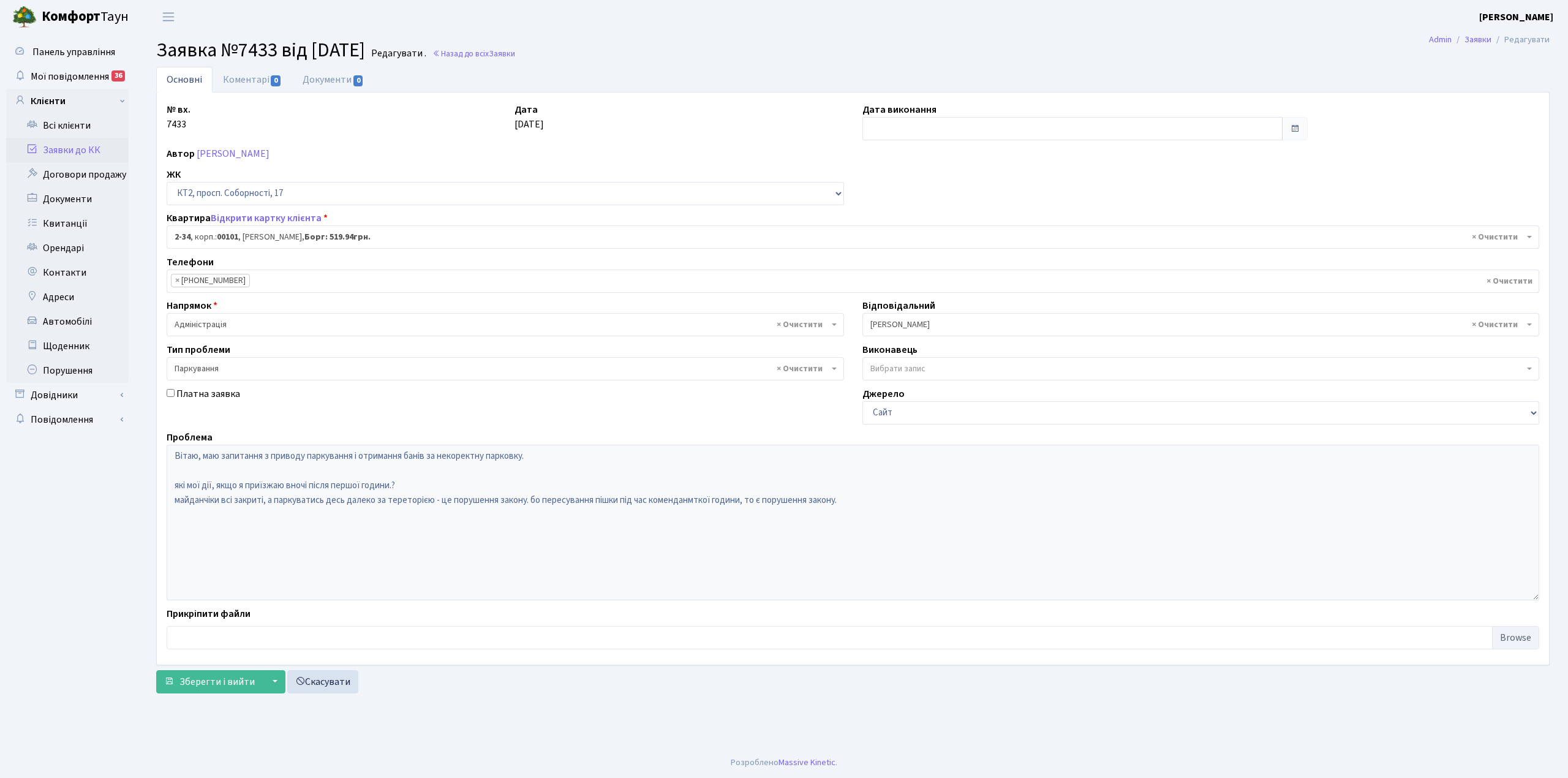
select select "15083"
select select "66"
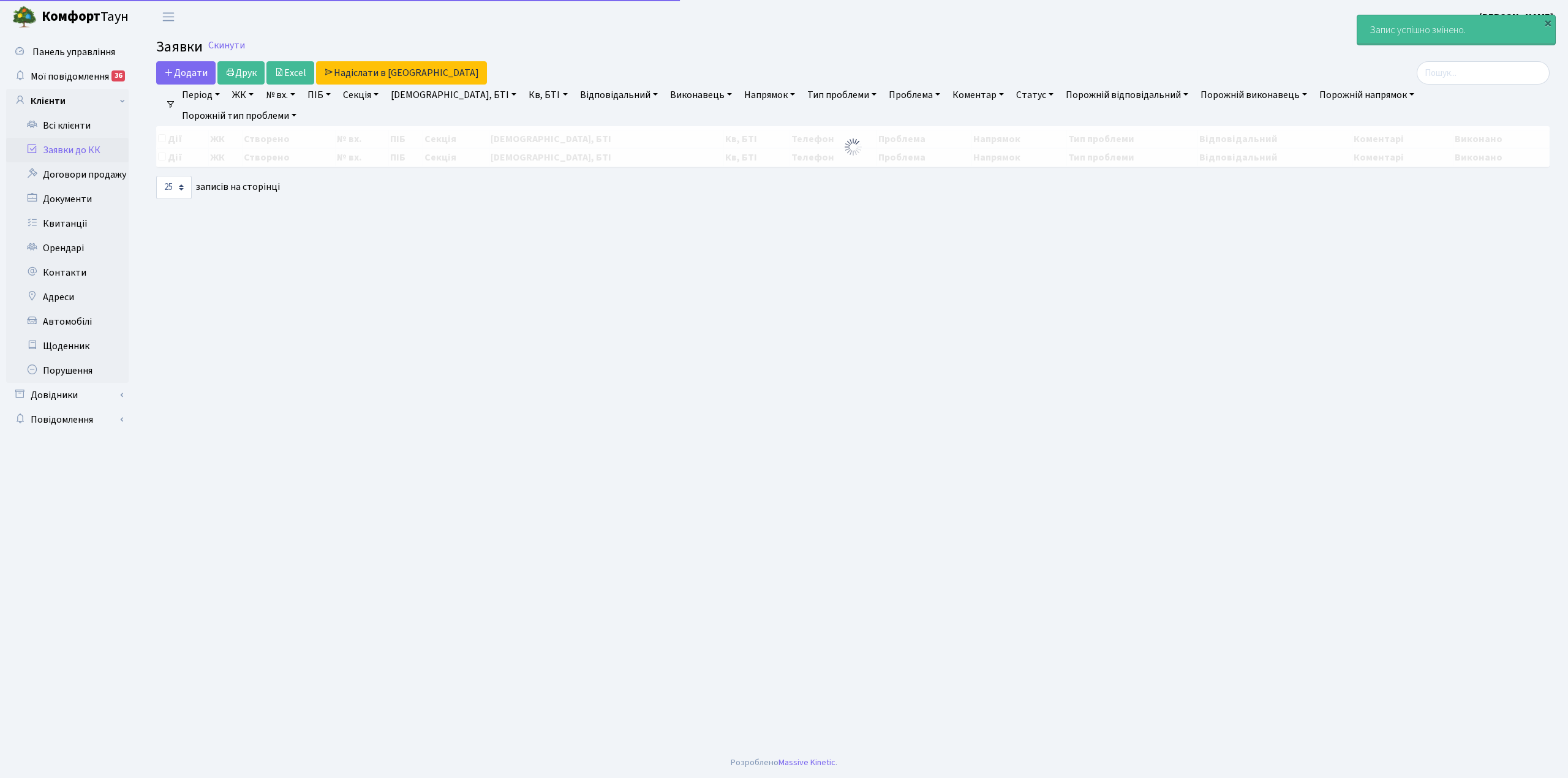
select select "25"
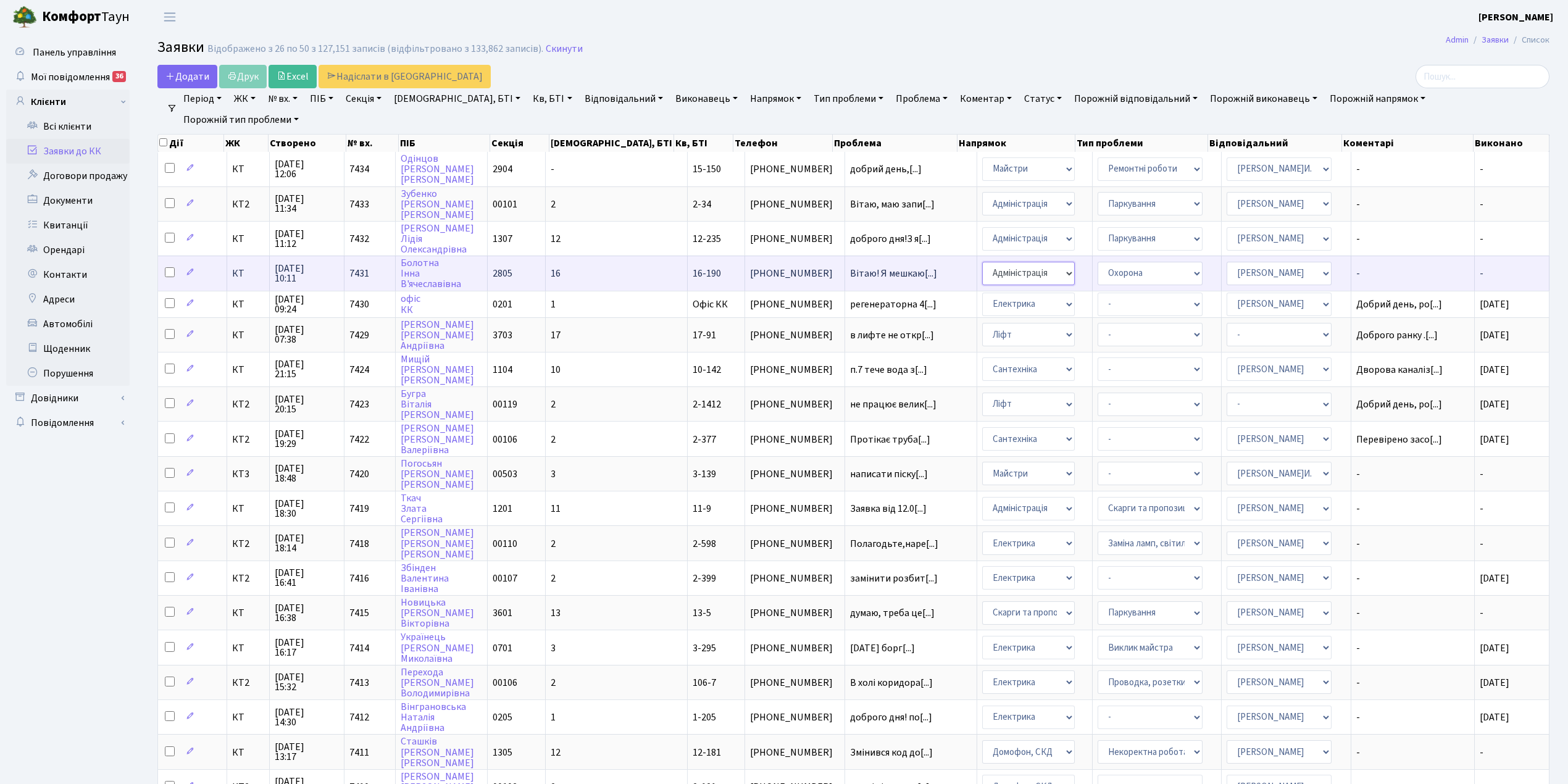
click at [982, 262] on select "- Адміністрація Домофон, СКД Ліфт Майстри Сантехніка Економічний відділ Електри…" at bounding box center [1028, 273] width 92 height 24
click at [925, 57] on h2 "Заявки Відображено з 26 по 50 з 127,151 записів (відфільтровано з 133,862 запис…" at bounding box center [853, 49] width 1392 height 21
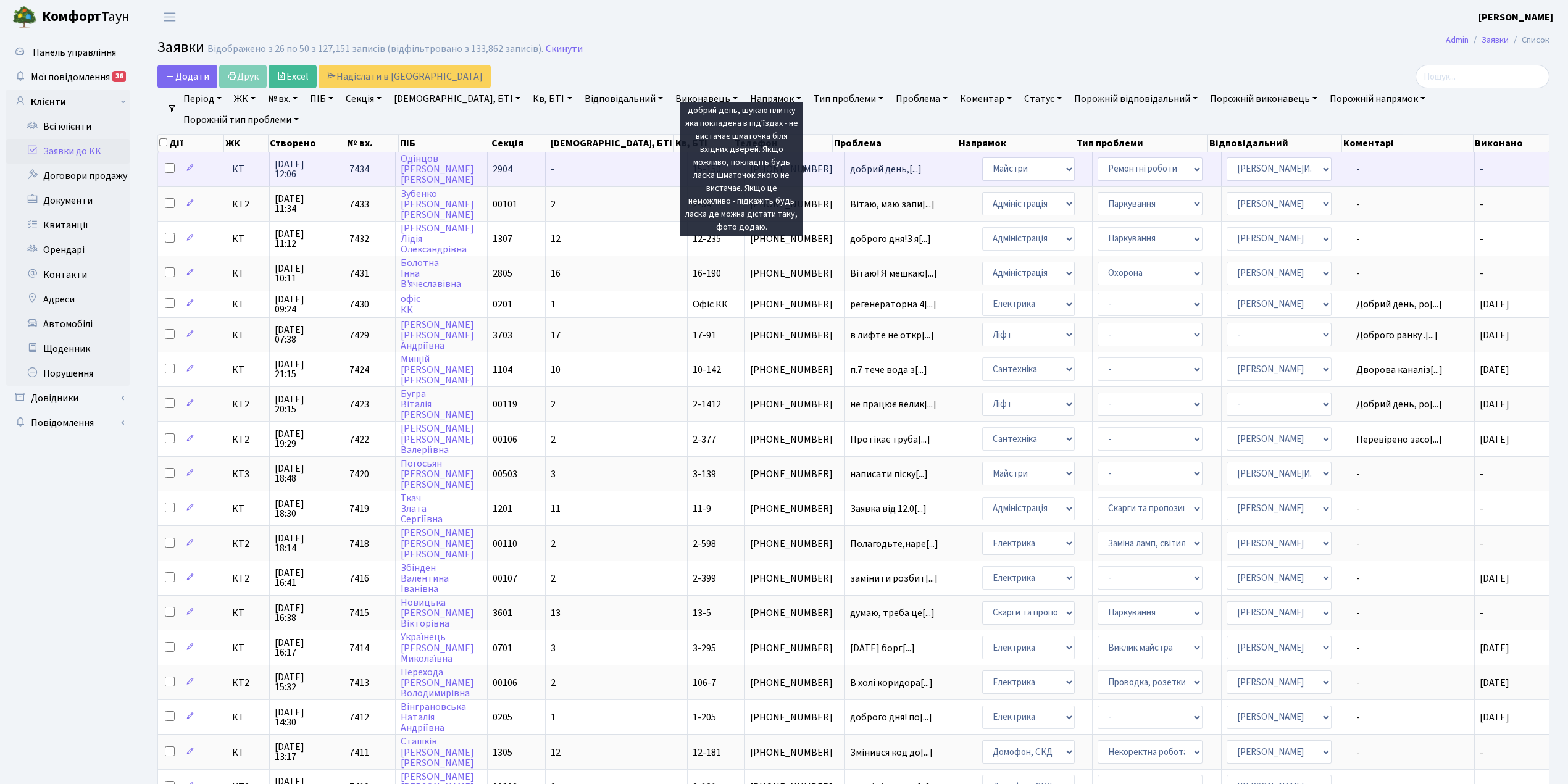
click at [850, 167] on span "добрий день,[...]" at bounding box center [885, 168] width 71 height 14
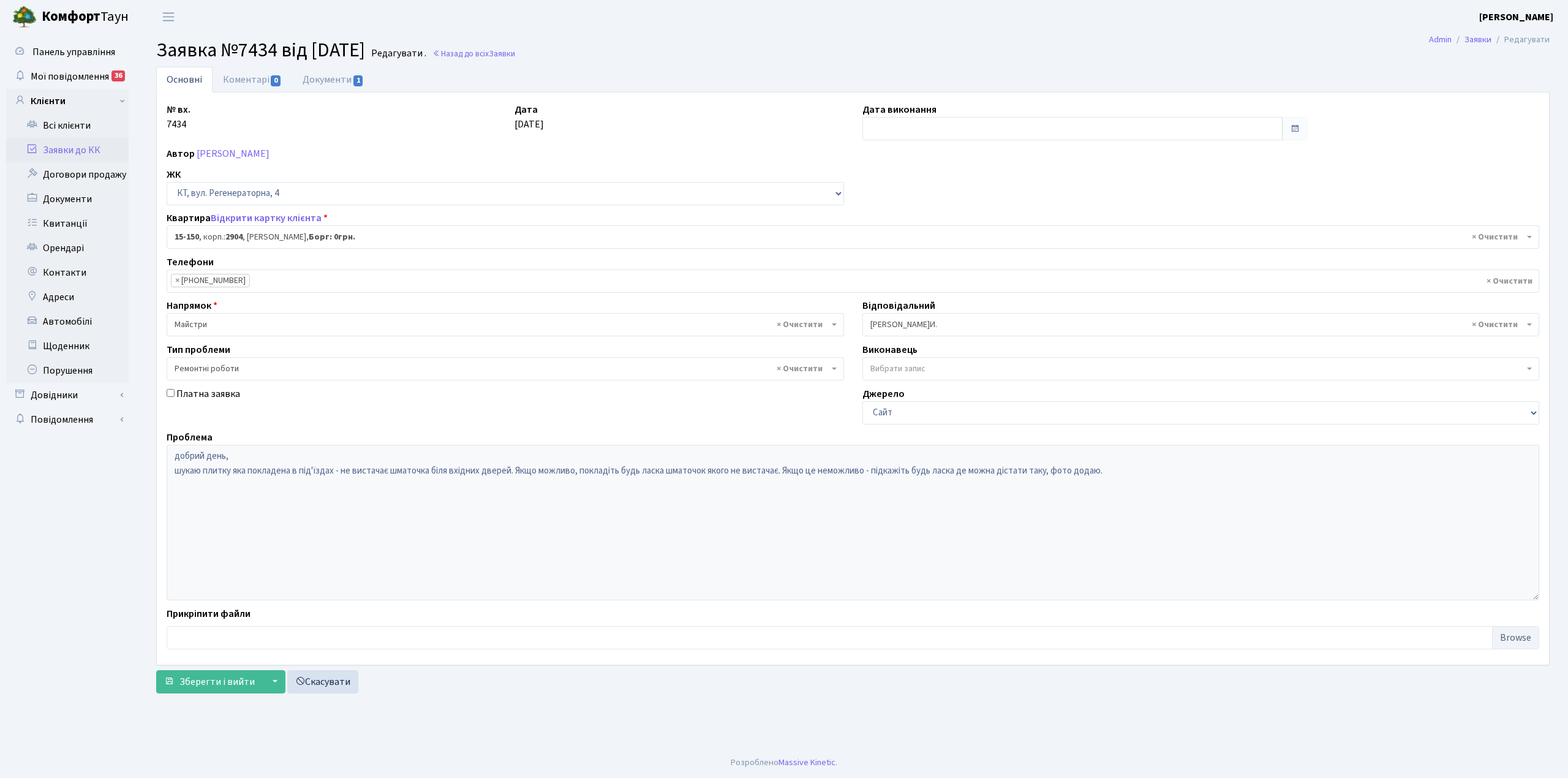
select select "8925"
select select "62"
